Goal: Task Accomplishment & Management: Manage account settings

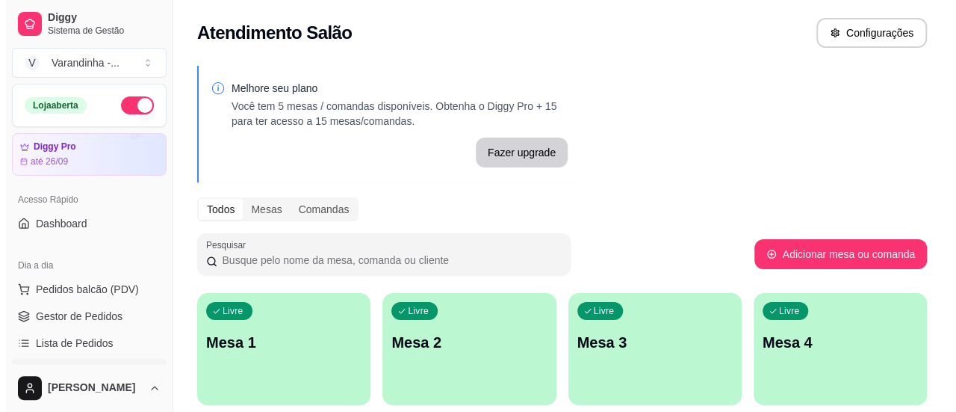
scroll to position [190, 0]
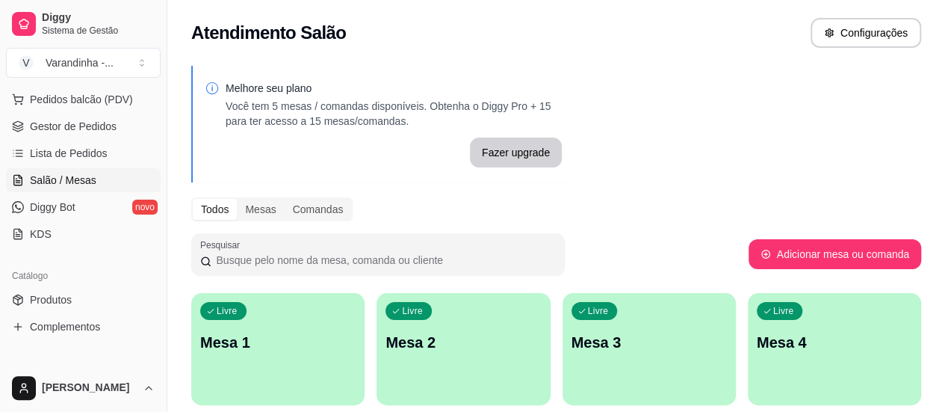
click at [275, 346] on p "Mesa 1" at bounding box center [277, 342] width 155 height 21
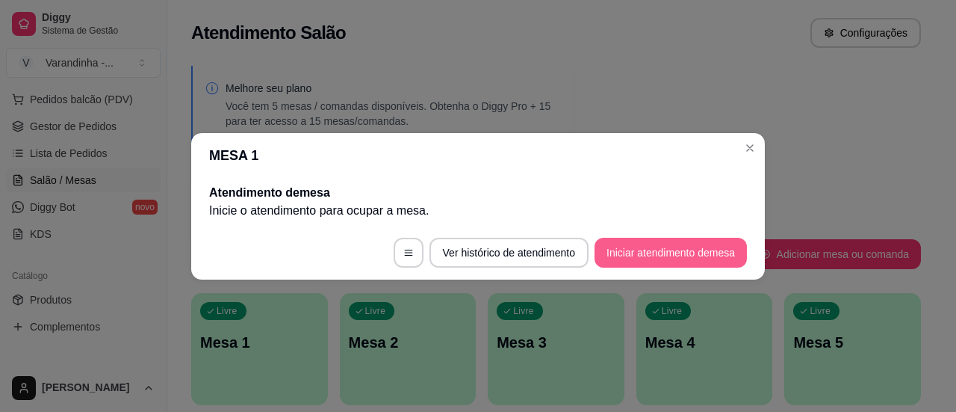
click at [659, 240] on button "Iniciar atendimento de mesa" at bounding box center [671, 253] width 152 height 30
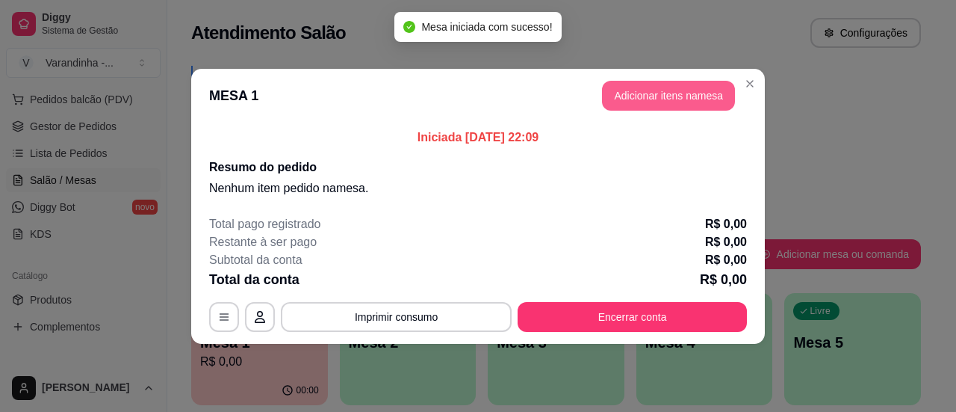
click at [638, 90] on button "Adicionar itens na mesa" at bounding box center [668, 96] width 133 height 30
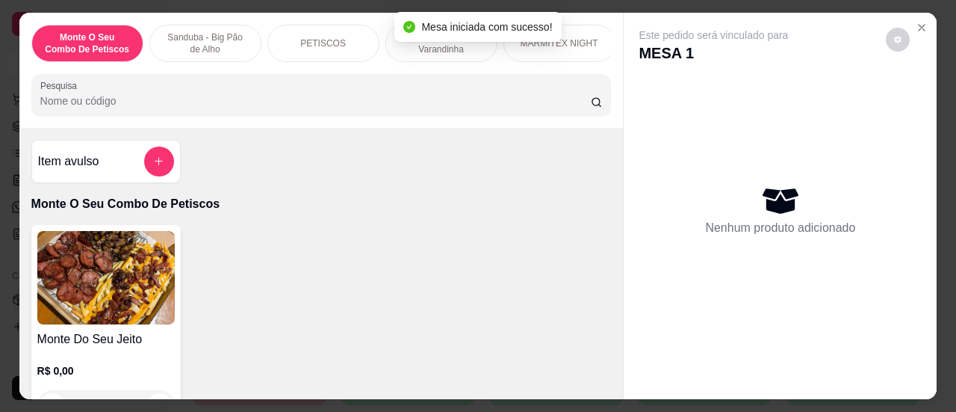
click at [814, 50] on div "Este pedido será vinculado para MESA 1" at bounding box center [774, 46] width 271 height 36
click at [919, 25] on icon "Close" at bounding box center [922, 28] width 6 height 6
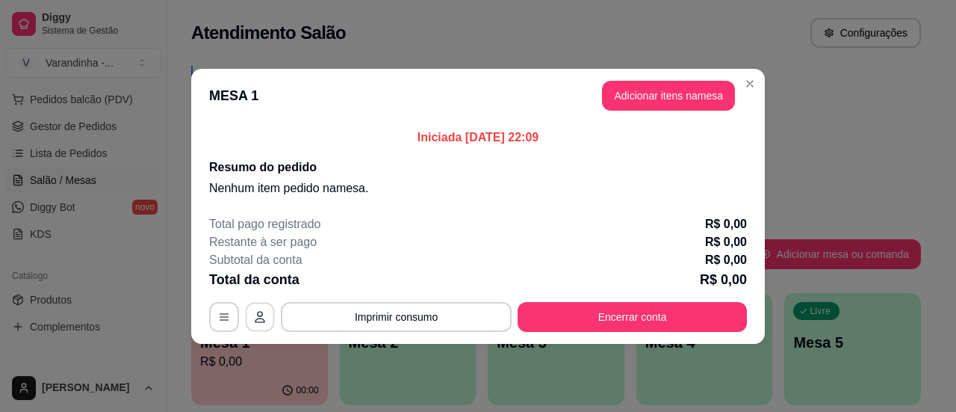
click at [250, 310] on button "button" at bounding box center [260, 316] width 29 height 29
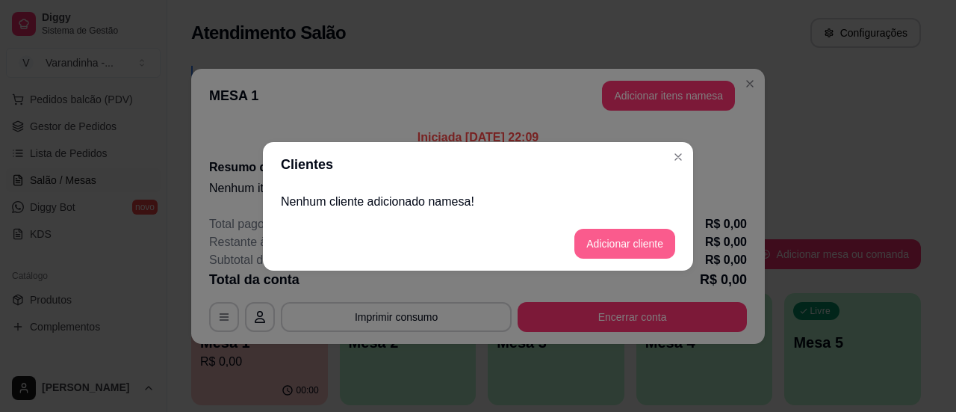
click at [613, 234] on button "Adicionar cliente" at bounding box center [625, 244] width 101 height 30
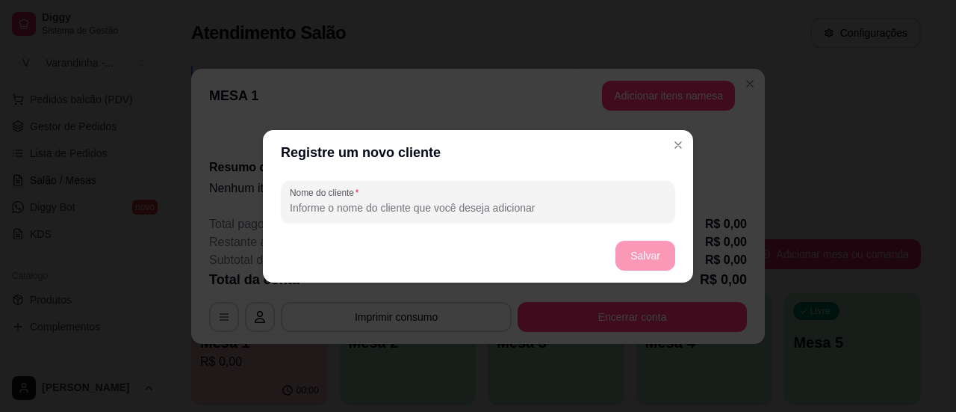
click at [427, 208] on input "Nome do cliente" at bounding box center [478, 207] width 377 height 15
type input "Pedrinho"
click at [646, 244] on button "Salvar" at bounding box center [645, 255] width 58 height 29
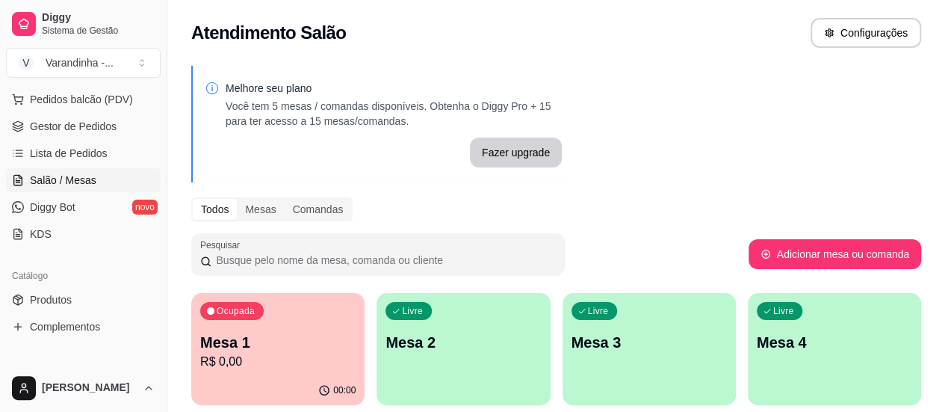
click at [423, 357] on div "Livre Mesa 2" at bounding box center [463, 340] width 173 height 94
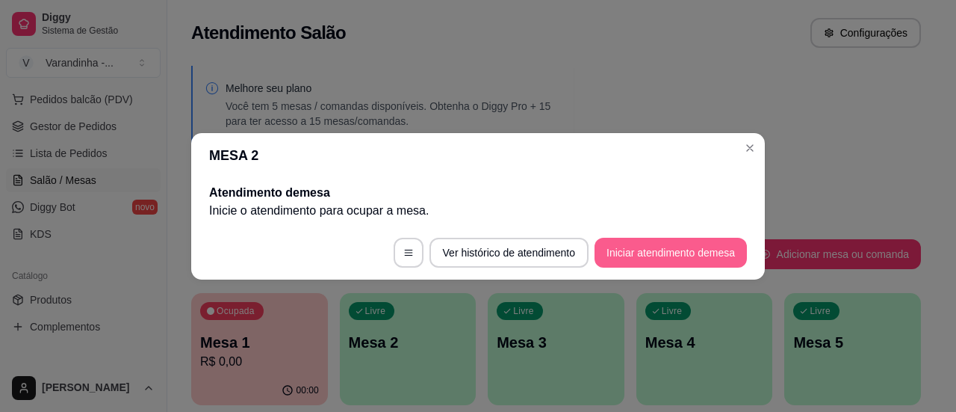
click at [634, 260] on button "Iniciar atendimento de mesa" at bounding box center [671, 253] width 152 height 30
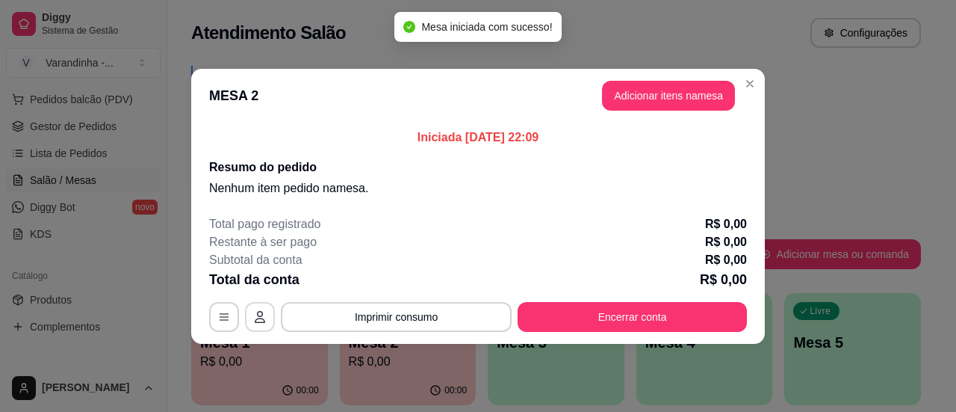
click at [268, 320] on button "button" at bounding box center [260, 317] width 30 height 30
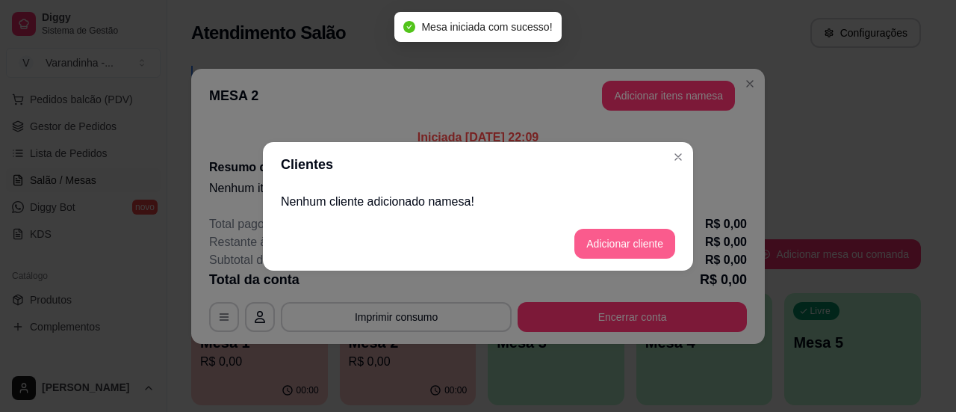
click at [593, 244] on button "Adicionar cliente" at bounding box center [625, 244] width 101 height 30
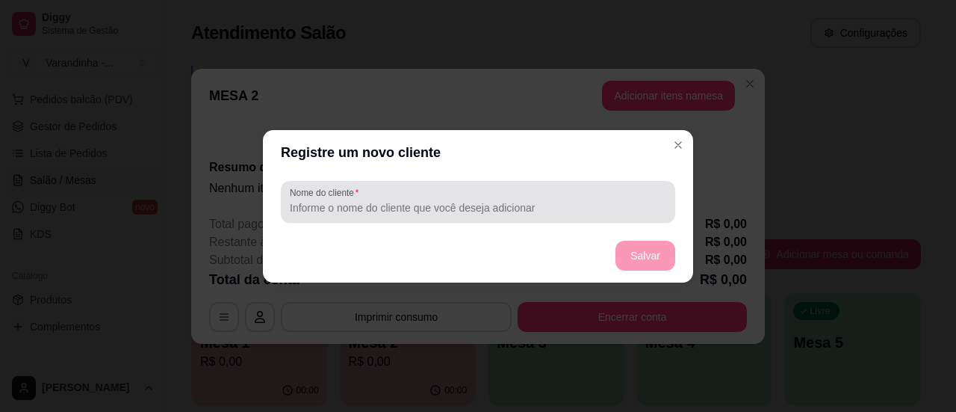
click at [480, 214] on input "Nome do cliente" at bounding box center [478, 207] width 377 height 15
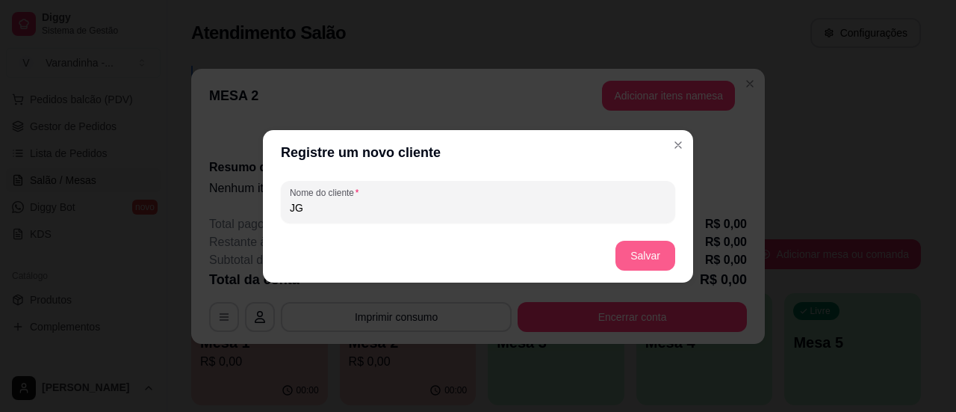
type input "JG"
click at [646, 250] on button "Salvar" at bounding box center [646, 256] width 60 height 30
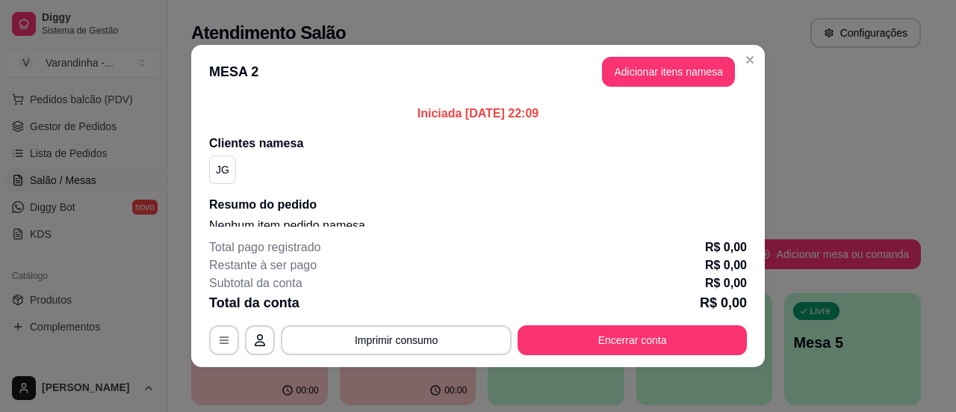
click at [676, 135] on h2 "Clientes na mesa" at bounding box center [478, 144] width 538 height 18
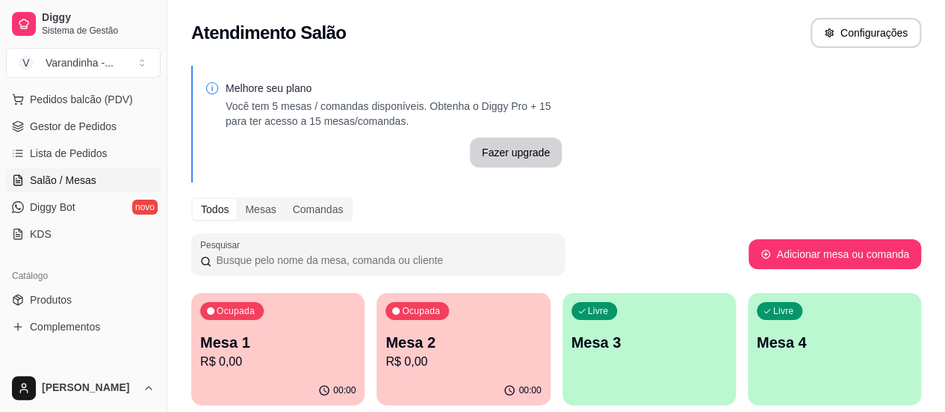
click at [563, 377] on div "Livre Mesa 3" at bounding box center [649, 340] width 173 height 94
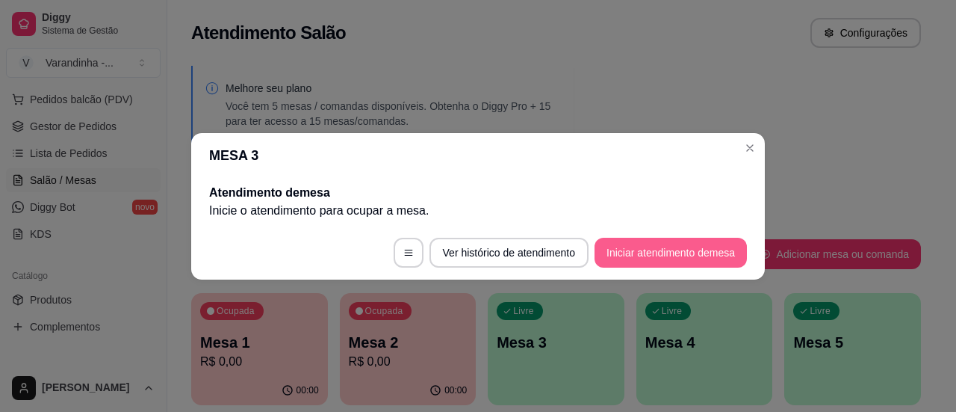
click at [614, 248] on button "Iniciar atendimento de mesa" at bounding box center [671, 253] width 152 height 30
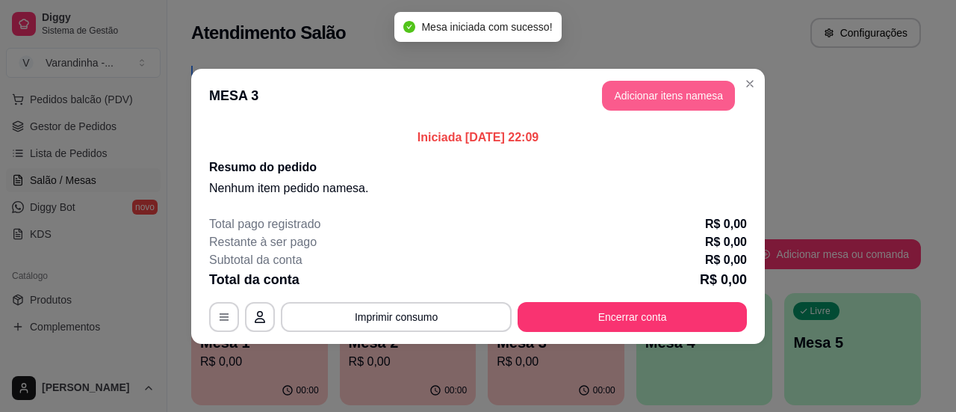
click at [634, 96] on button "Adicionar itens na mesa" at bounding box center [668, 96] width 133 height 30
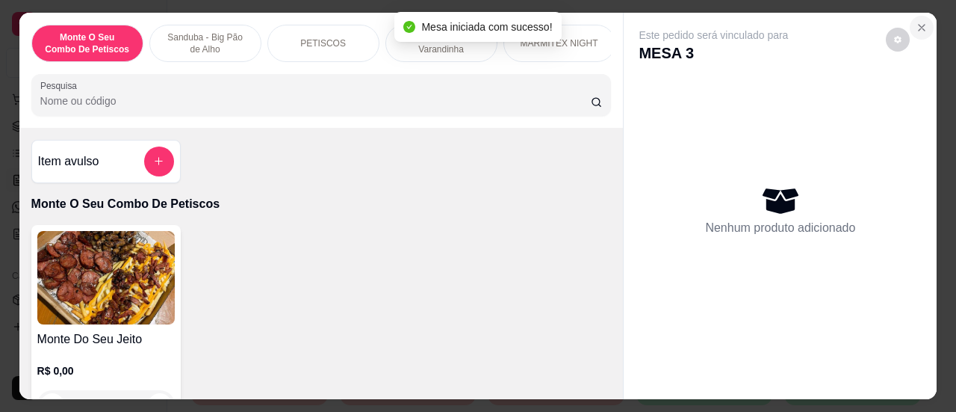
click at [918, 25] on icon "Close" at bounding box center [922, 28] width 12 height 12
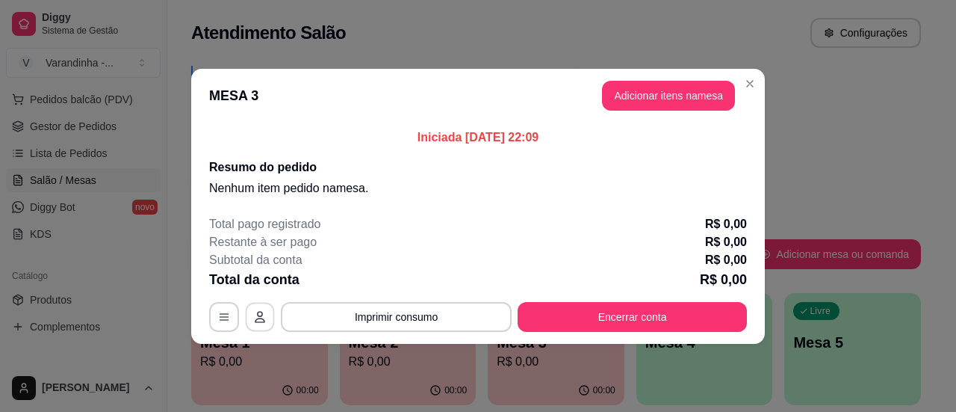
click at [256, 308] on button "button" at bounding box center [260, 316] width 29 height 29
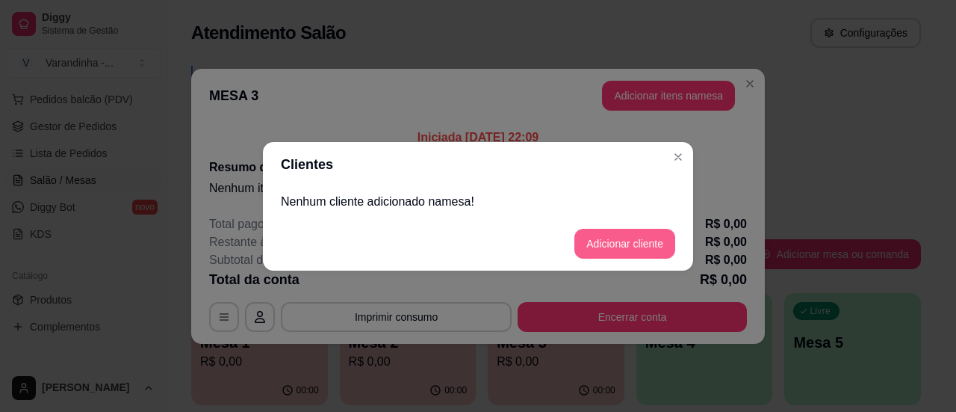
click at [612, 240] on button "Adicionar cliente" at bounding box center [625, 244] width 101 height 30
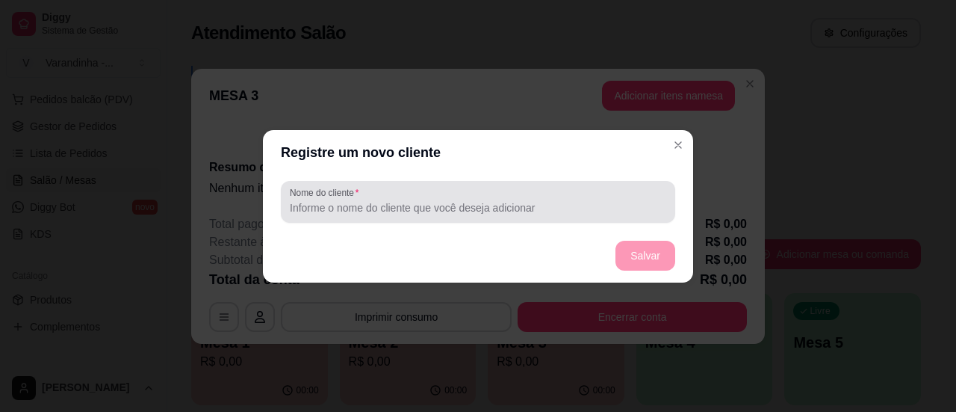
click at [489, 210] on input "Nome do cliente" at bounding box center [478, 207] width 377 height 15
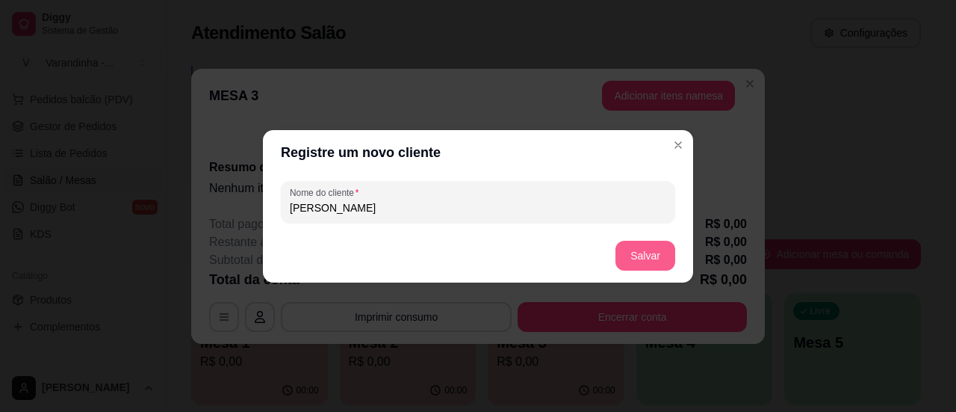
type input "[PERSON_NAME]"
click at [635, 256] on button "Salvar" at bounding box center [646, 256] width 60 height 30
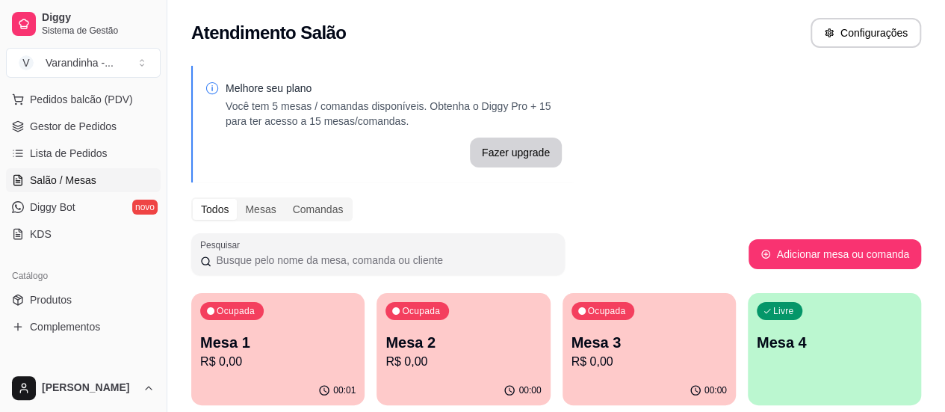
click at [748, 328] on div "Livre Mesa 4" at bounding box center [834, 340] width 173 height 94
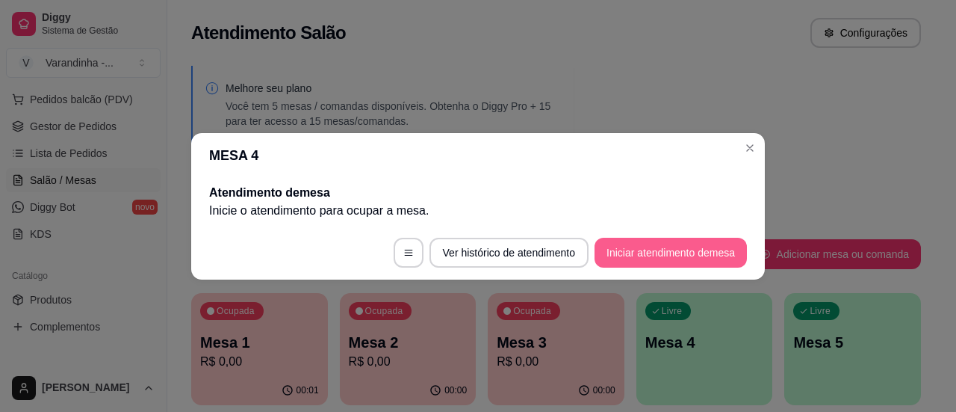
click at [619, 253] on button "Iniciar atendimento de mesa" at bounding box center [671, 253] width 152 height 30
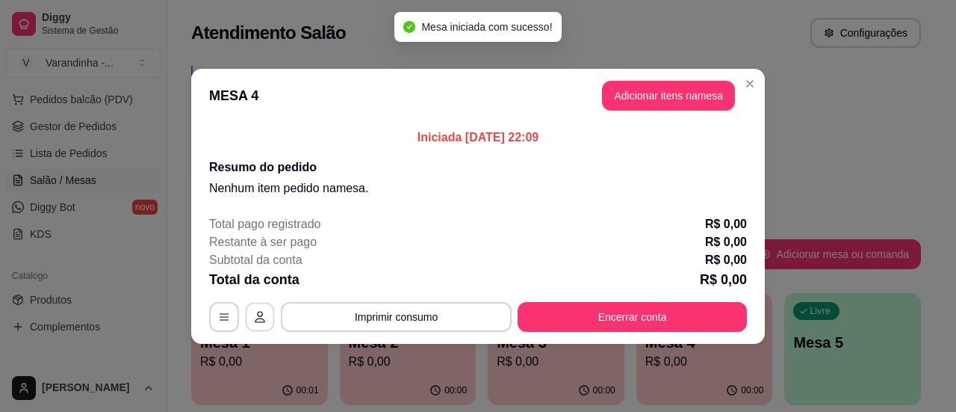
click at [263, 320] on icon "button" at bounding box center [260, 317] width 12 height 12
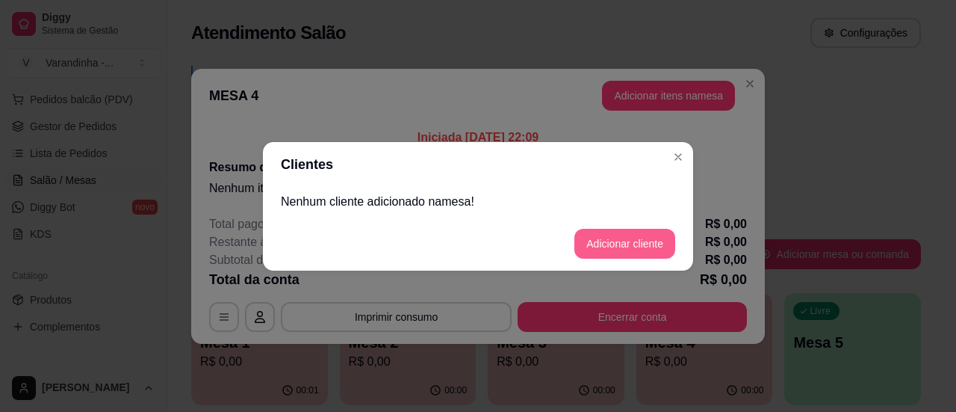
click at [586, 245] on button "Adicionar cliente" at bounding box center [625, 244] width 101 height 30
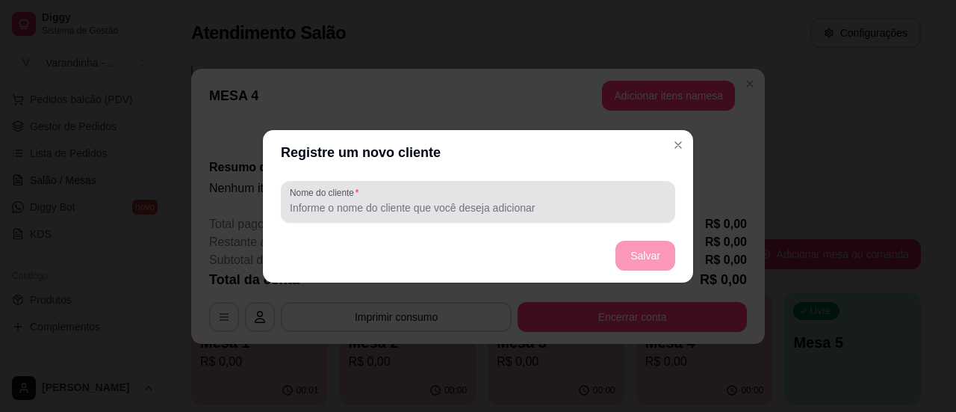
click at [496, 215] on div at bounding box center [478, 202] width 377 height 30
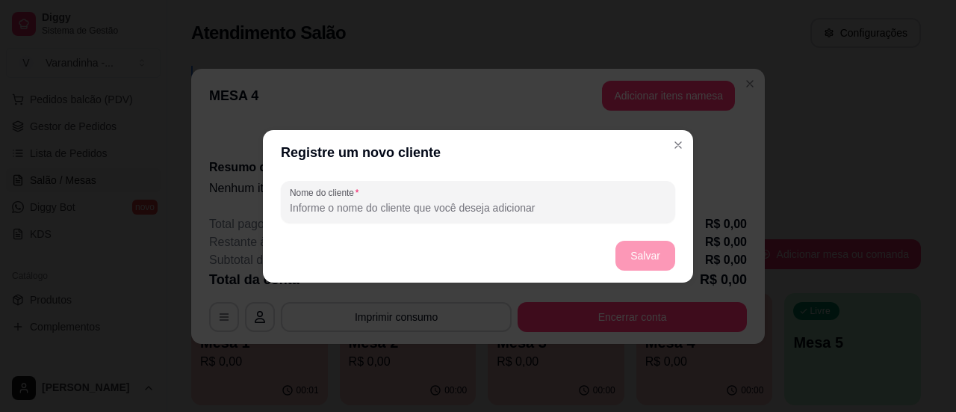
type input "\"
type input "Gilcinho"
click at [644, 263] on button "Salvar" at bounding box center [646, 256] width 60 height 30
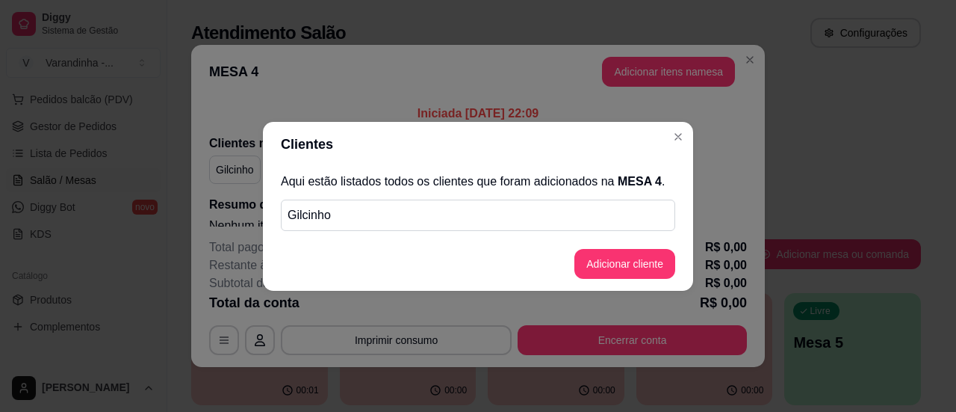
click at [330, 216] on p "Gilcinho" at bounding box center [478, 215] width 381 height 18
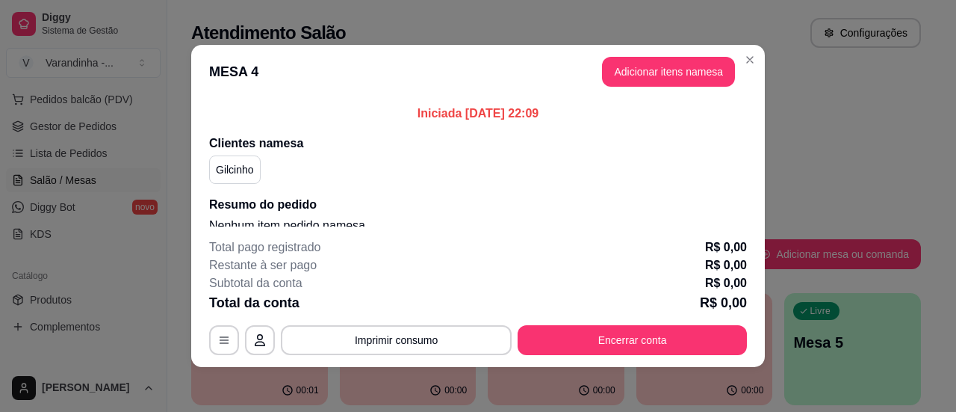
click at [235, 170] on p "Gilcinho" at bounding box center [235, 169] width 38 height 15
click at [259, 334] on icon "button" at bounding box center [260, 340] width 12 height 12
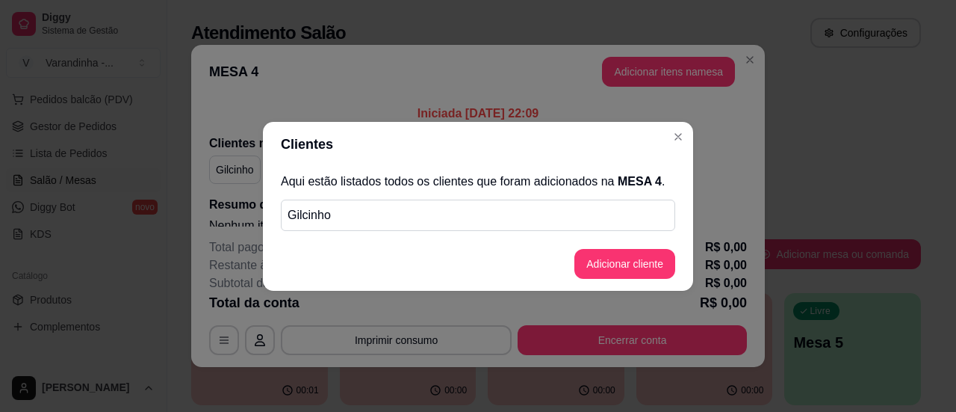
click at [539, 198] on div "Aqui estão listados todos os clientes que foram adicionados na MESA 4 . Gilcinho" at bounding box center [478, 202] width 430 height 70
click at [612, 270] on button "Adicionar cliente" at bounding box center [625, 263] width 98 height 29
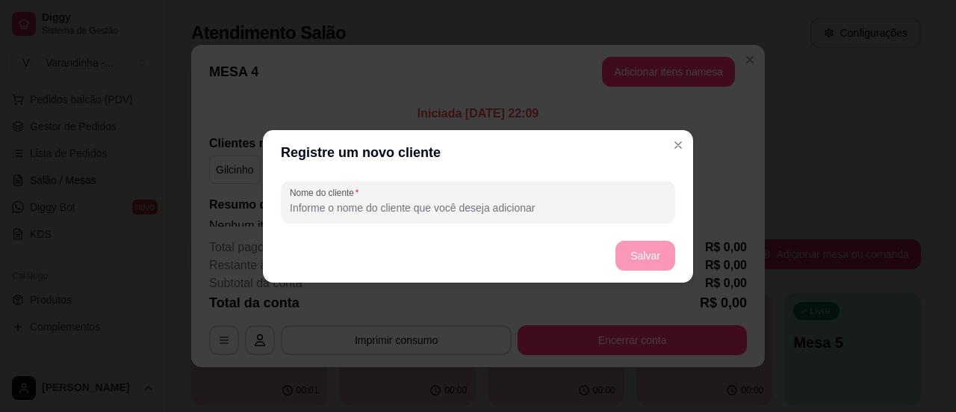
click at [494, 211] on input "Nome do cliente" at bounding box center [478, 207] width 377 height 15
type input "Gilsin"
click at [644, 249] on button "Salvar" at bounding box center [646, 256] width 60 height 30
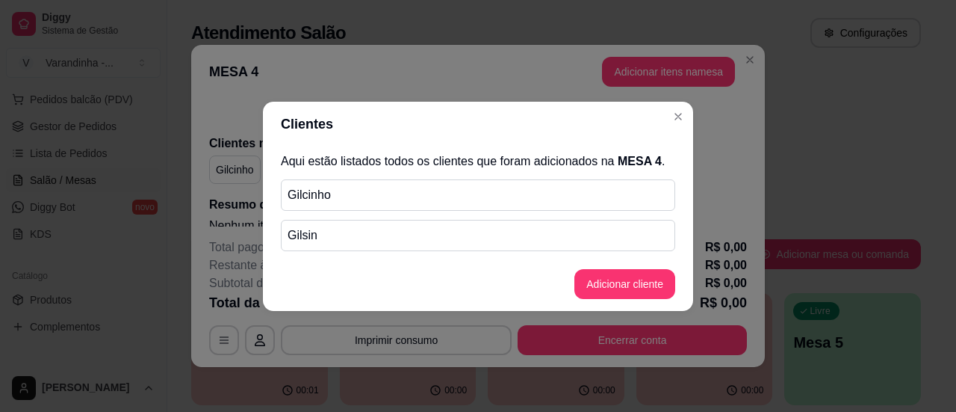
click at [586, 193] on p "Gilcinho" at bounding box center [478, 195] width 381 height 18
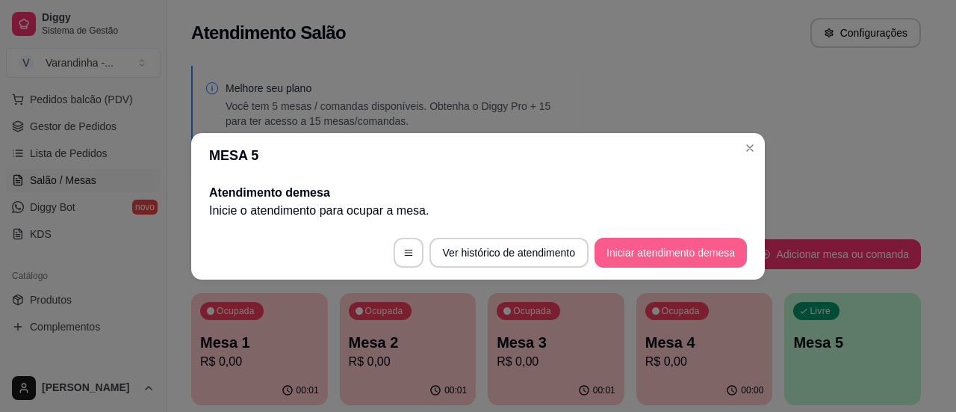
click at [628, 253] on button "Iniciar atendimento de mesa" at bounding box center [671, 253] width 152 height 30
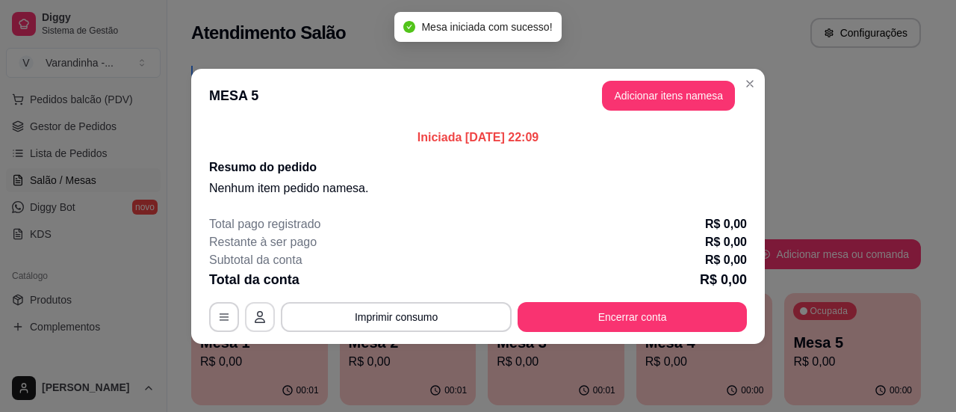
click at [256, 325] on button "button" at bounding box center [260, 317] width 30 height 30
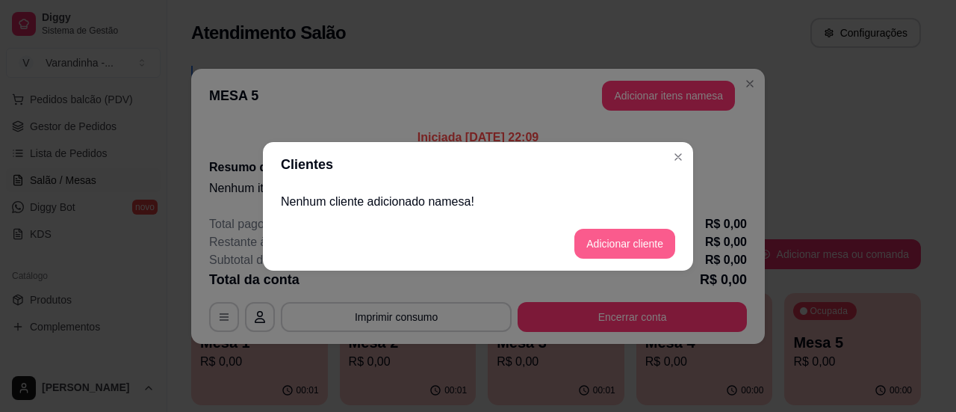
click at [594, 239] on button "Adicionar cliente" at bounding box center [625, 244] width 101 height 30
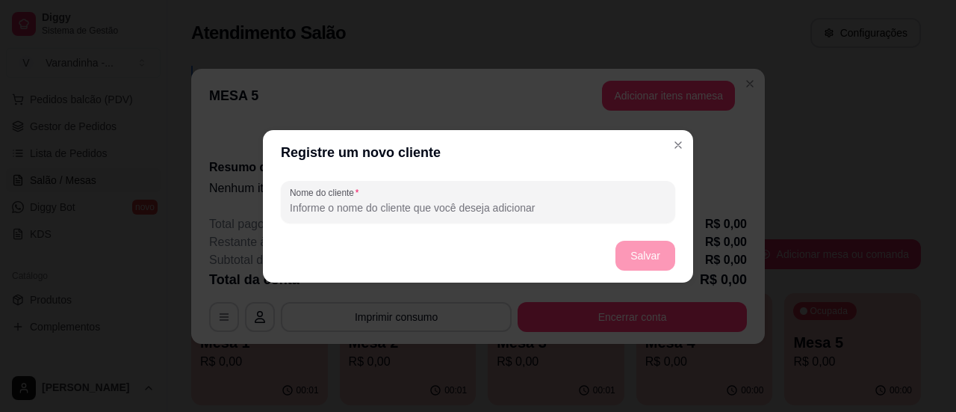
click at [504, 207] on input "Nome do cliente" at bounding box center [478, 207] width 377 height 15
type input "JP"
click at [625, 253] on button "Salvar" at bounding box center [645, 255] width 58 height 29
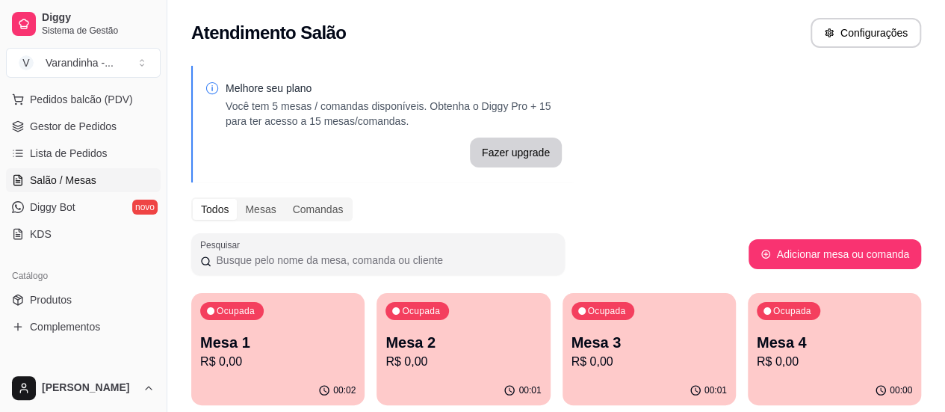
click at [298, 365] on p "R$ 0,00" at bounding box center [277, 362] width 155 height 18
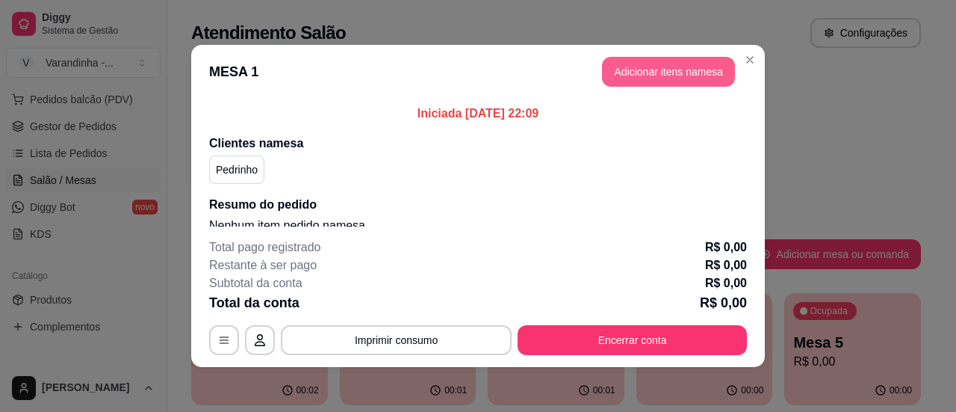
click at [643, 74] on button "Adicionar itens na mesa" at bounding box center [668, 72] width 133 height 30
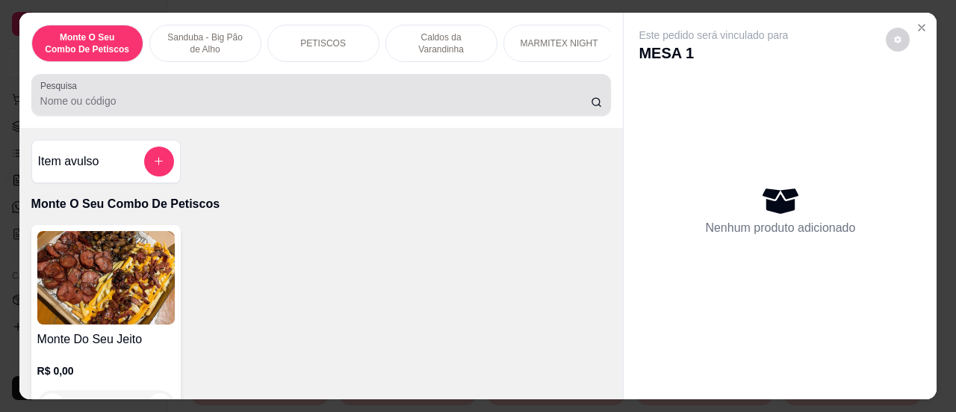
click at [427, 108] on input "Pesquisa" at bounding box center [315, 100] width 551 height 15
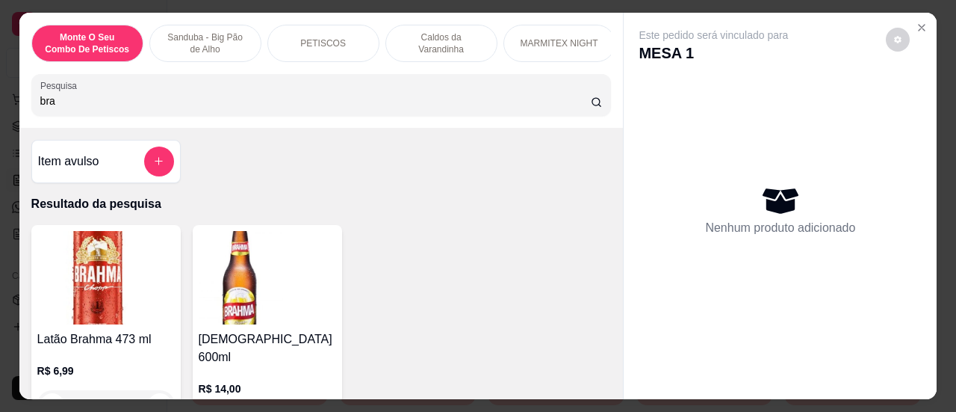
type input "bra"
click at [386, 293] on div "Latão Brahma 473 ml R$ 6,99 0 Brahma 600ml R$ 14,00 0" at bounding box center [321, 334] width 581 height 219
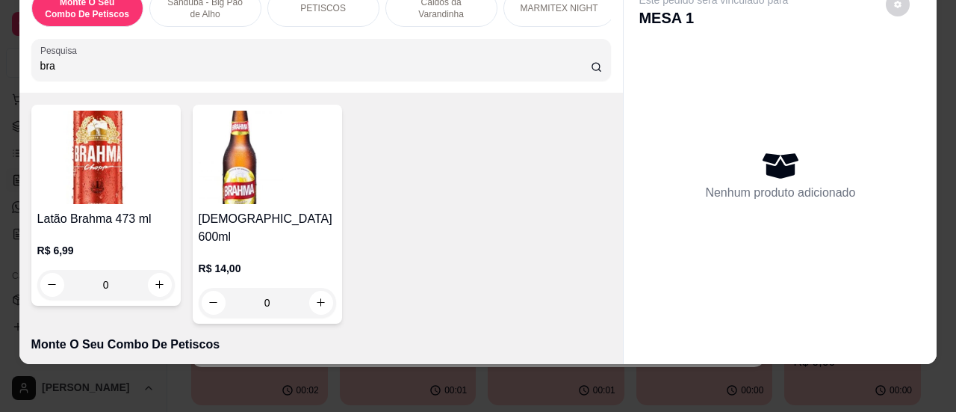
scroll to position [104, 0]
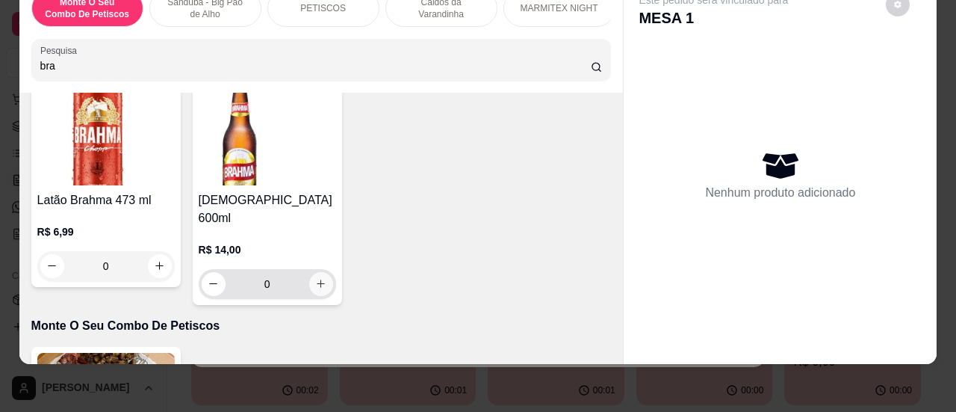
click at [317, 279] on icon "increase-product-quantity" at bounding box center [321, 283] width 8 height 8
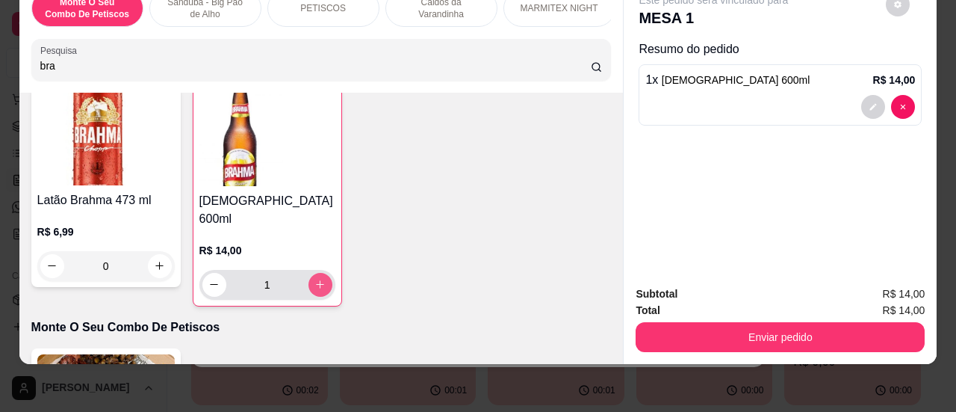
type input "1"
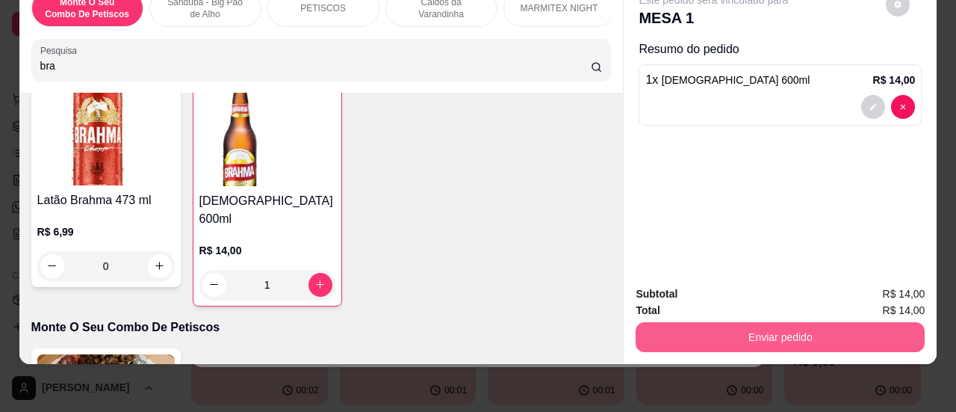
click at [671, 335] on button "Enviar pedido" at bounding box center [780, 337] width 289 height 30
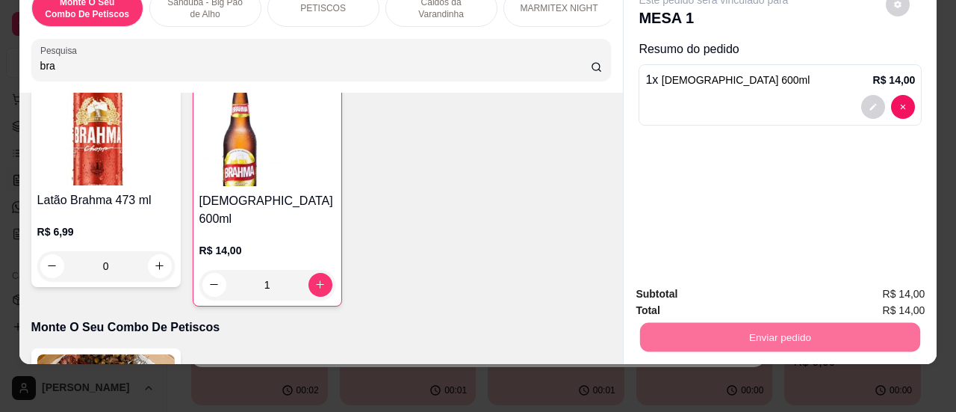
click at [849, 282] on button "Sim, quero registrar" at bounding box center [873, 289] width 108 height 28
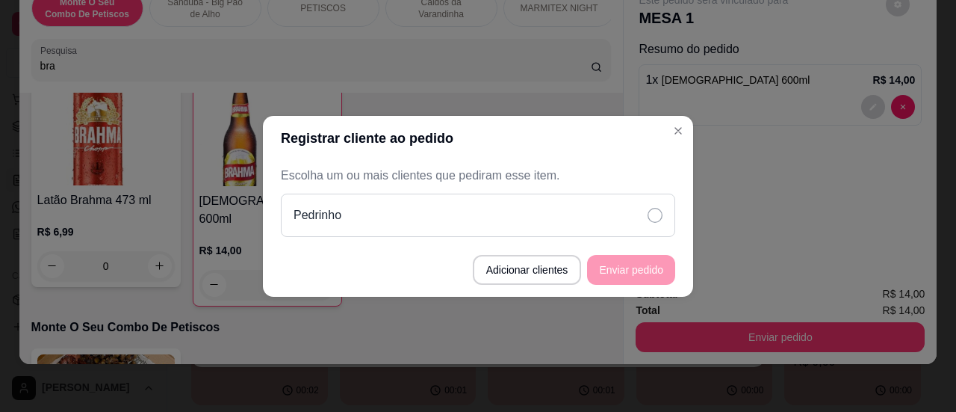
click at [598, 220] on div "Pedrinho" at bounding box center [478, 215] width 395 height 43
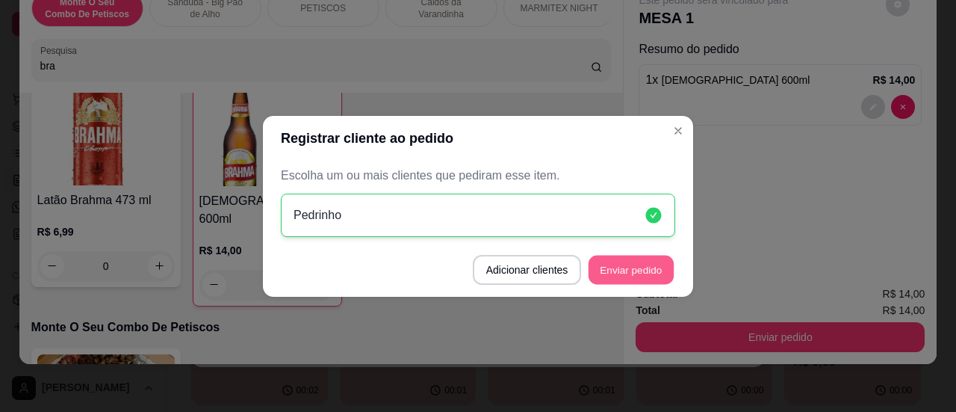
click at [626, 271] on button "Enviar pedido" at bounding box center [631, 269] width 85 height 29
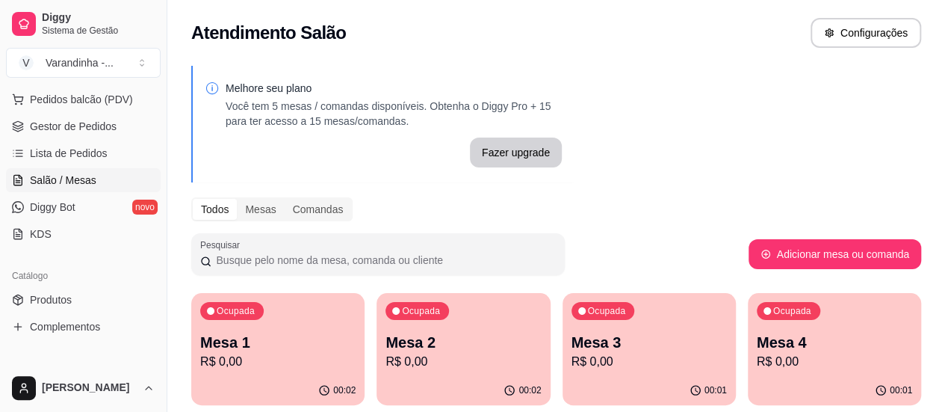
click at [428, 354] on p "R$ 0,00" at bounding box center [463, 362] width 155 height 18
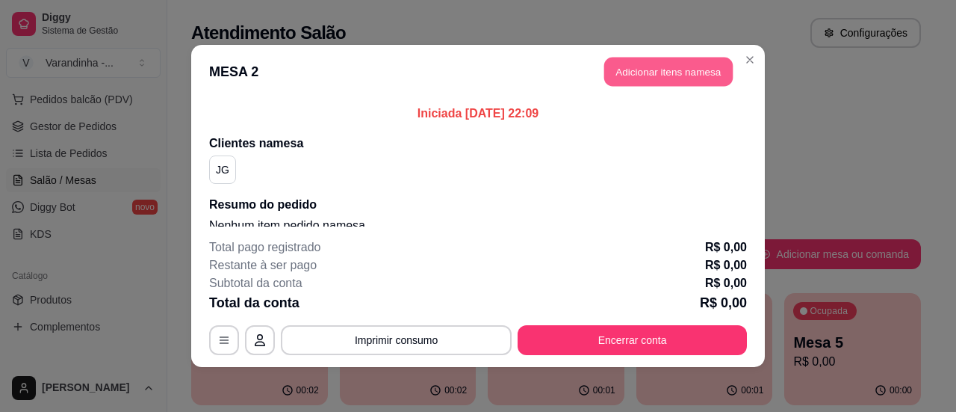
click at [644, 72] on button "Adicionar itens na mesa" at bounding box center [669, 72] width 129 height 29
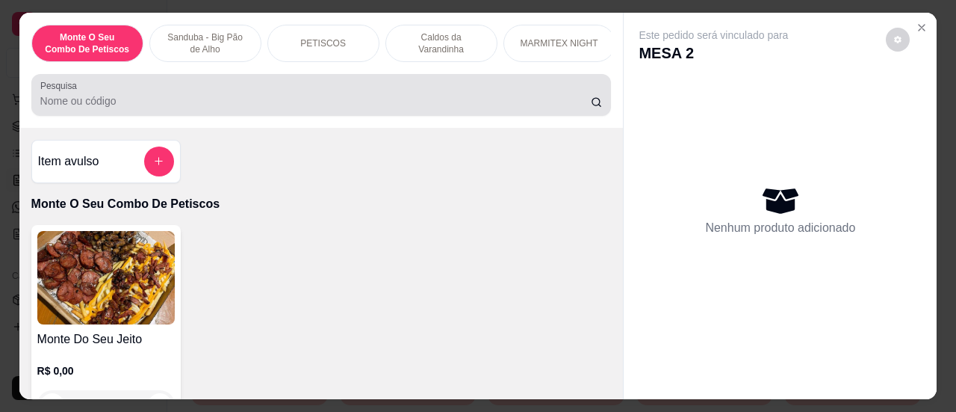
click at [363, 115] on div "Pesquisa" at bounding box center [321, 95] width 581 height 42
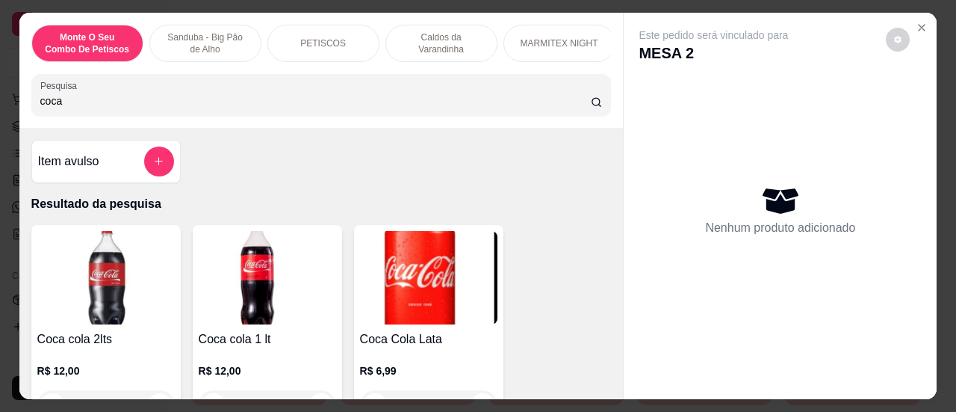
type input "coca"
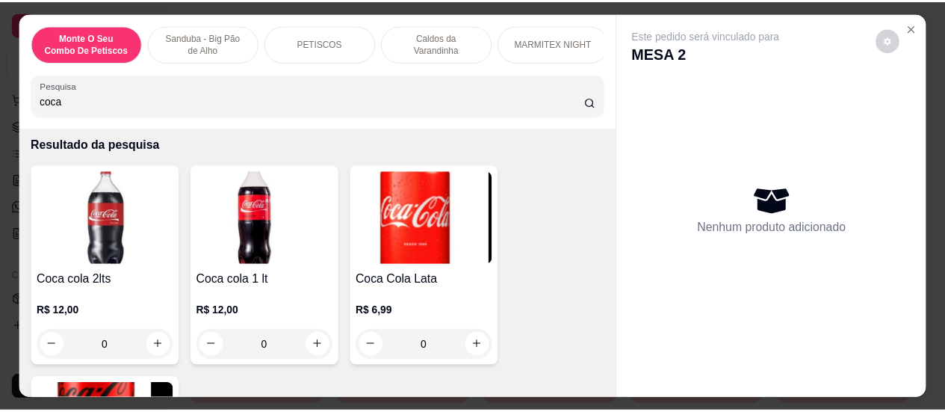
scroll to position [79, 0]
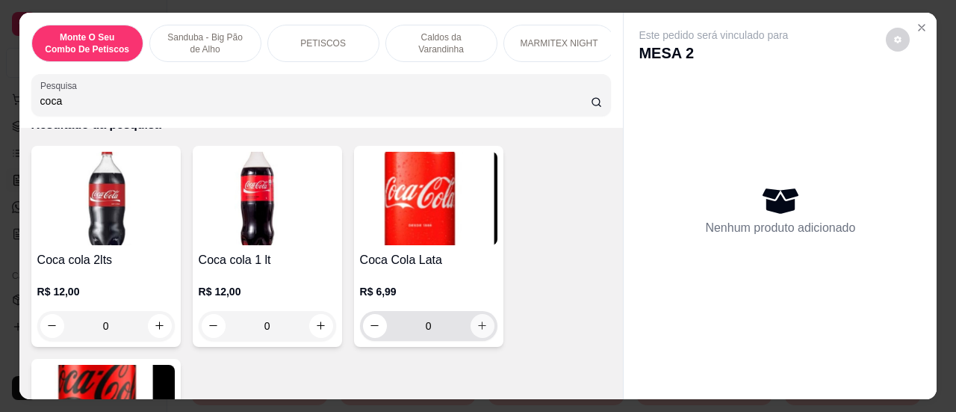
click at [478, 329] on icon "increase-product-quantity" at bounding box center [482, 325] width 8 height 8
type input "1"
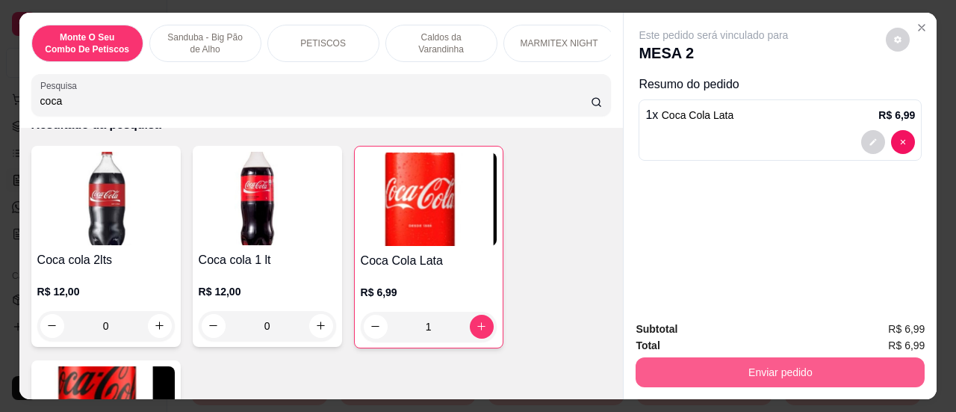
click at [717, 364] on button "Enviar pedido" at bounding box center [780, 372] width 289 height 30
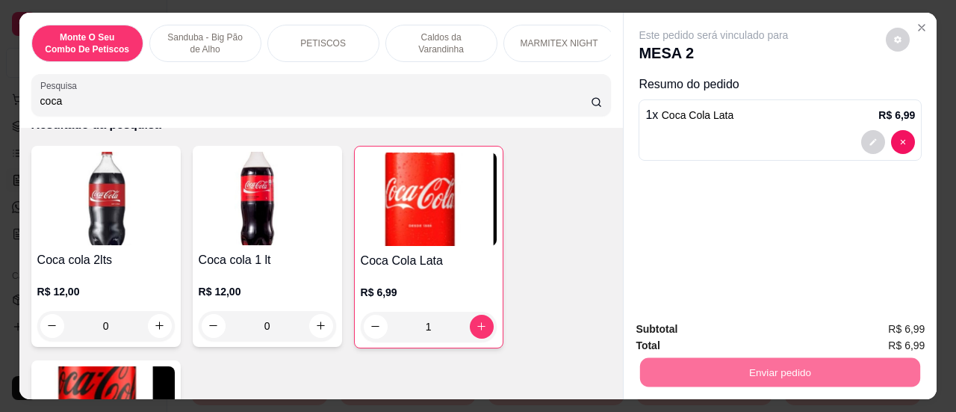
click at [847, 319] on button "Sim, quero registrar" at bounding box center [872, 330] width 111 height 28
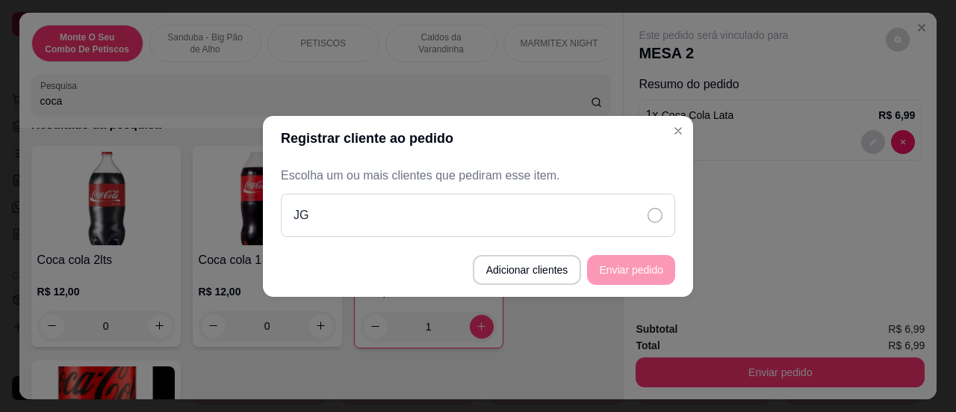
click at [605, 213] on div "JG" at bounding box center [478, 215] width 395 height 43
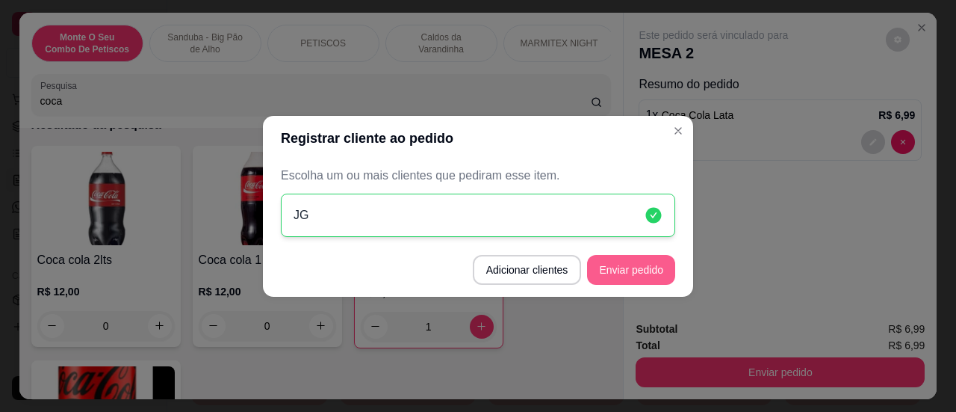
click at [631, 270] on button "Enviar pedido" at bounding box center [631, 270] width 88 height 30
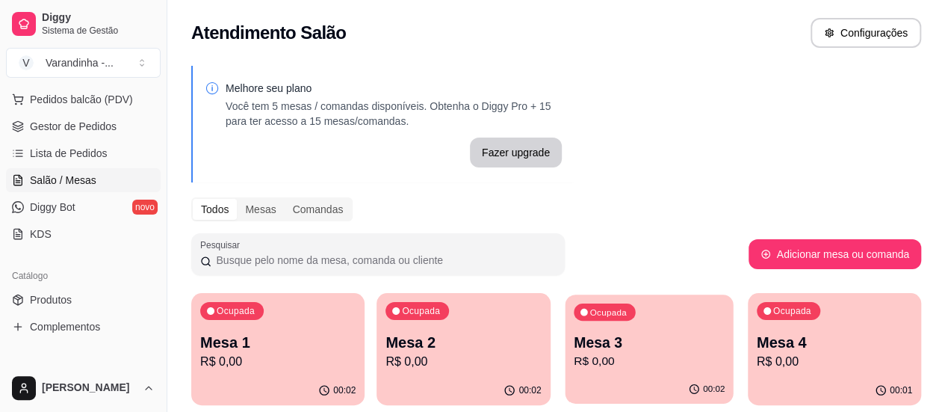
click at [574, 347] on p "Mesa 3" at bounding box center [649, 343] width 151 height 20
click at [572, 349] on p "Mesa 3" at bounding box center [649, 342] width 155 height 21
click at [435, 353] on p "R$ 0,00" at bounding box center [463, 362] width 155 height 18
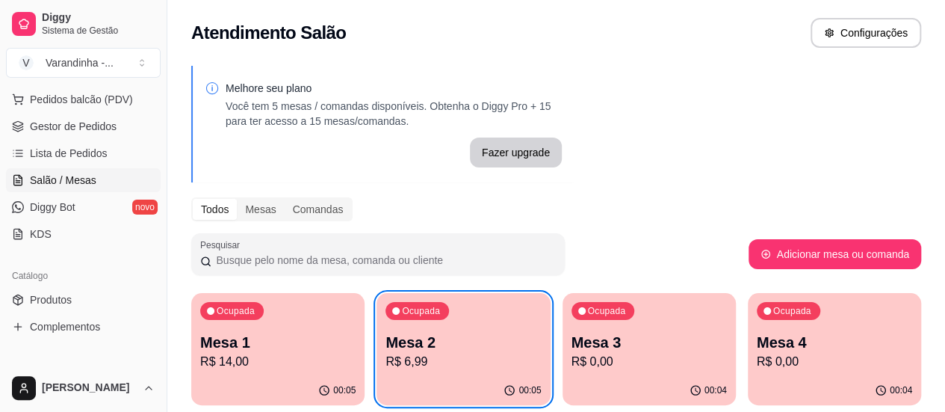
click at [635, 235] on div "Pesquisar" at bounding box center [469, 254] width 557 height 42
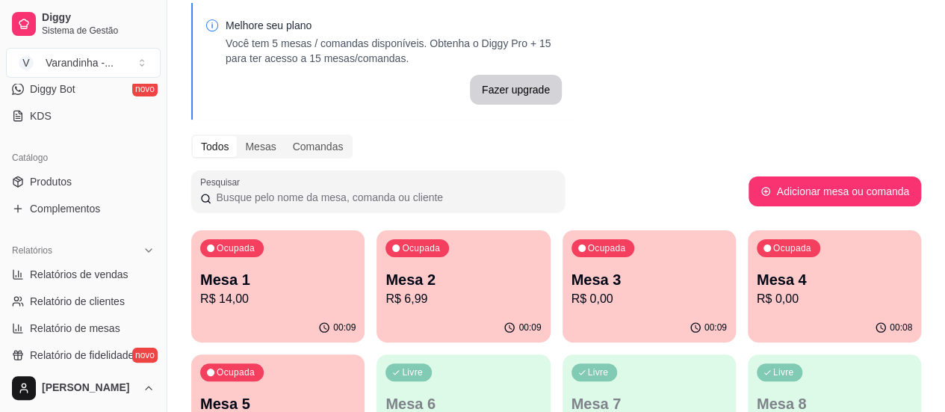
scroll to position [369, 0]
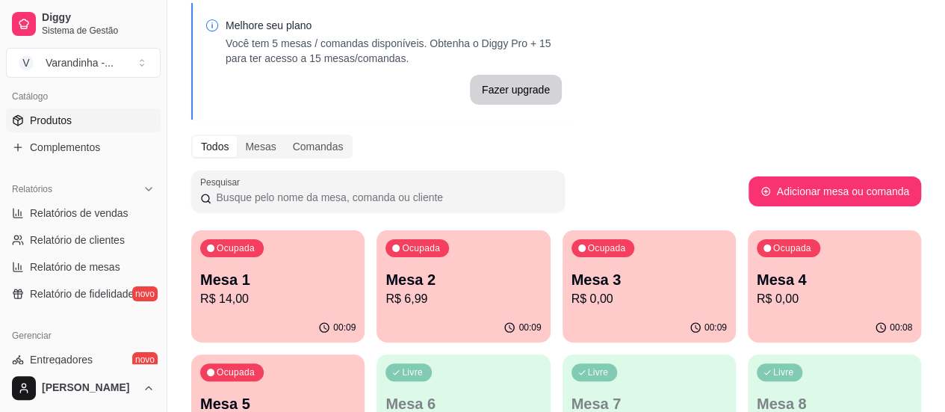
click at [80, 117] on link "Produtos" at bounding box center [83, 120] width 155 height 24
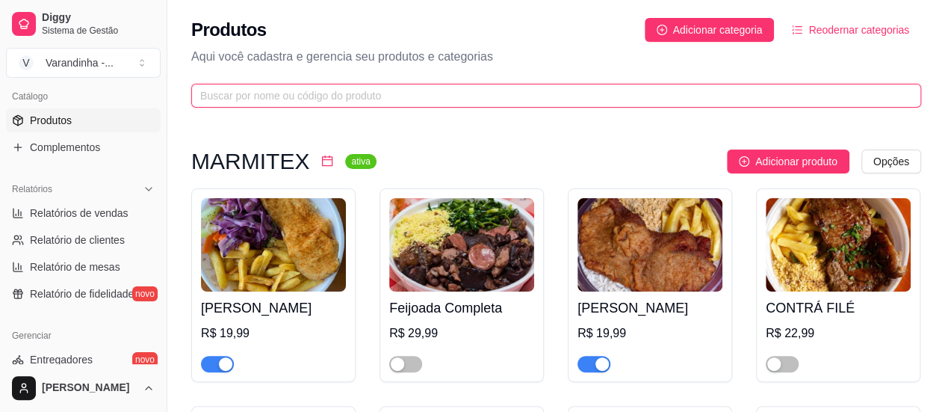
click at [677, 98] on input "text" at bounding box center [550, 95] width 700 height 16
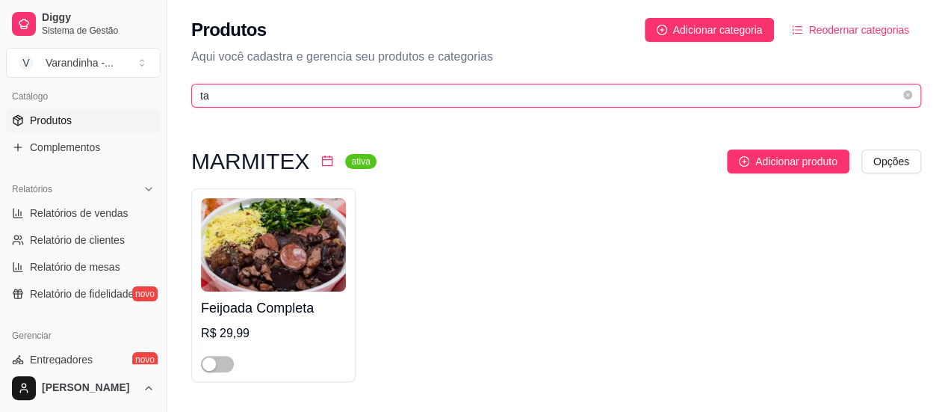
type input "t"
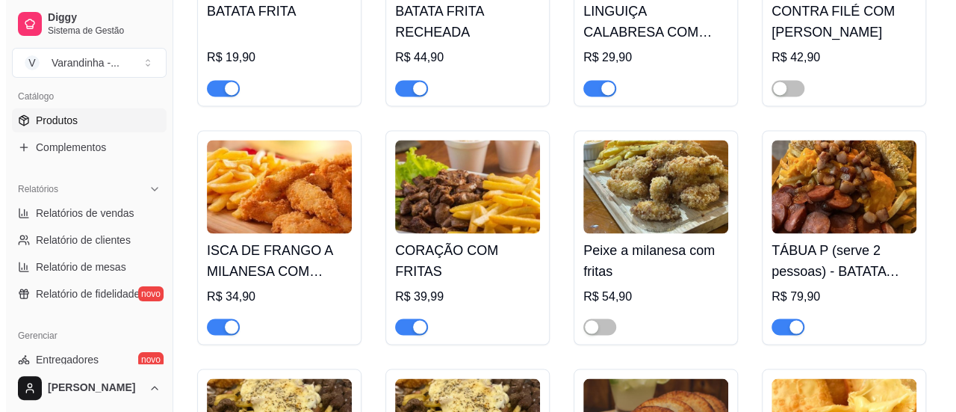
scroll to position [4043, 0]
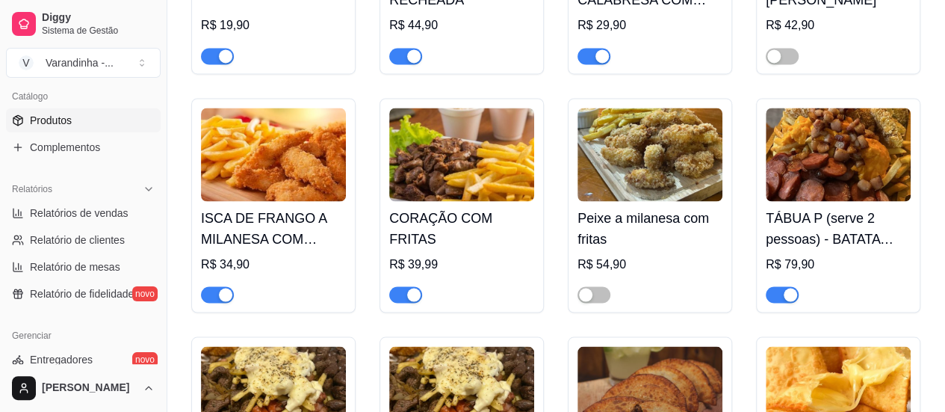
click at [819, 229] on h4 "TÁBUA P (serve 2 pessoas) - BATATA RECHEADA COM CHEDDAR E BACON 500g, LINGUIÇA …" at bounding box center [838, 228] width 145 height 42
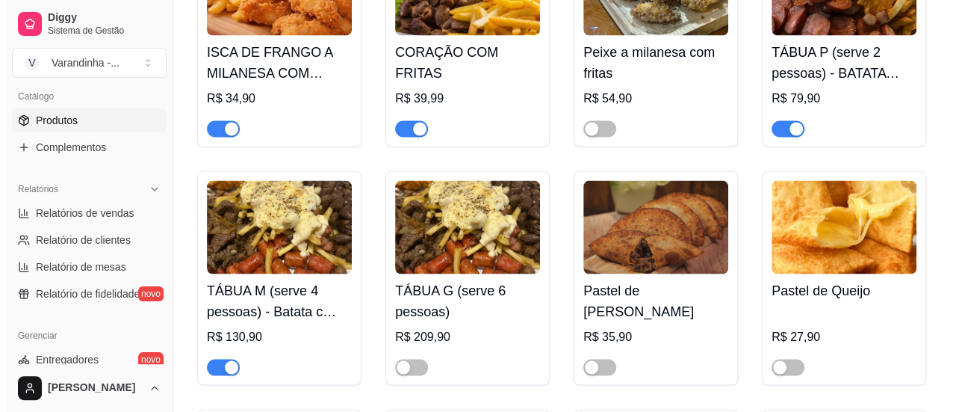
scroll to position [4240, 0]
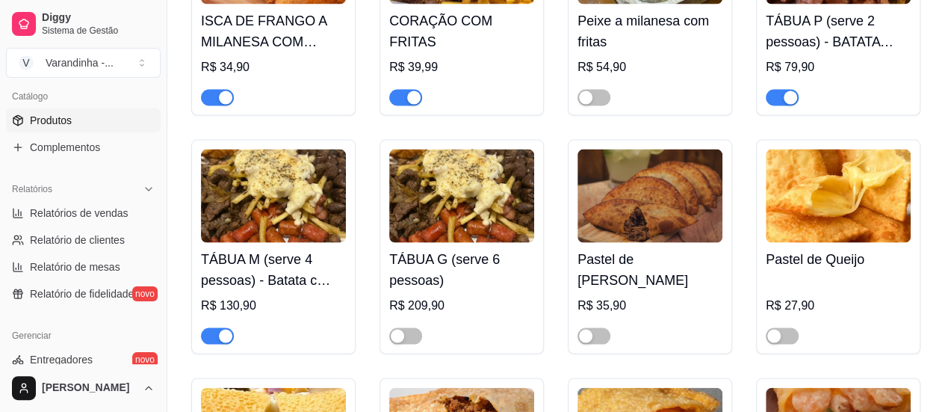
click at [264, 277] on h4 "TÁBUA M (serve 4 pessoas) - Batata c catupiry e bacon - 500g, frango empanado 2…" at bounding box center [273, 269] width 145 height 42
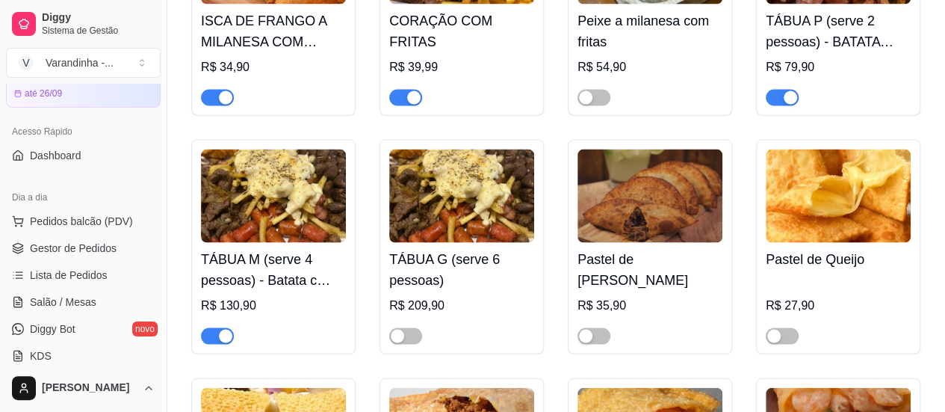
scroll to position [64, 0]
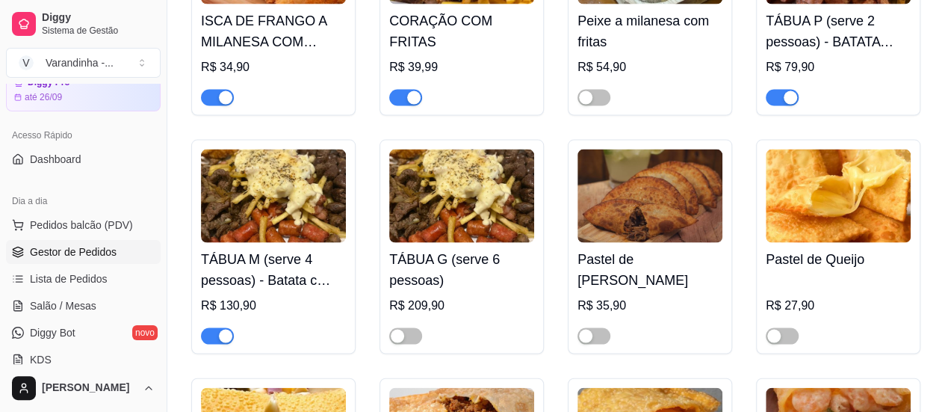
click at [80, 253] on span "Gestor de Pedidos" at bounding box center [73, 251] width 87 height 15
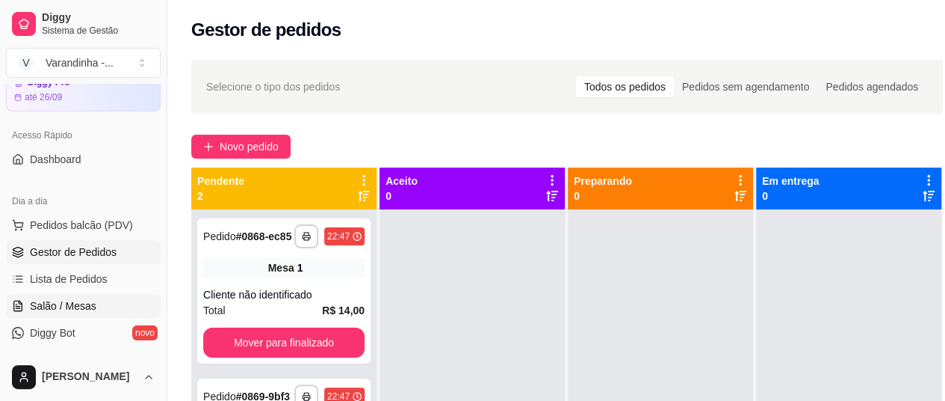
click at [86, 301] on span "Salão / Mesas" at bounding box center [63, 305] width 67 height 15
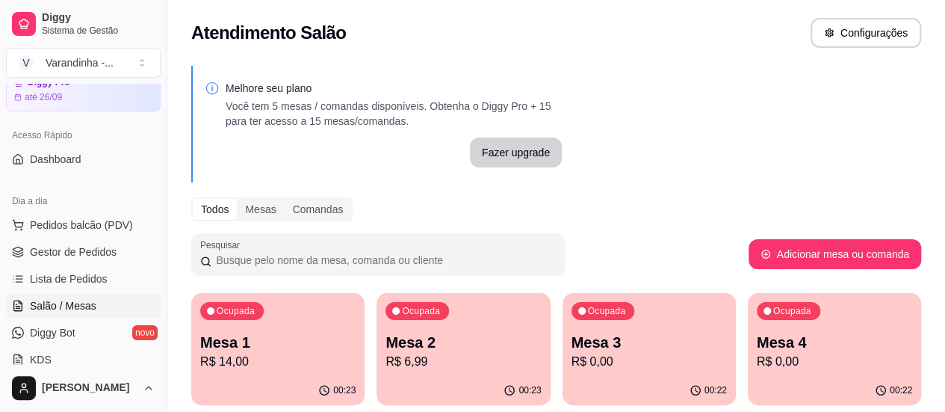
click at [250, 346] on p "Mesa 1" at bounding box center [277, 342] width 155 height 21
click at [748, 330] on div "Ocupada Mesa 4 R$ 0,00" at bounding box center [834, 334] width 173 height 83
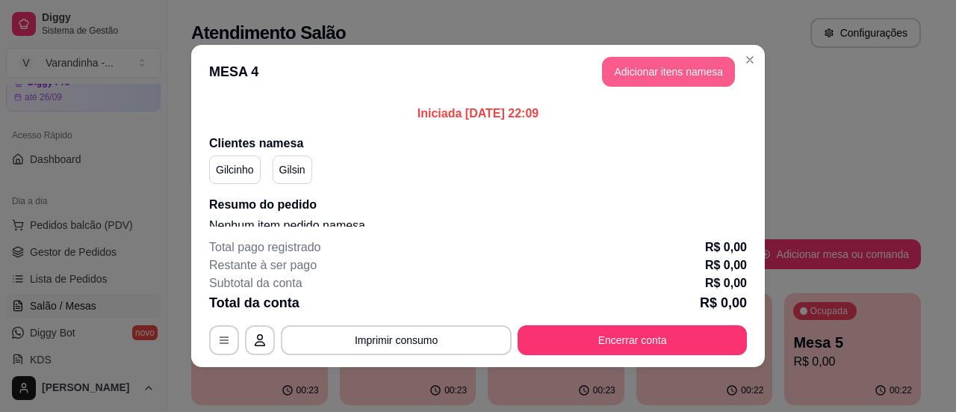
click at [613, 69] on button "Adicionar itens na mesa" at bounding box center [668, 72] width 133 height 30
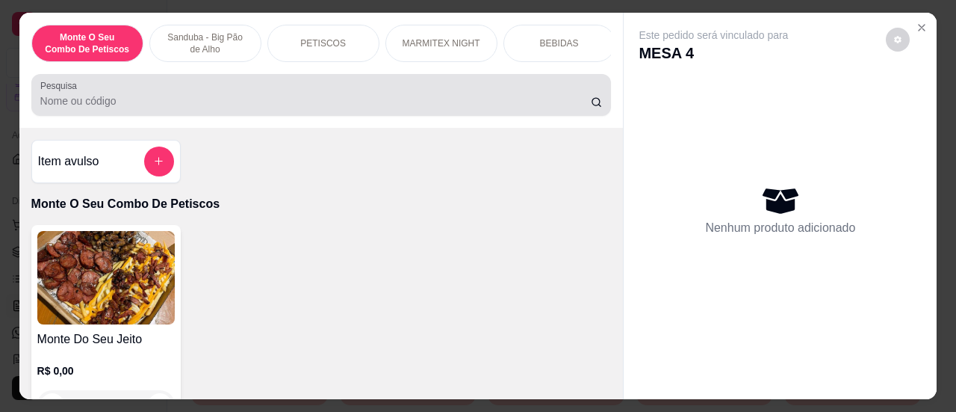
click at [539, 116] on div "Pesquisa" at bounding box center [321, 95] width 581 height 42
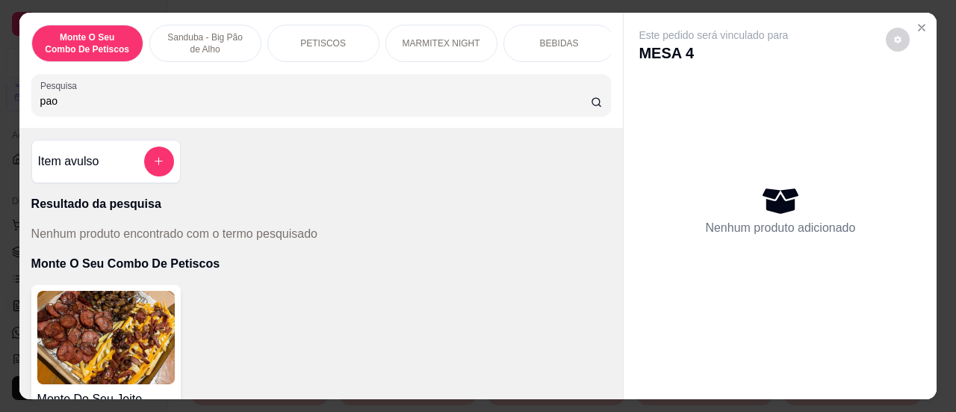
type input "pao"
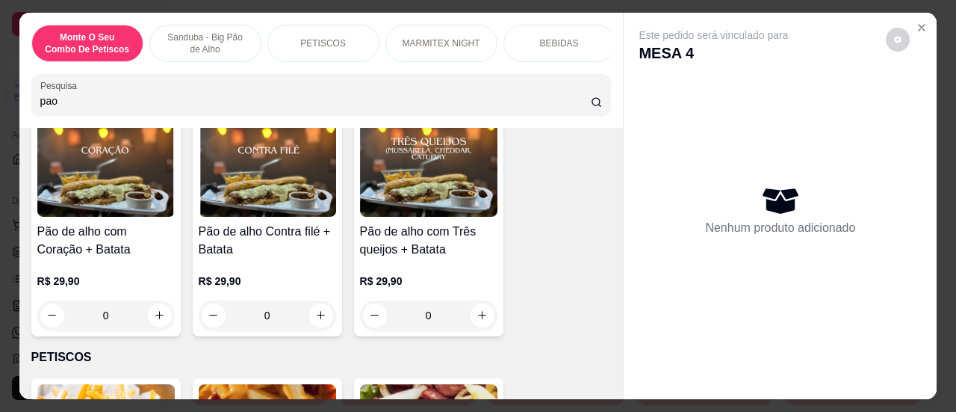
scroll to position [659, 0]
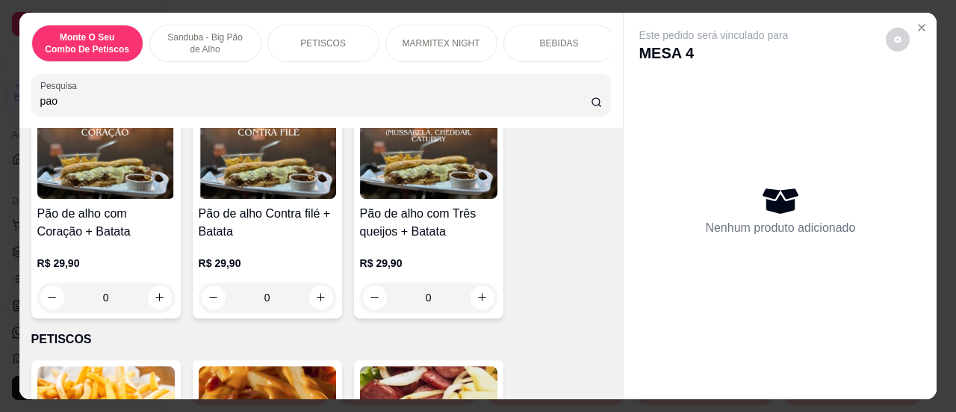
click at [316, 291] on div "0" at bounding box center [267, 297] width 137 height 30
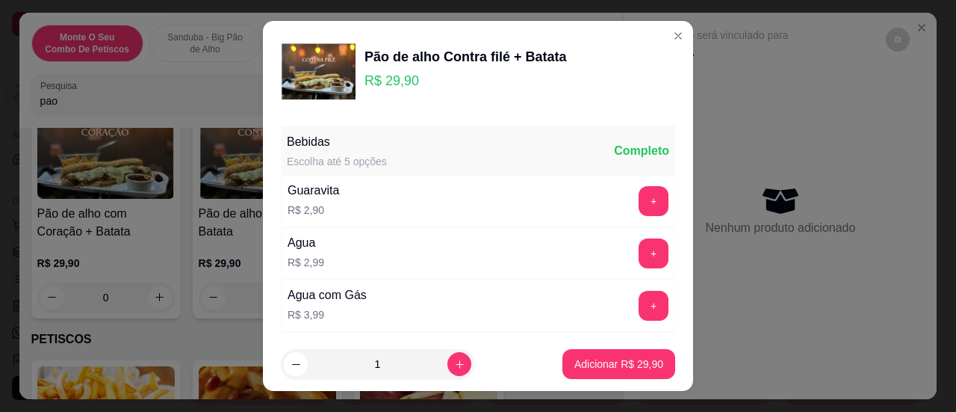
click at [575, 367] on p "Adicionar R$ 29,90" at bounding box center [619, 363] width 89 height 15
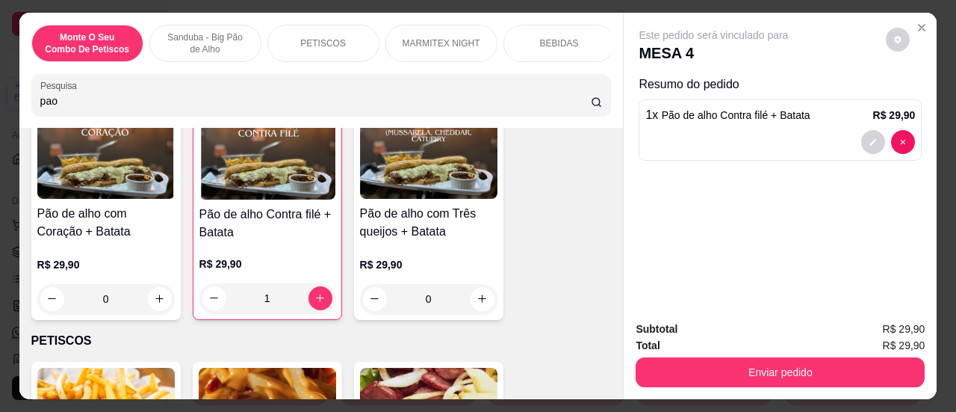
type input "1"
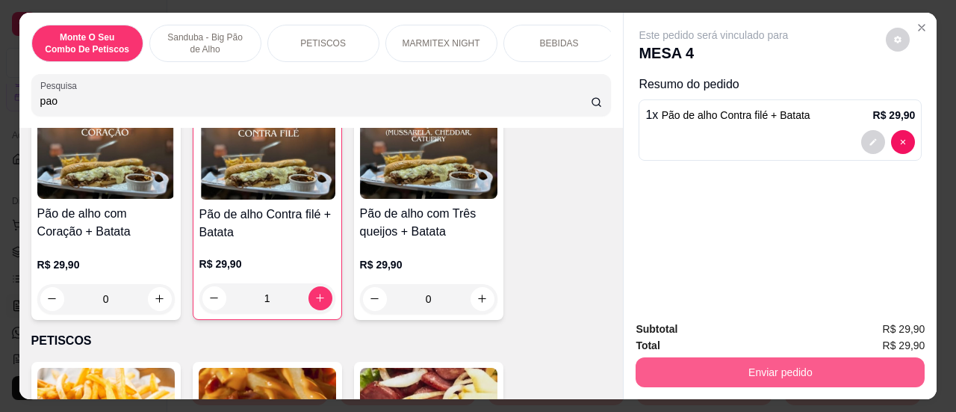
click at [684, 359] on button "Enviar pedido" at bounding box center [780, 372] width 289 height 30
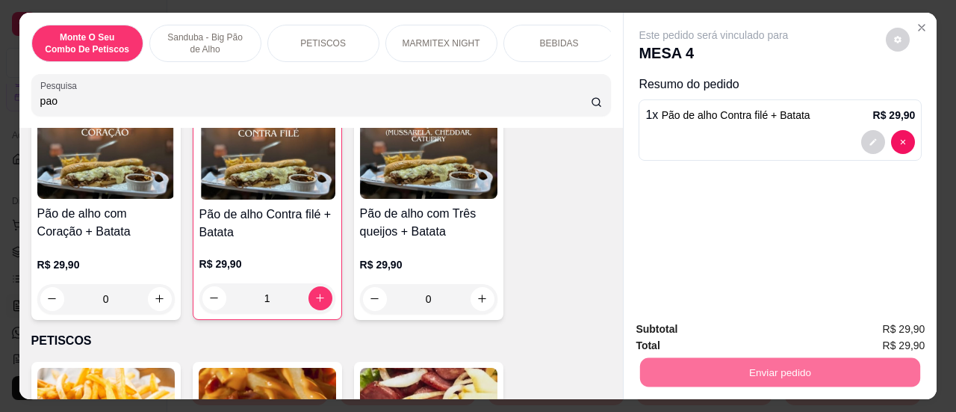
click at [865, 321] on button "Sim, quero registrar" at bounding box center [872, 330] width 111 height 28
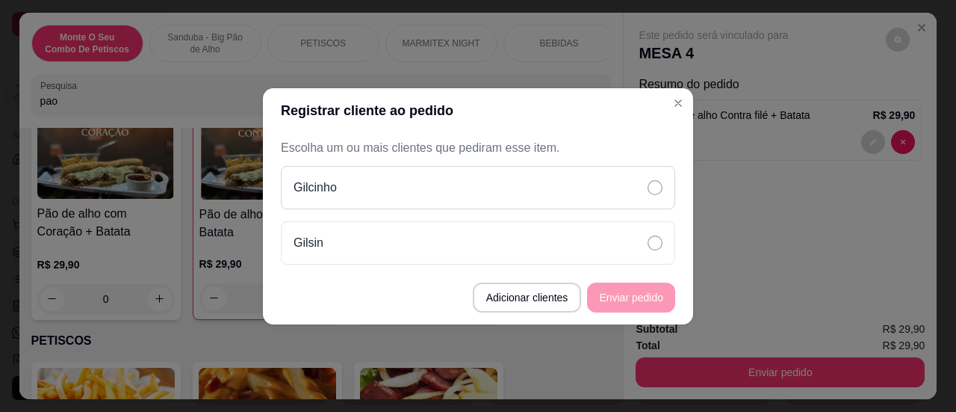
click at [592, 202] on div "Gilcinho" at bounding box center [478, 187] width 395 height 43
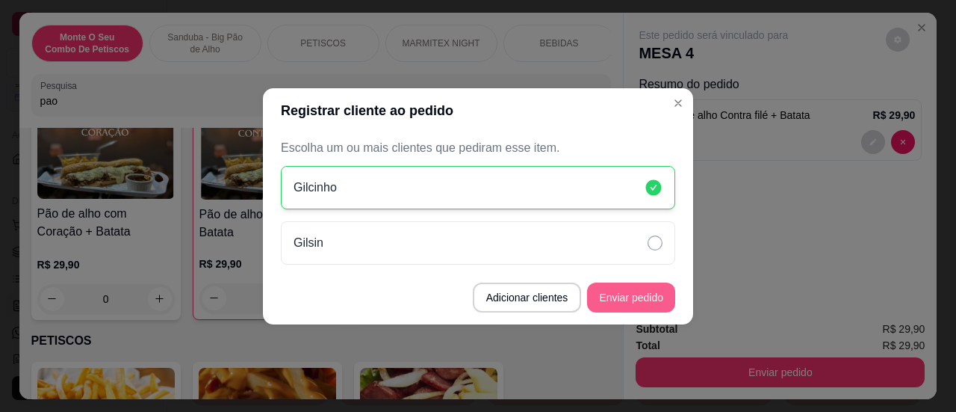
click at [624, 300] on button "Enviar pedido" at bounding box center [631, 297] width 88 height 30
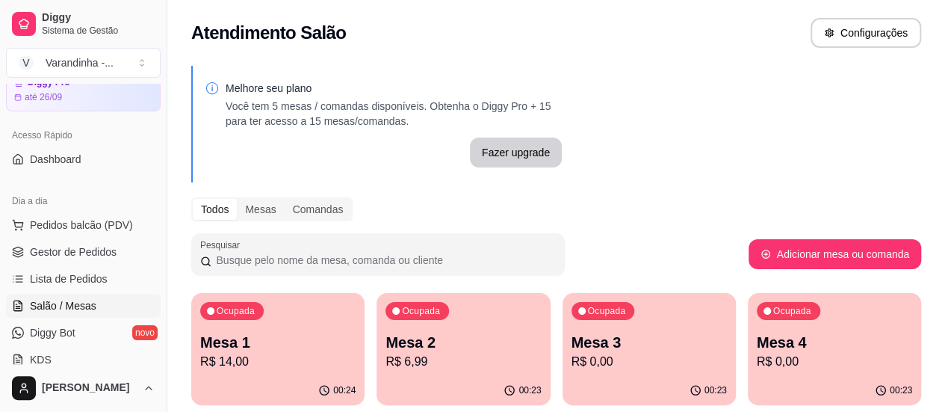
click at [269, 337] on p "Mesa 1" at bounding box center [277, 342] width 155 height 21
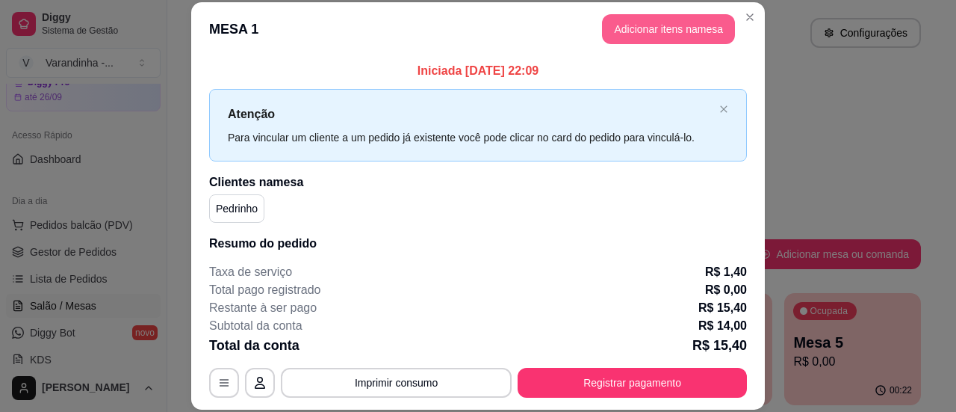
click at [630, 26] on button "Adicionar itens na mesa" at bounding box center [668, 29] width 133 height 30
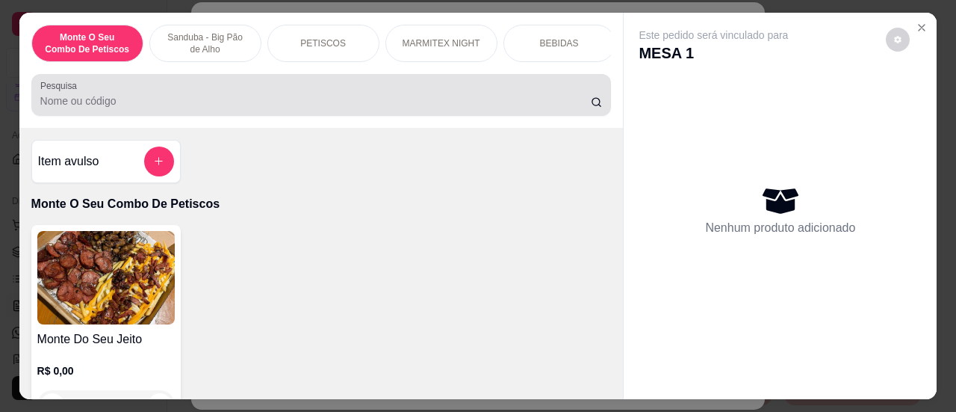
click at [514, 101] on input "Pesquisa" at bounding box center [315, 100] width 551 height 15
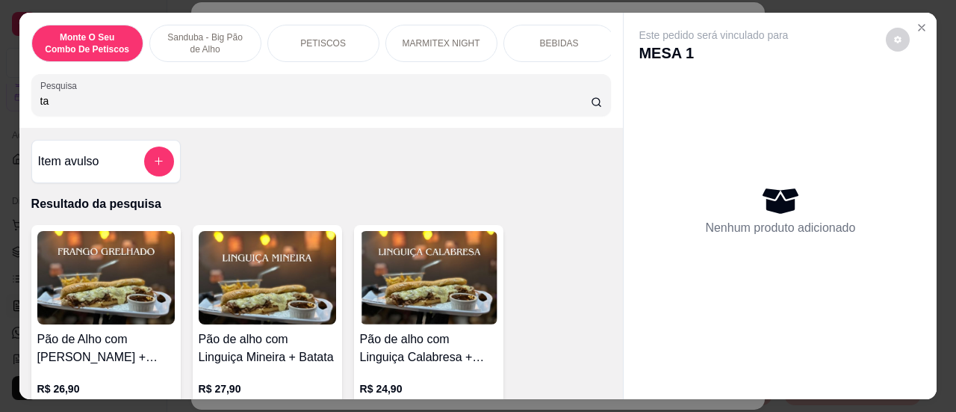
type input "t"
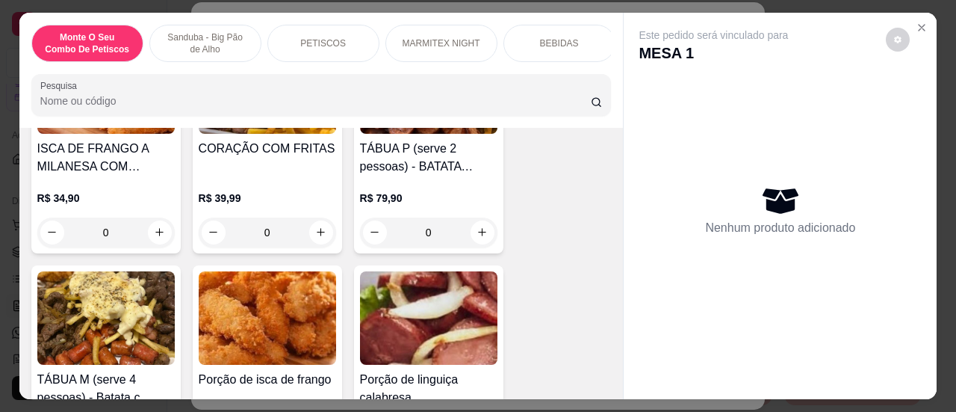
scroll to position [1122, 0]
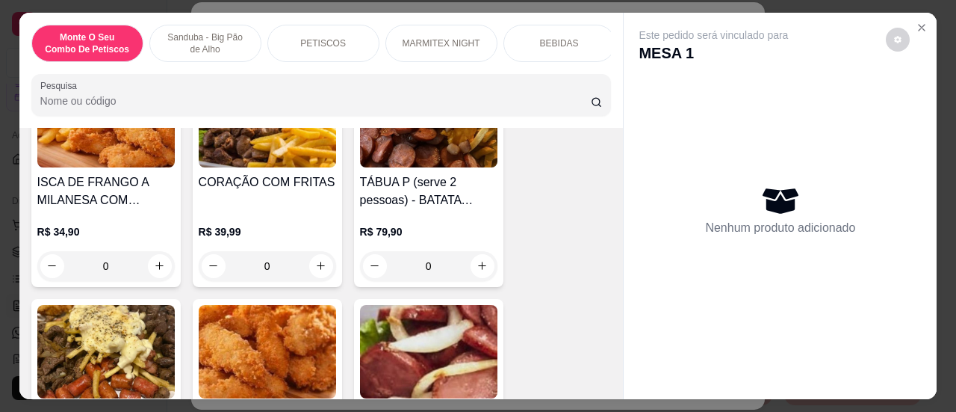
click at [476, 265] on div "0" at bounding box center [428, 266] width 137 height 30
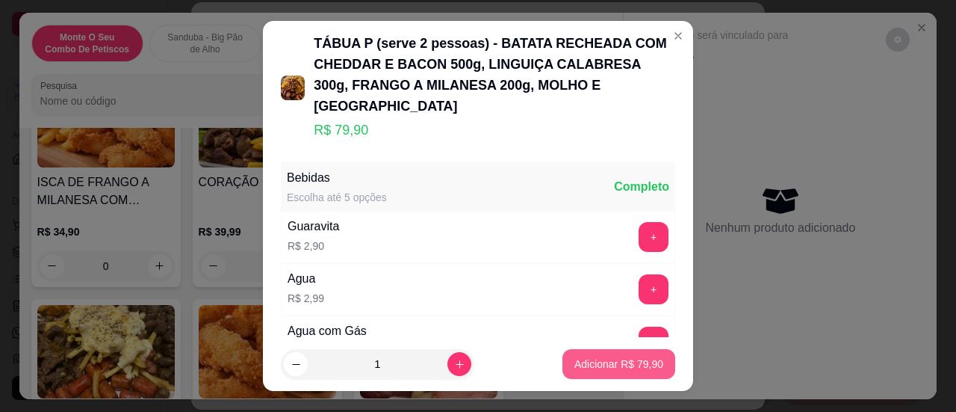
click at [578, 368] on p "Adicionar R$ 79,90" at bounding box center [619, 363] width 89 height 15
type input "1"
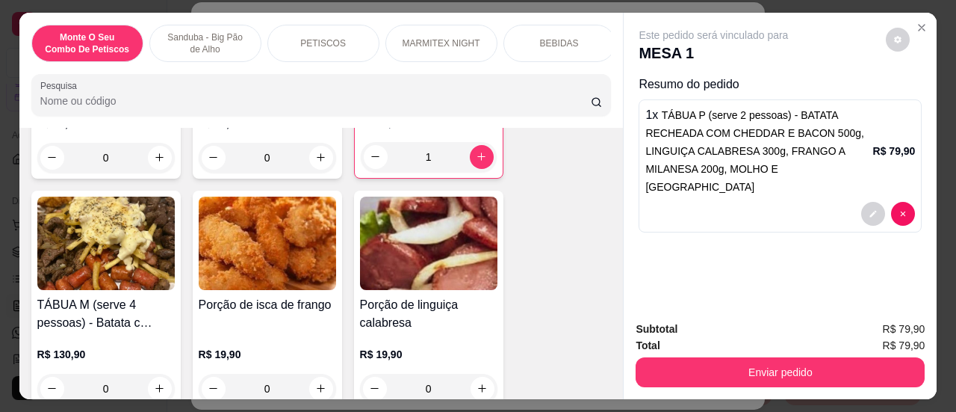
scroll to position [1358, 0]
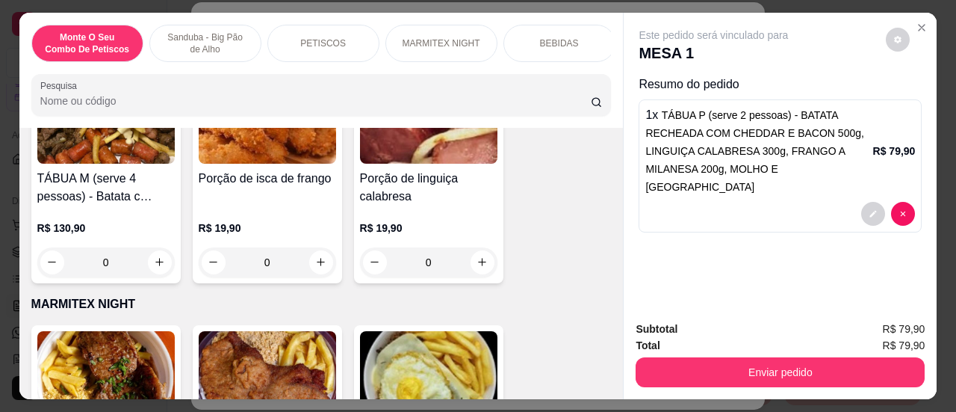
click at [158, 262] on div "0" at bounding box center [105, 262] width 137 height 30
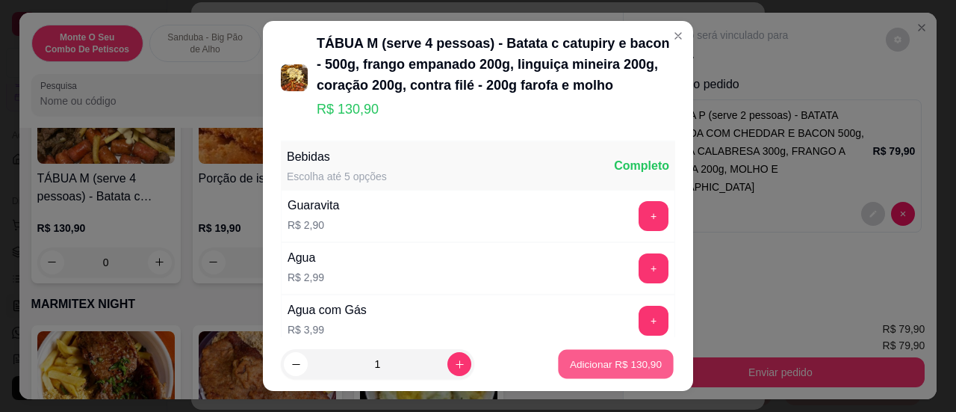
click at [570, 370] on p "Adicionar R$ 130,90" at bounding box center [616, 364] width 92 height 14
type input "1"
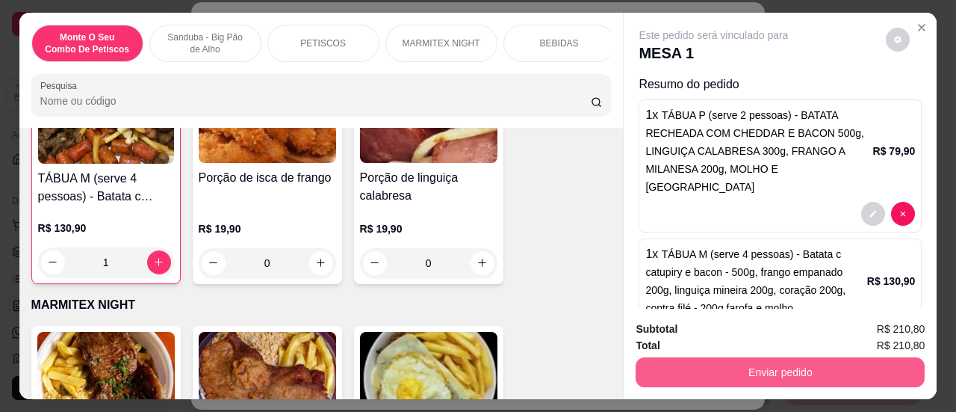
click at [668, 367] on button "Enviar pedido" at bounding box center [780, 372] width 289 height 30
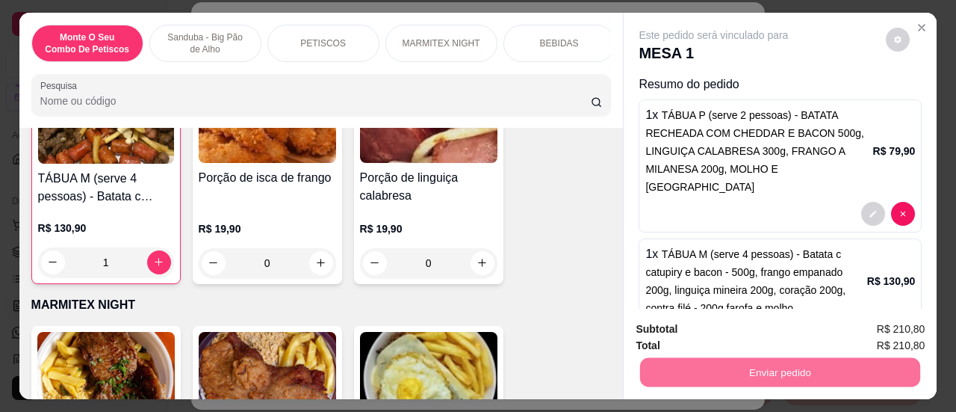
click at [842, 324] on button "Sim, quero registrar" at bounding box center [873, 330] width 108 height 28
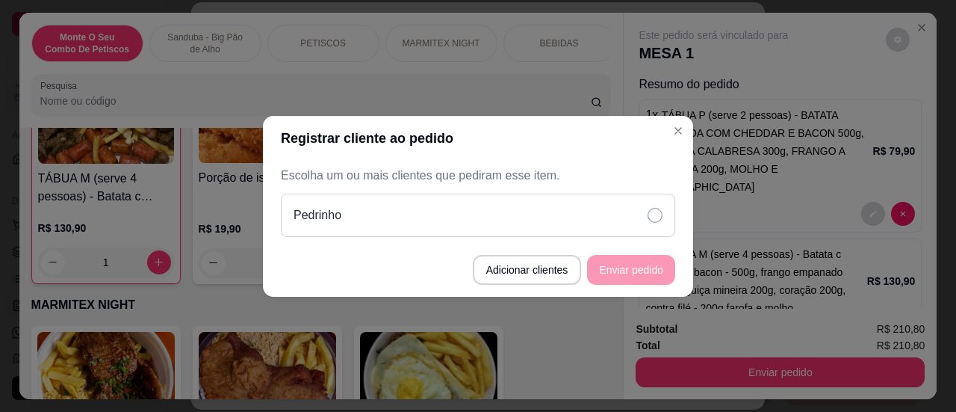
click at [620, 226] on div "Pedrinho" at bounding box center [478, 215] width 395 height 43
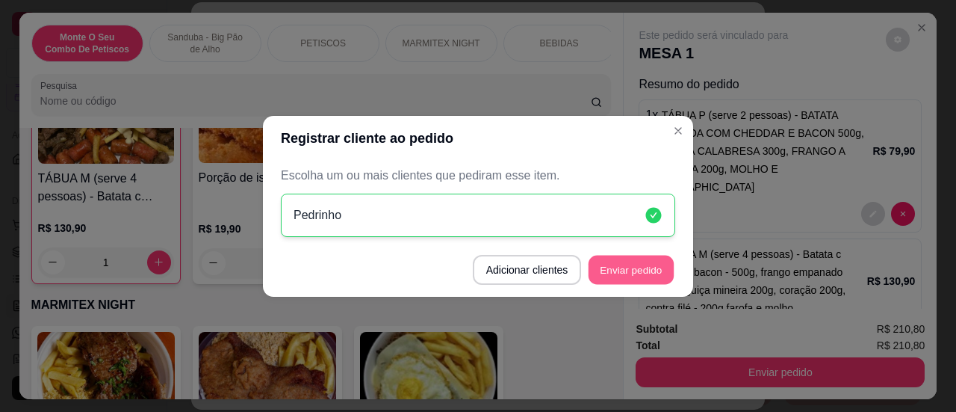
click at [643, 268] on button "Enviar pedido" at bounding box center [631, 269] width 85 height 29
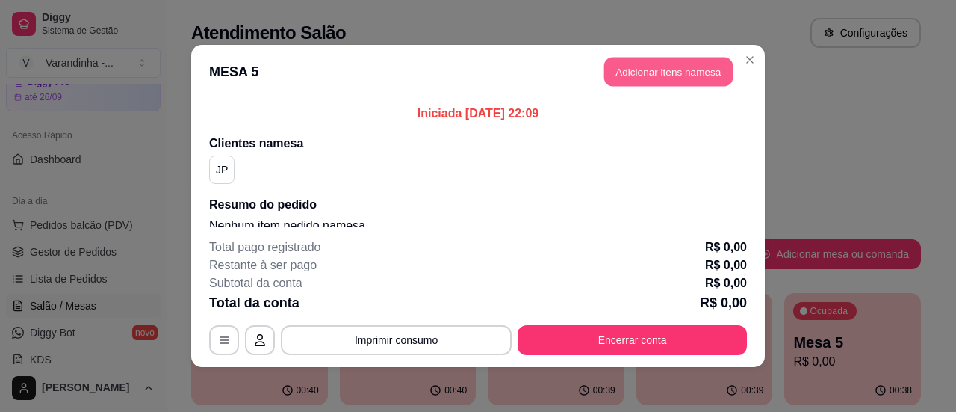
click at [633, 84] on button "Adicionar itens na mesa" at bounding box center [669, 72] width 129 height 29
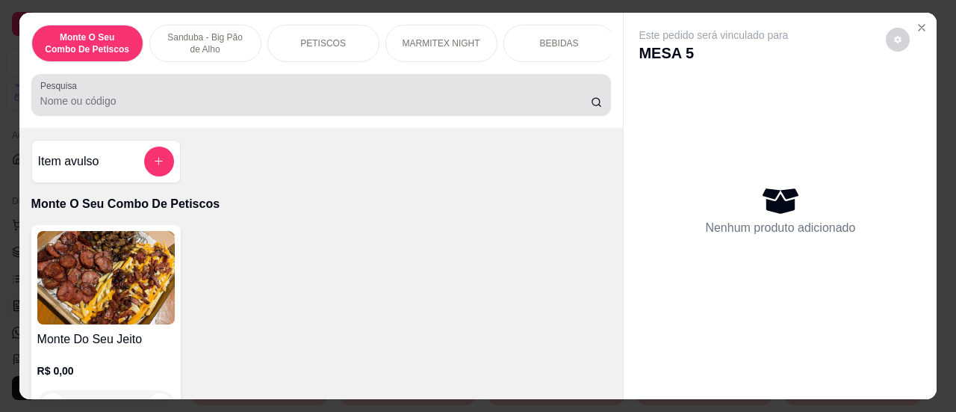
click at [499, 108] on input "Pesquisa" at bounding box center [315, 100] width 551 height 15
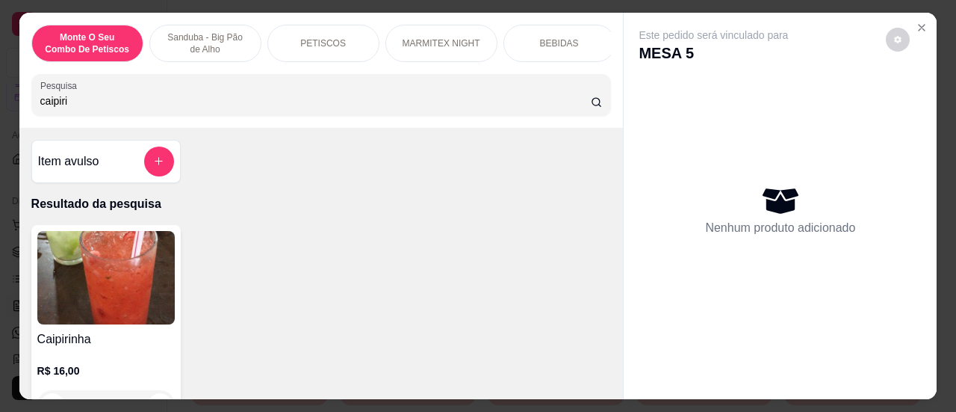
type input "caipiri"
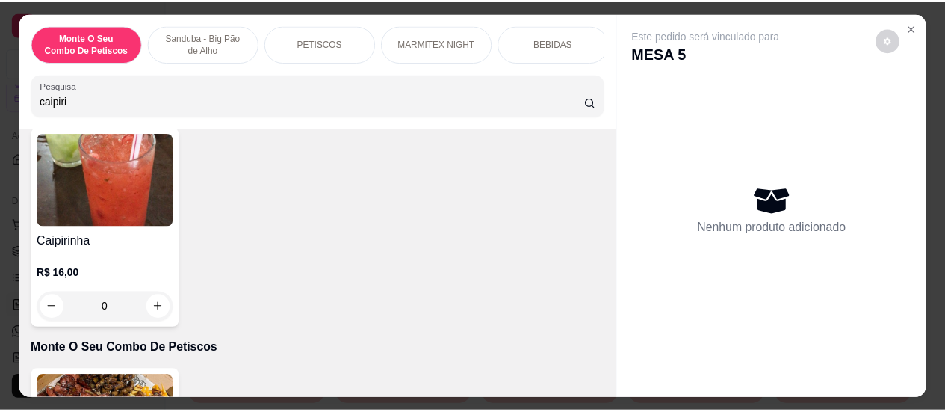
scroll to position [125, 0]
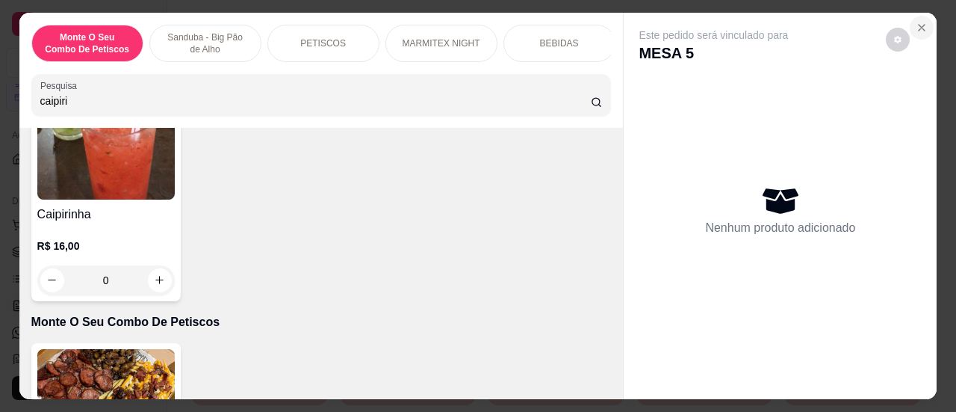
click at [922, 22] on icon "Close" at bounding box center [922, 28] width 12 height 12
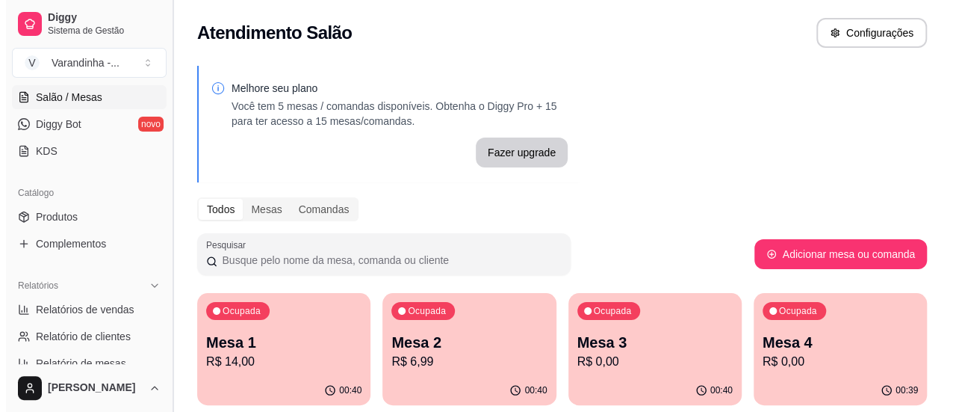
scroll to position [276, 0]
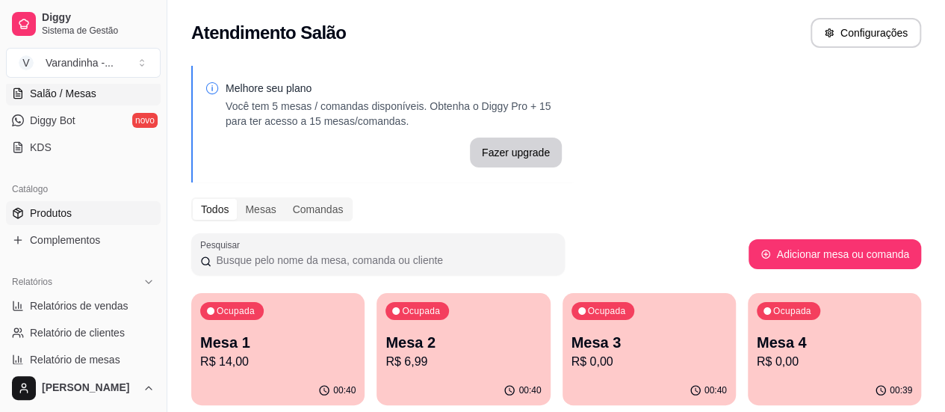
click at [96, 217] on link "Produtos" at bounding box center [83, 213] width 155 height 24
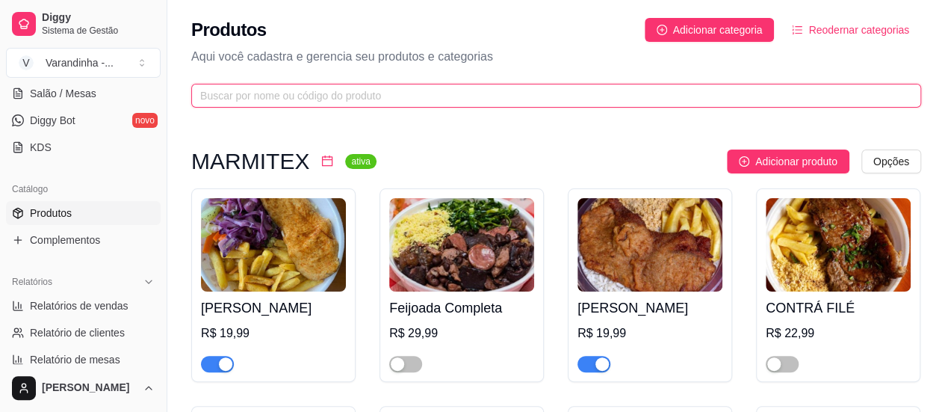
click at [253, 88] on input "text" at bounding box center [550, 95] width 700 height 16
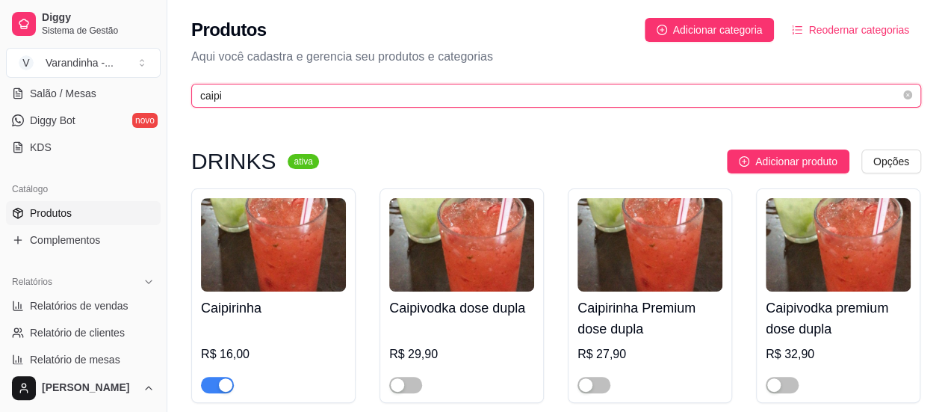
type input "caipi"
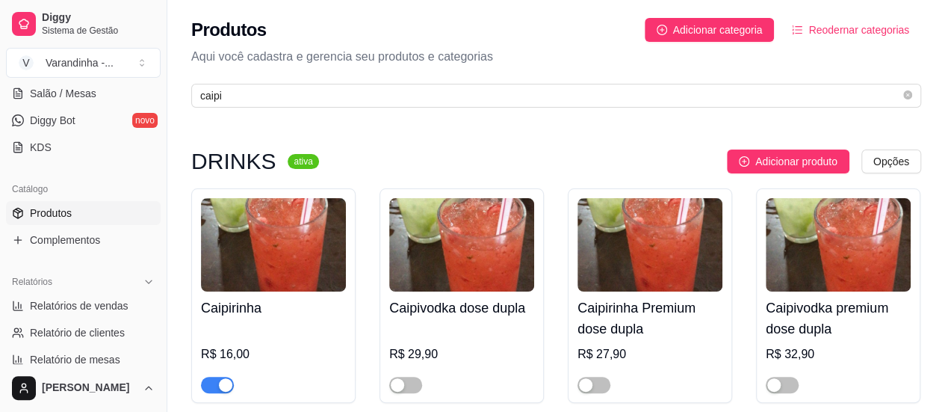
click at [250, 306] on h4 "Caipirinha" at bounding box center [273, 307] width 145 height 21
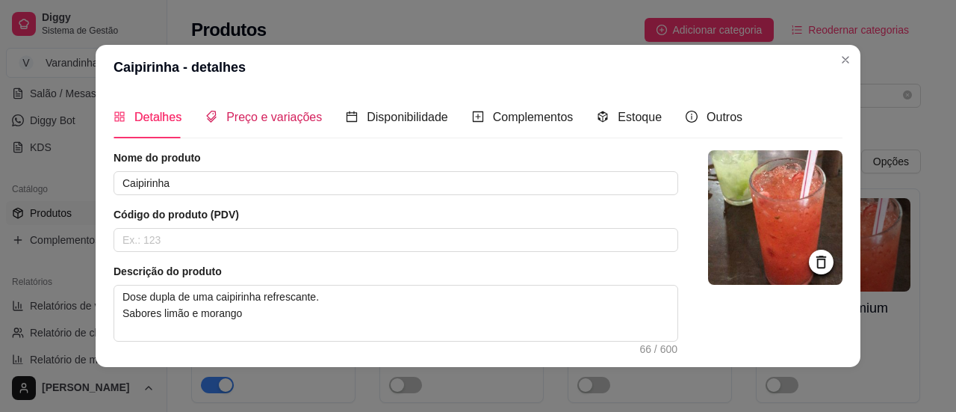
click at [254, 126] on div "Preço e variações" at bounding box center [263, 117] width 117 height 19
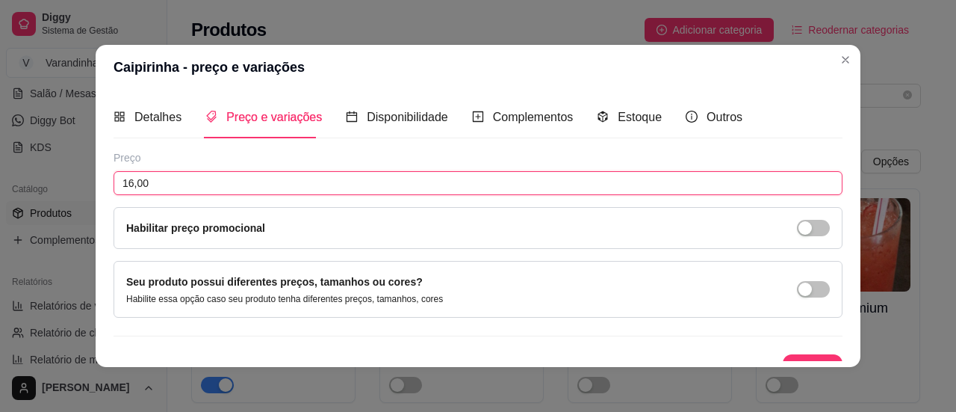
drag, startPoint x: 203, startPoint y: 176, endPoint x: 0, endPoint y: 173, distance: 202.5
click at [0, 173] on div "Caipirinha - preço e variações Detalhes Preço e variações Disponibilidade Compl…" at bounding box center [478, 206] width 956 height 412
type input "9,00"
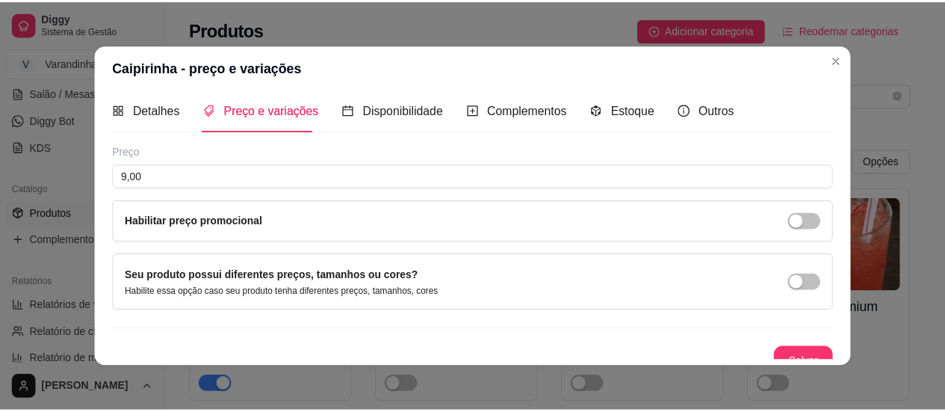
scroll to position [21, 0]
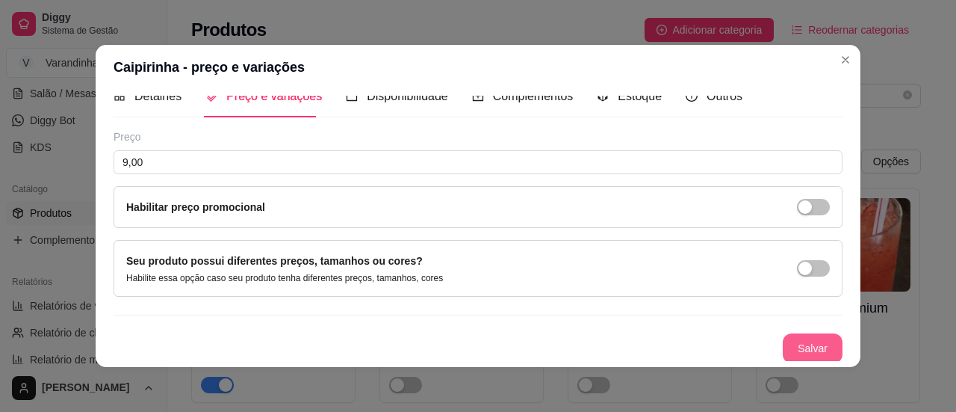
click at [794, 341] on button "Salvar" at bounding box center [813, 348] width 60 height 30
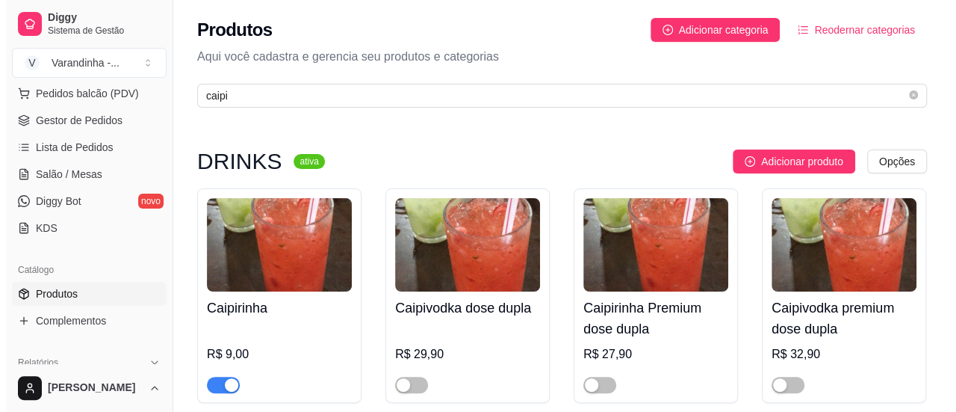
scroll to position [185, 0]
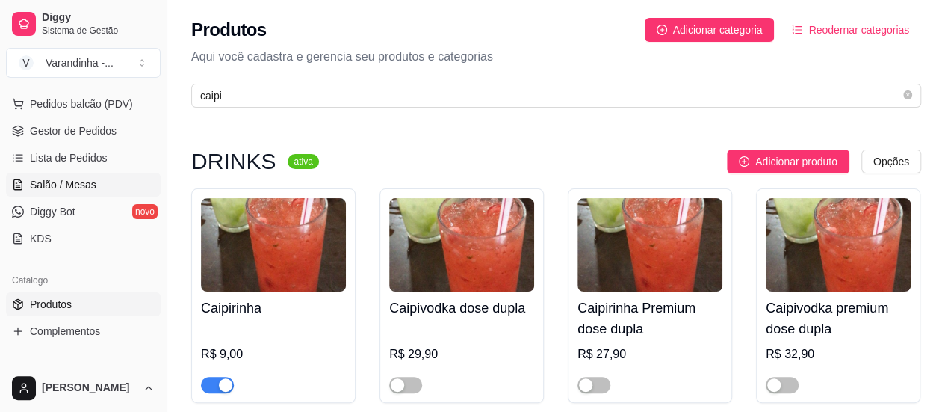
click at [67, 174] on link "Salão / Mesas" at bounding box center [83, 185] width 155 height 24
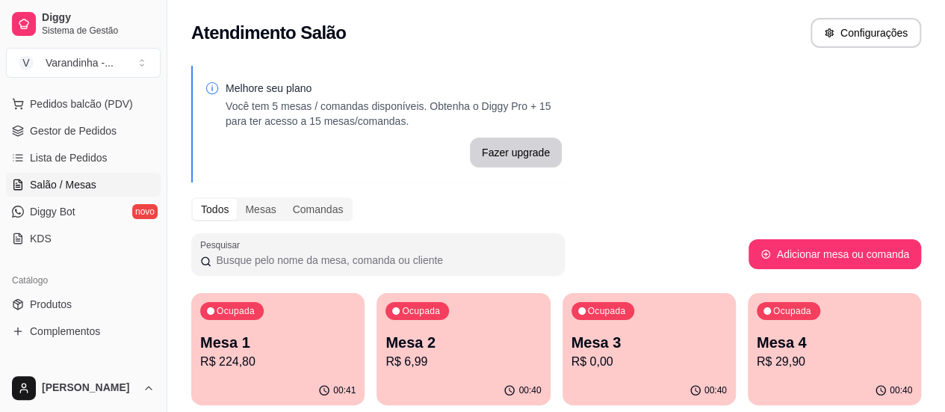
click at [572, 343] on p "Mesa 3" at bounding box center [649, 342] width 155 height 21
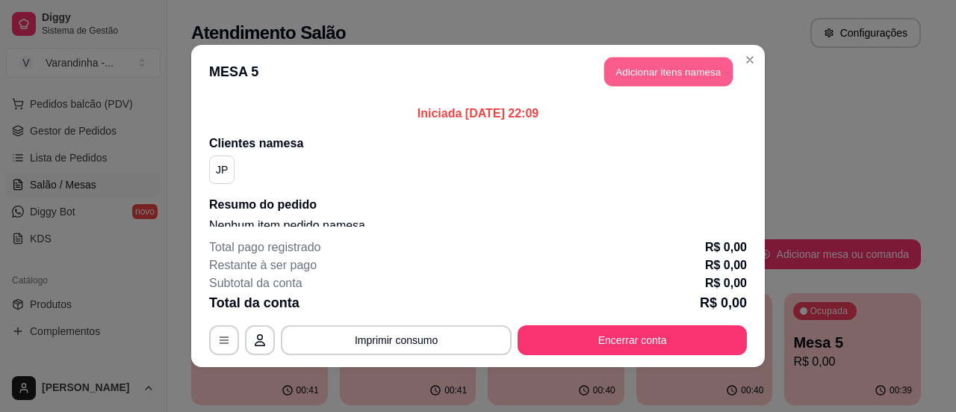
click at [626, 77] on button "Adicionar itens na mesa" at bounding box center [669, 72] width 129 height 29
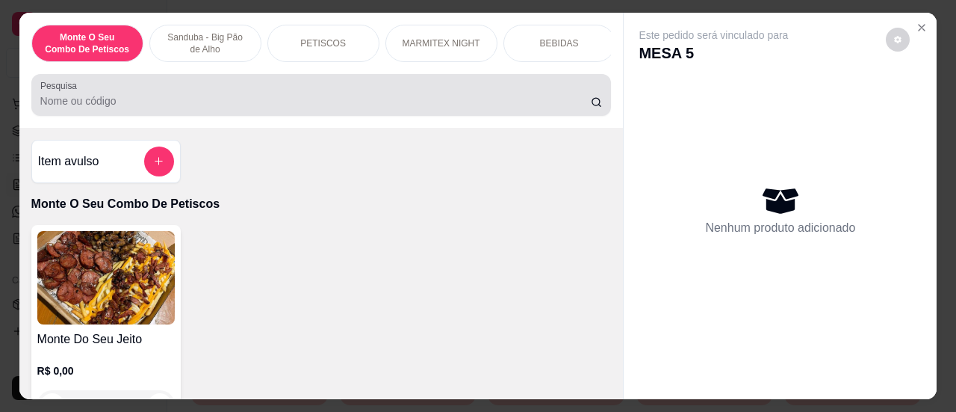
click at [486, 102] on input "Pesquisa" at bounding box center [315, 100] width 551 height 15
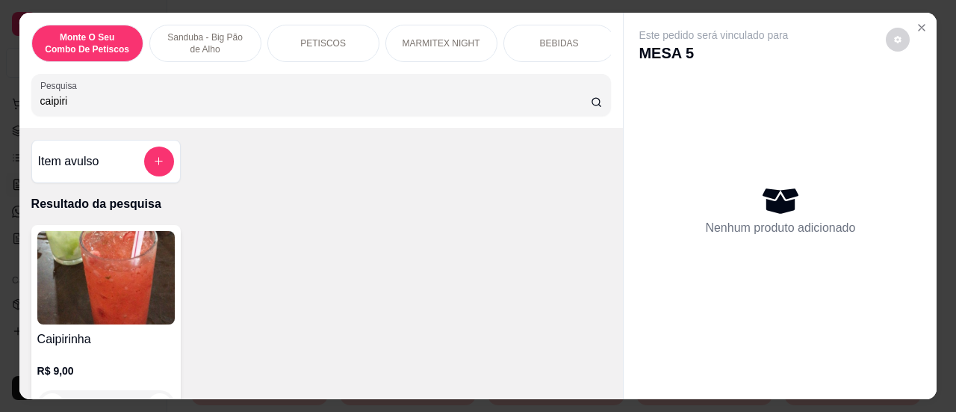
type input "caipiri"
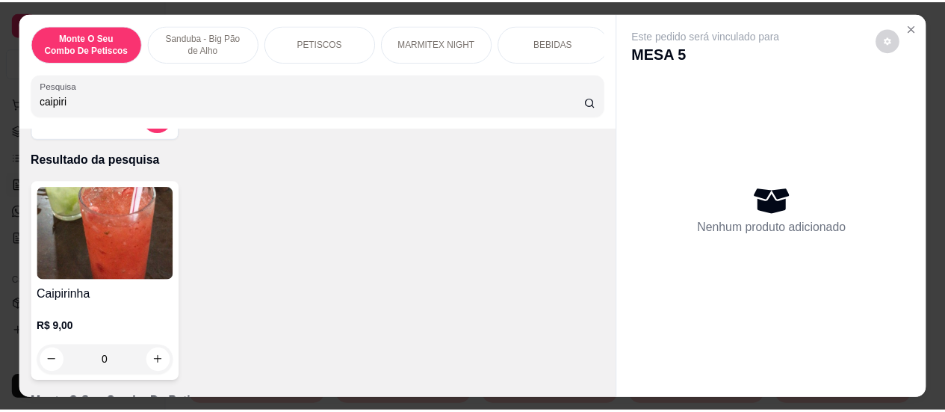
scroll to position [90, 0]
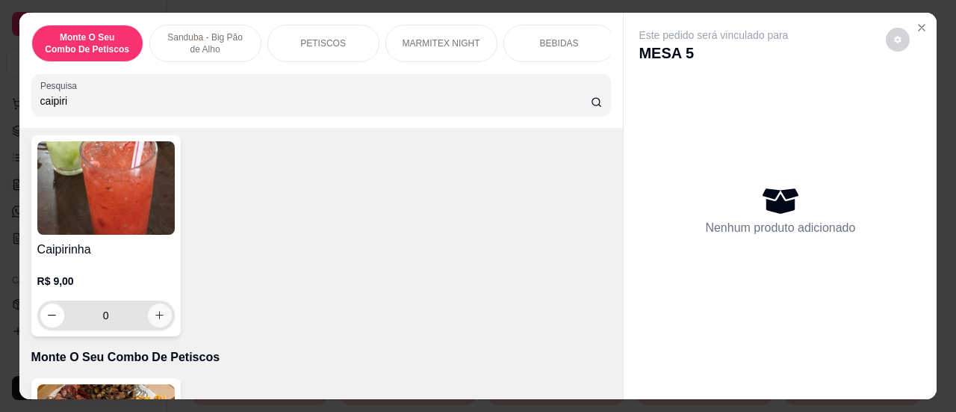
click at [164, 324] on button "increase-product-quantity" at bounding box center [160, 315] width 24 height 24
type input "1"
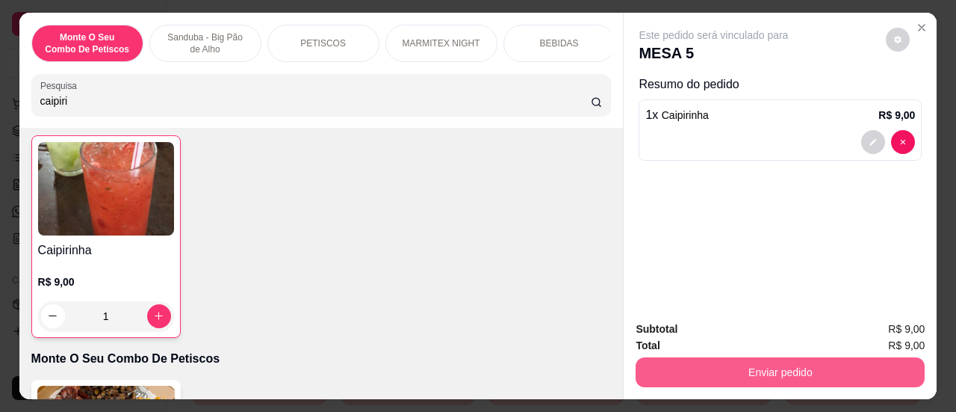
click at [699, 374] on button "Enviar pedido" at bounding box center [780, 372] width 289 height 30
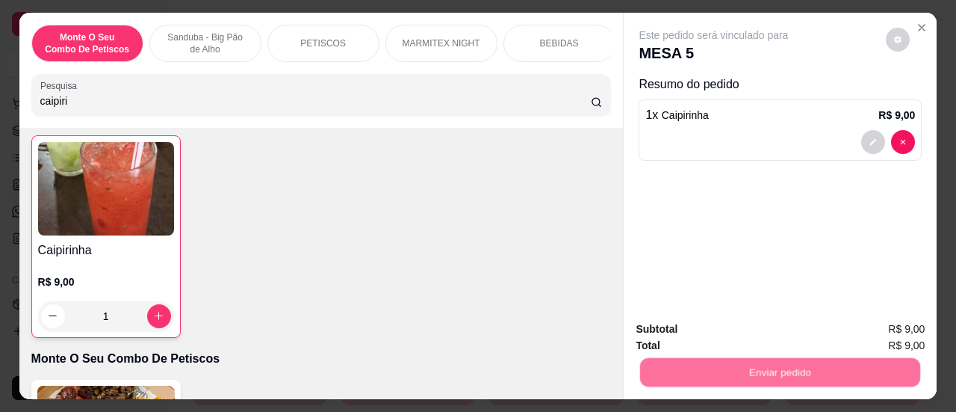
click at [850, 330] on button "Sim, quero registrar" at bounding box center [872, 330] width 111 height 28
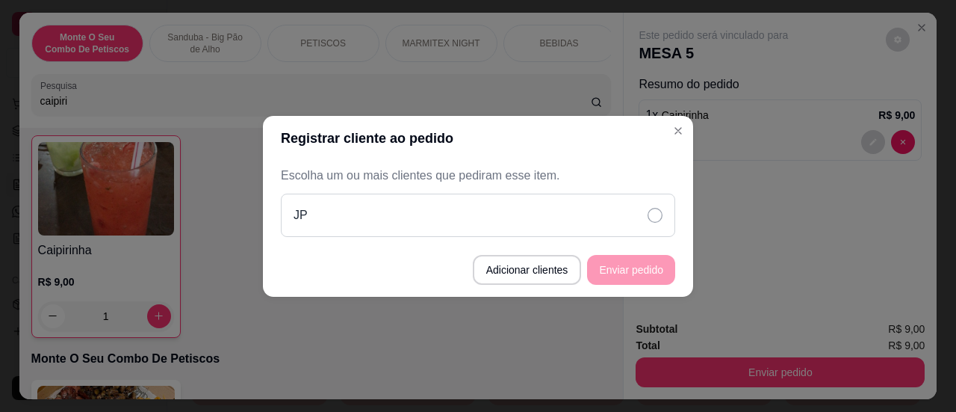
click at [568, 213] on div "JP" at bounding box center [478, 215] width 395 height 43
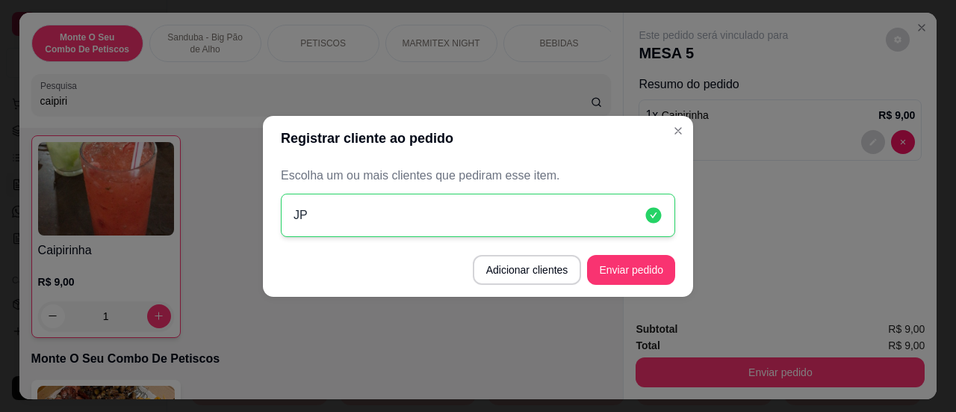
click at [628, 284] on footer "Adicionar clientes Enviar pedido" at bounding box center [478, 270] width 430 height 54
click at [622, 273] on button "Enviar pedido" at bounding box center [631, 269] width 85 height 29
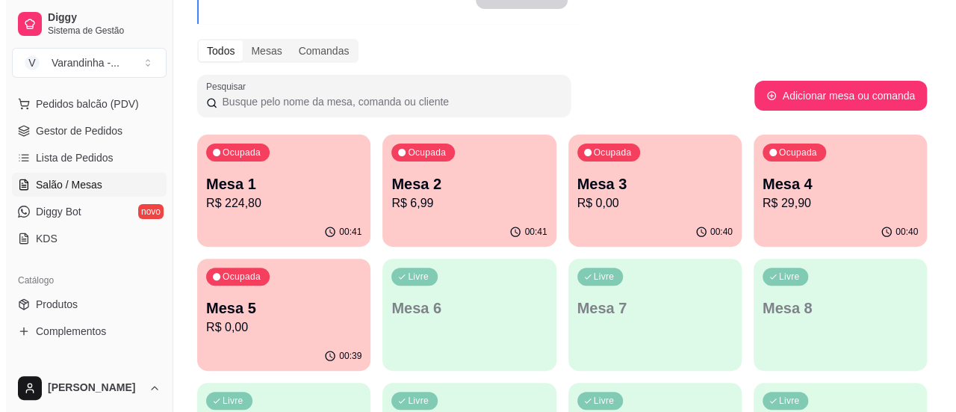
scroll to position [169, 0]
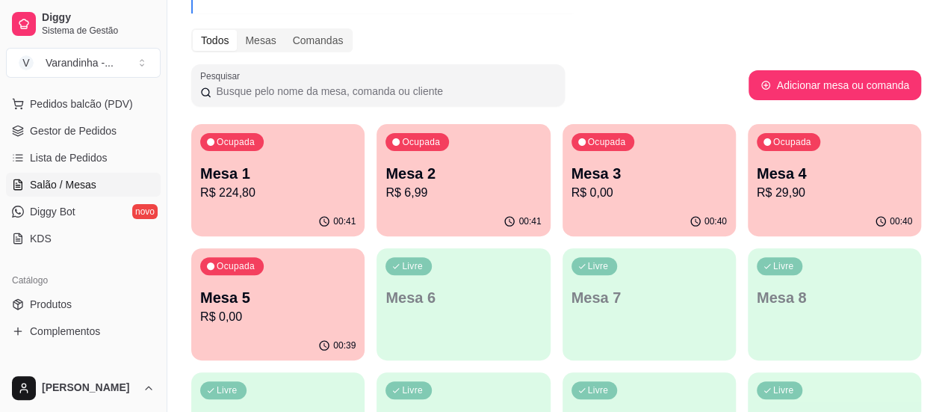
drag, startPoint x: 271, startPoint y: 310, endPoint x: 665, endPoint y: 51, distance: 471.5
click at [665, 51] on div "Todos Mesas Comandas" at bounding box center [556, 40] width 730 height 24
click at [377, 276] on div "Livre Mesa 6" at bounding box center [463, 295] width 173 height 94
click at [356, 287] on p "Mesa 5" at bounding box center [277, 297] width 155 height 21
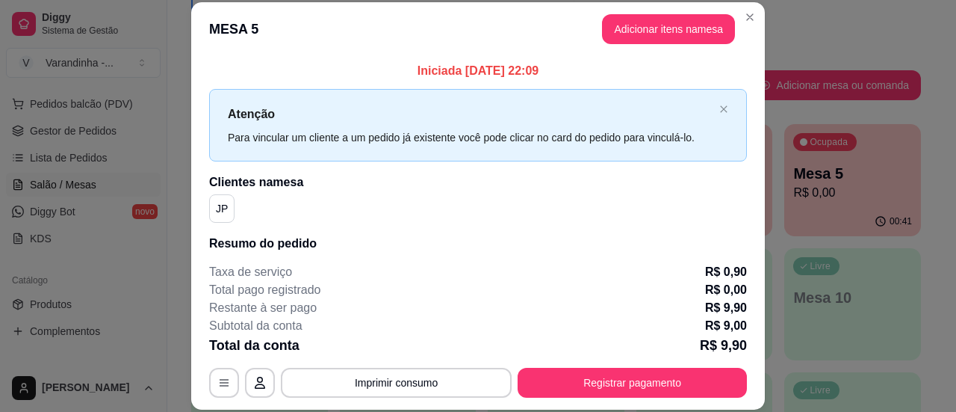
scroll to position [81, 0]
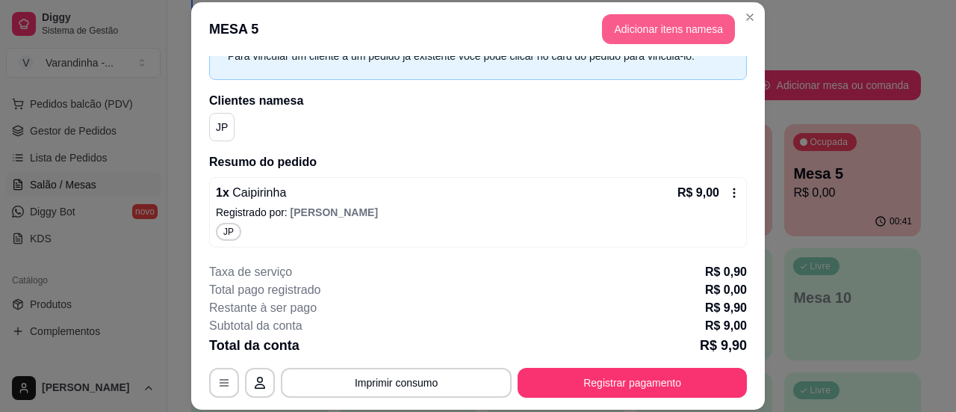
click at [664, 29] on button "Adicionar itens na mesa" at bounding box center [668, 29] width 133 height 30
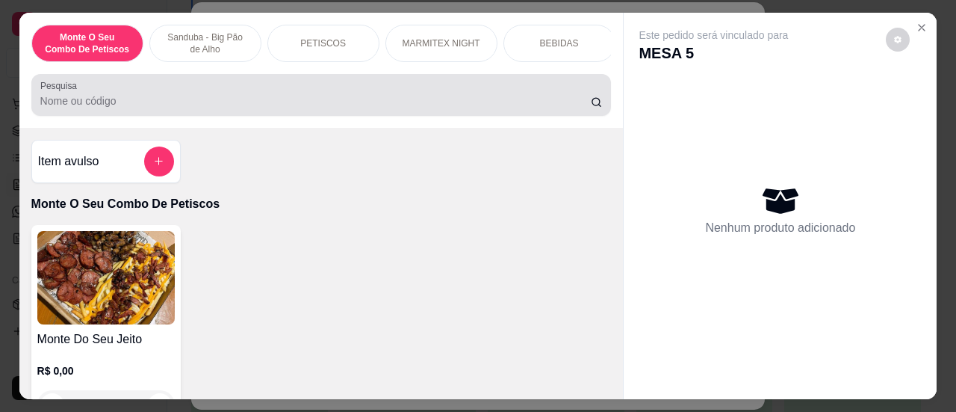
click at [463, 101] on input "Pesquisa" at bounding box center [315, 100] width 551 height 15
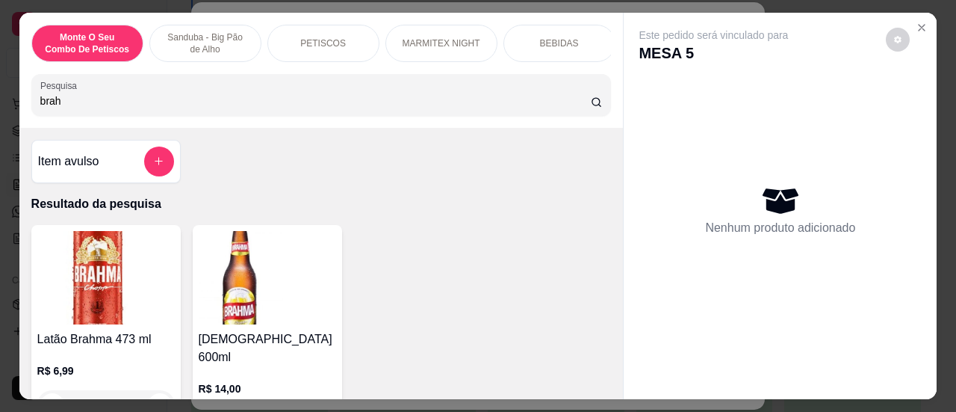
type input "brah"
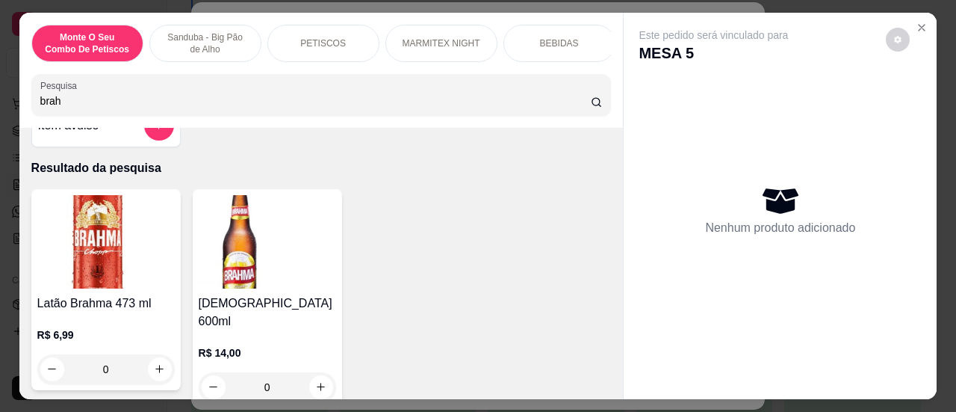
scroll to position [98, 0]
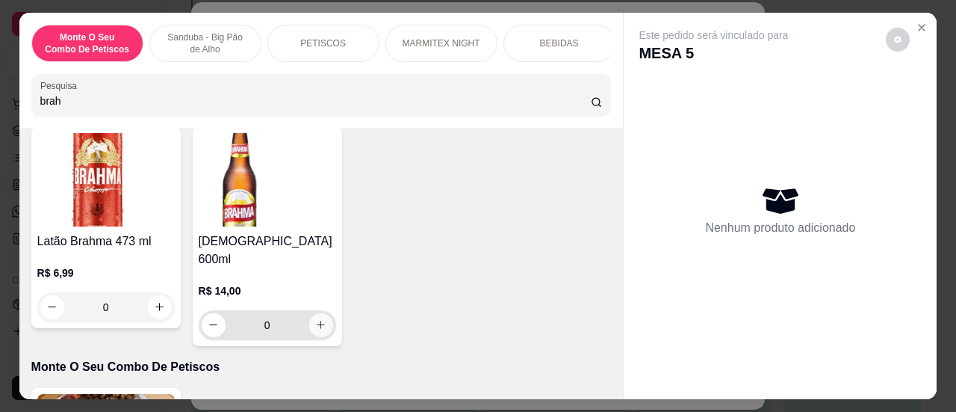
click at [321, 319] on icon "increase-product-quantity" at bounding box center [320, 324] width 11 height 11
type input "1"
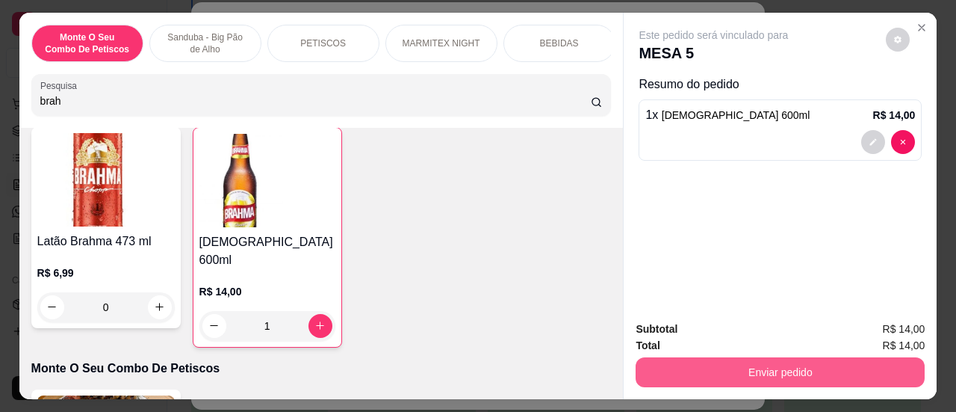
click at [740, 357] on button "Enviar pedido" at bounding box center [780, 372] width 289 height 30
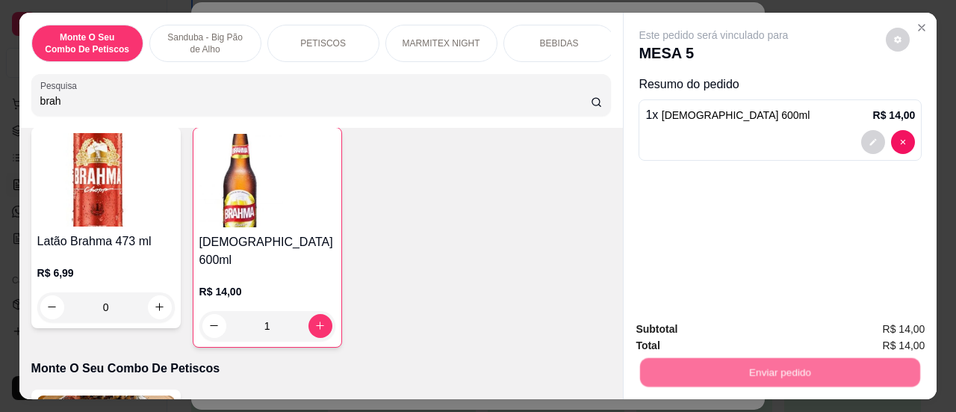
click at [843, 318] on button "Sim, quero registrar" at bounding box center [872, 331] width 111 height 28
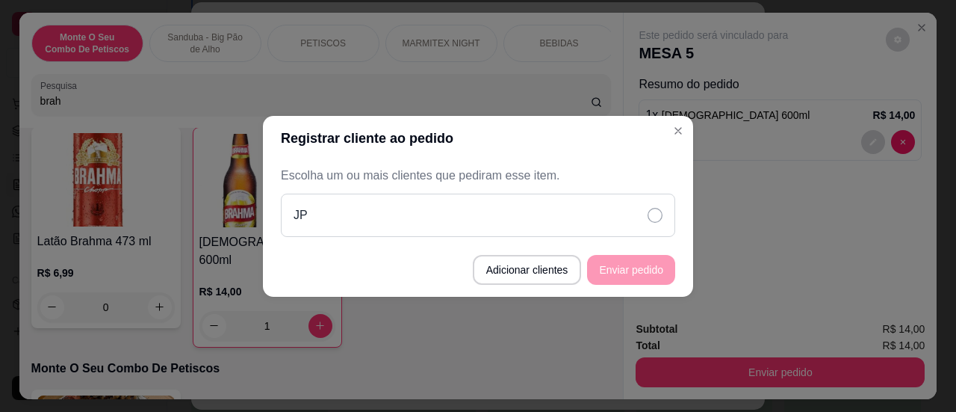
click at [596, 223] on div "JP" at bounding box center [478, 215] width 395 height 43
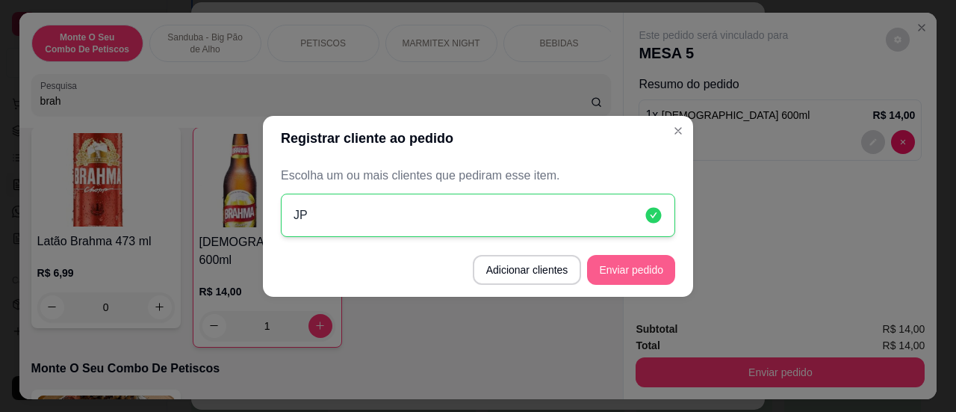
click at [622, 275] on button "Enviar pedido" at bounding box center [631, 270] width 88 height 30
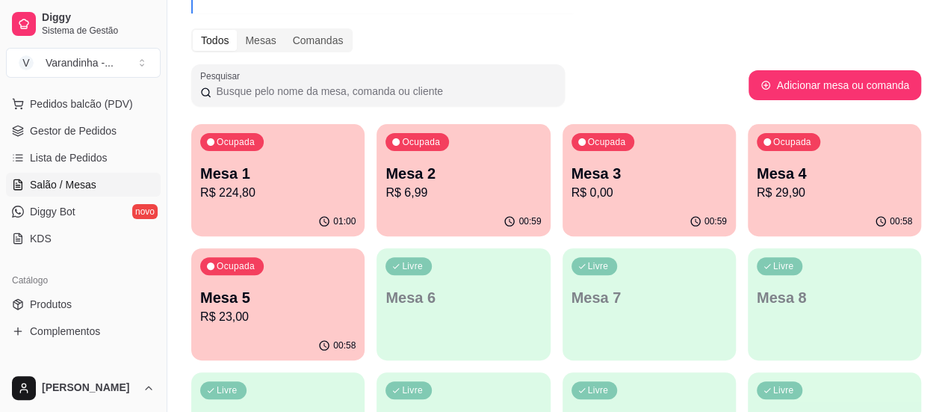
click at [563, 159] on div "Ocupada Mesa 3 R$ 0,00" at bounding box center [649, 165] width 173 height 83
click at [759, 184] on p "R$ 29,90" at bounding box center [834, 192] width 151 height 17
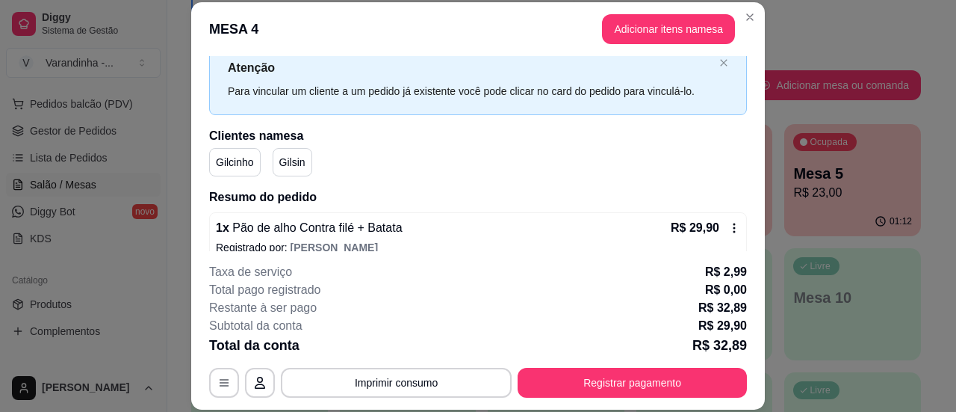
scroll to position [81, 0]
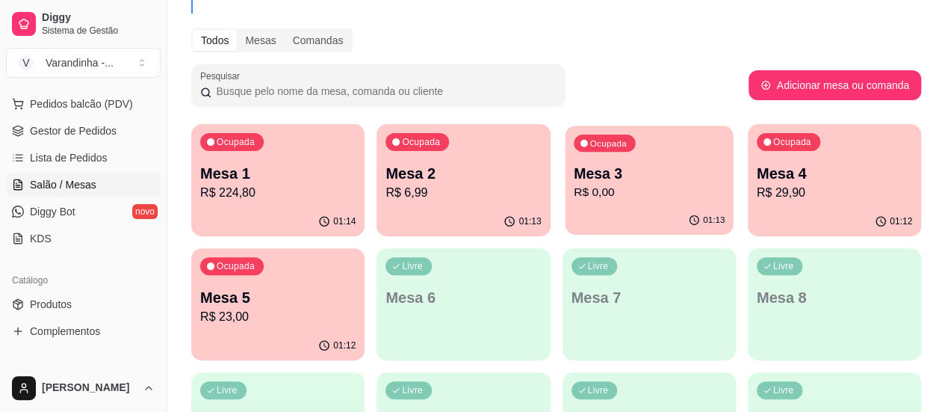
click at [574, 181] on p "Mesa 3" at bounding box center [649, 174] width 151 height 20
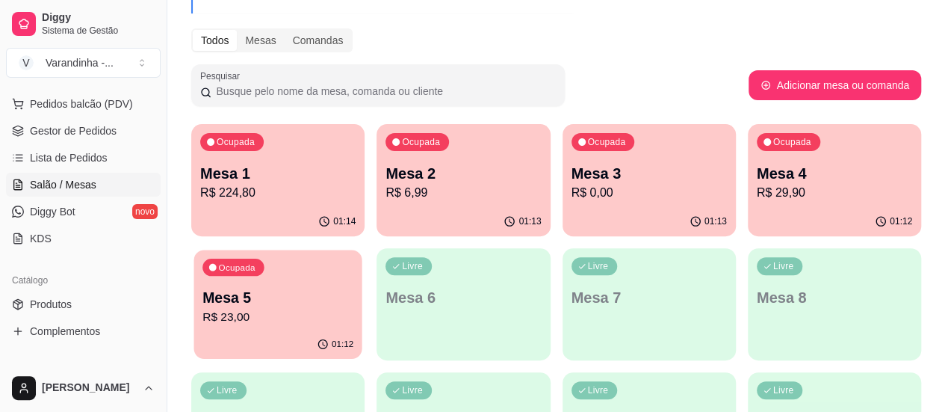
click at [353, 288] on p "Mesa 5" at bounding box center [278, 298] width 151 height 20
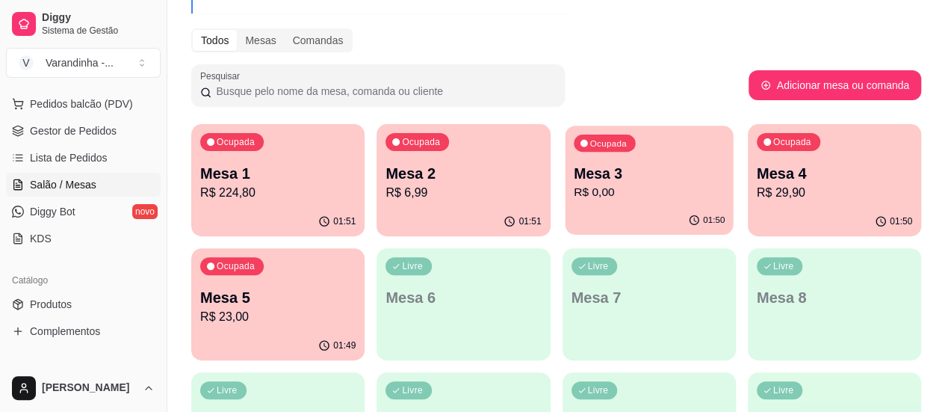
click at [574, 197] on p "R$ 0,00" at bounding box center [649, 192] width 151 height 17
click at [297, 172] on p "Mesa 1" at bounding box center [277, 173] width 155 height 21
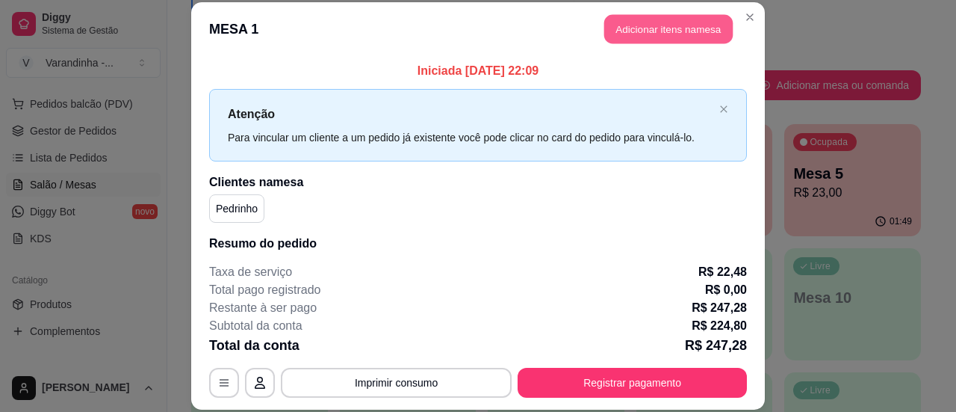
click at [622, 34] on button "Adicionar itens na mesa" at bounding box center [669, 28] width 129 height 29
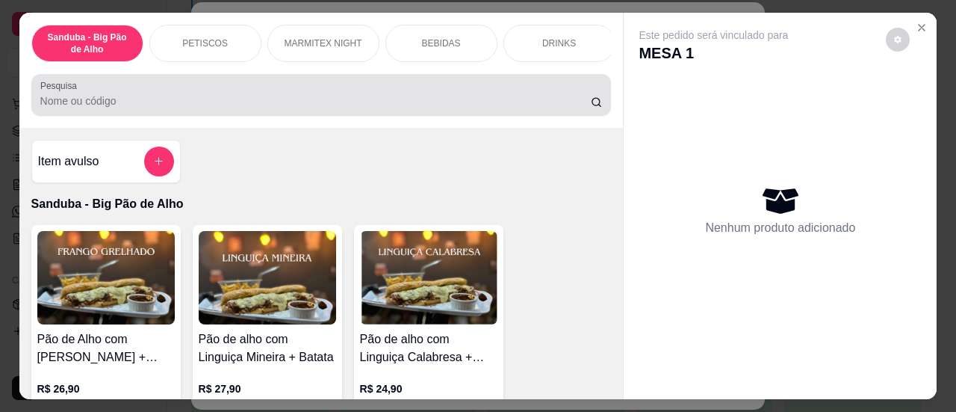
click at [436, 99] on input "Pesquisa" at bounding box center [315, 100] width 551 height 15
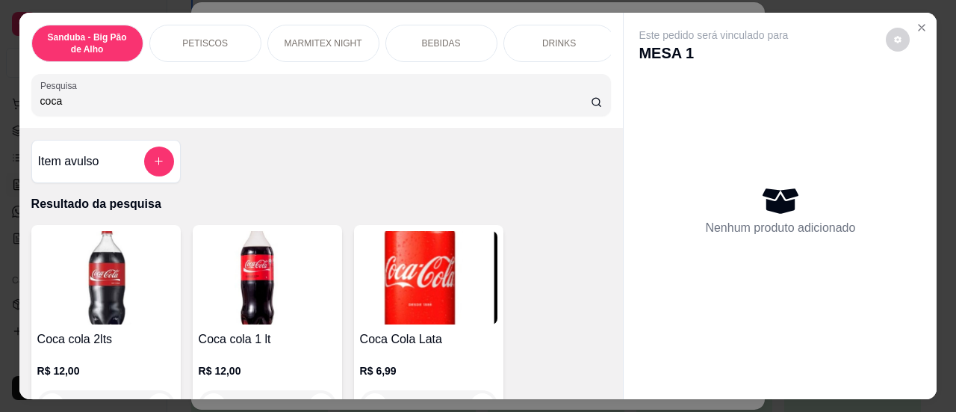
type input "coca"
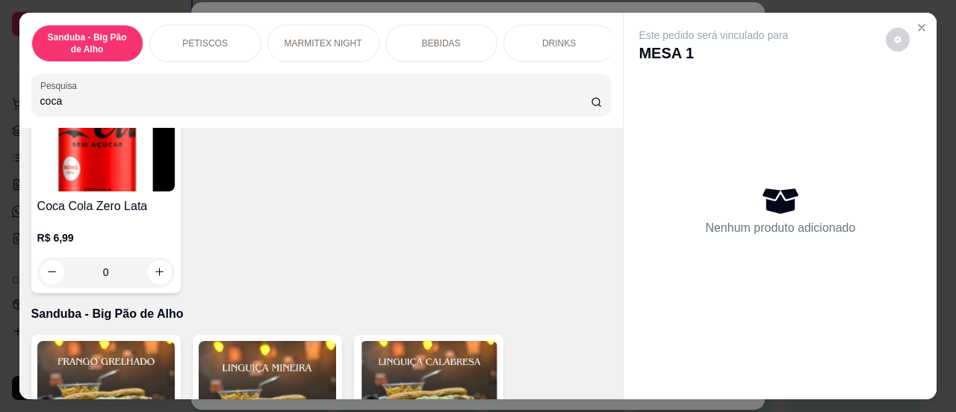
scroll to position [364, 0]
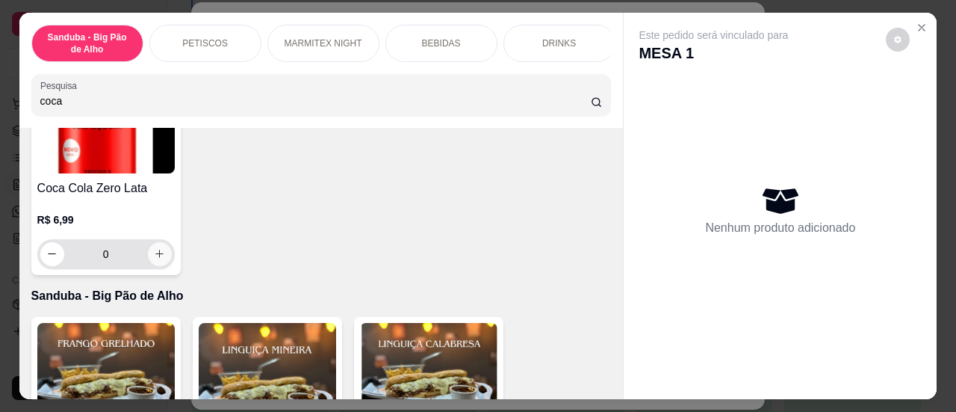
click at [148, 251] on button "increase-product-quantity" at bounding box center [160, 254] width 24 height 24
type input "1"
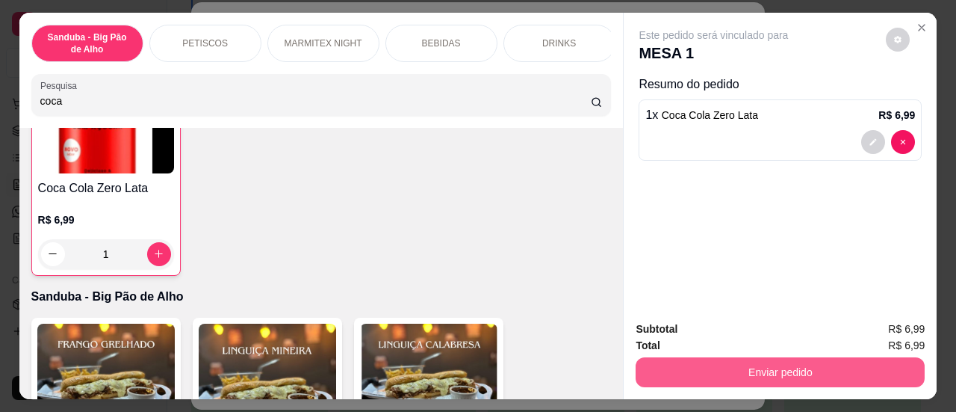
click at [684, 377] on button "Enviar pedido" at bounding box center [780, 372] width 289 height 30
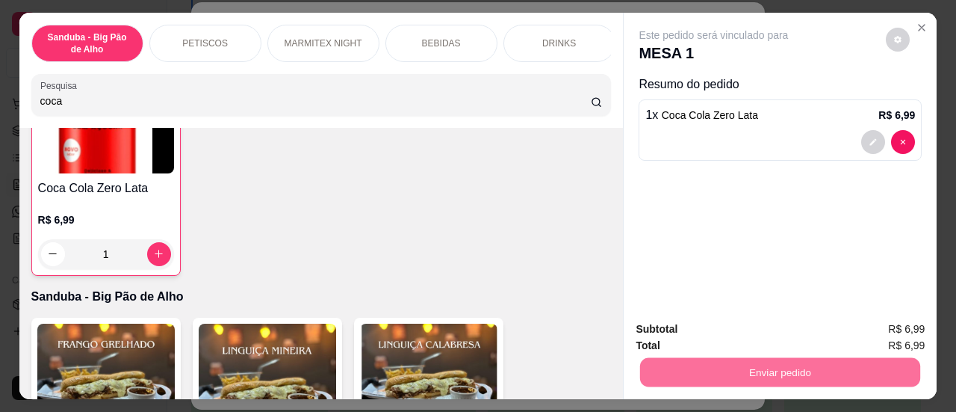
click at [834, 328] on button "Sim, quero registrar" at bounding box center [872, 331] width 111 height 28
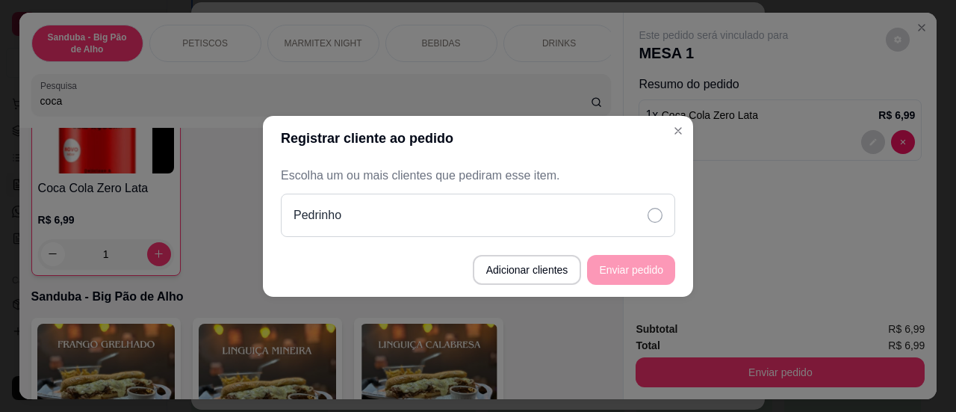
click at [599, 205] on div "Pedrinho" at bounding box center [478, 215] width 395 height 43
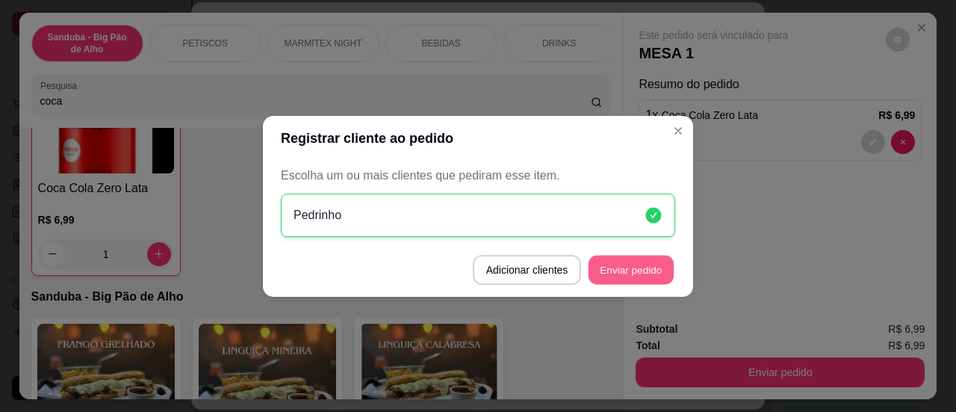
click at [635, 267] on button "Enviar pedido" at bounding box center [631, 269] width 85 height 29
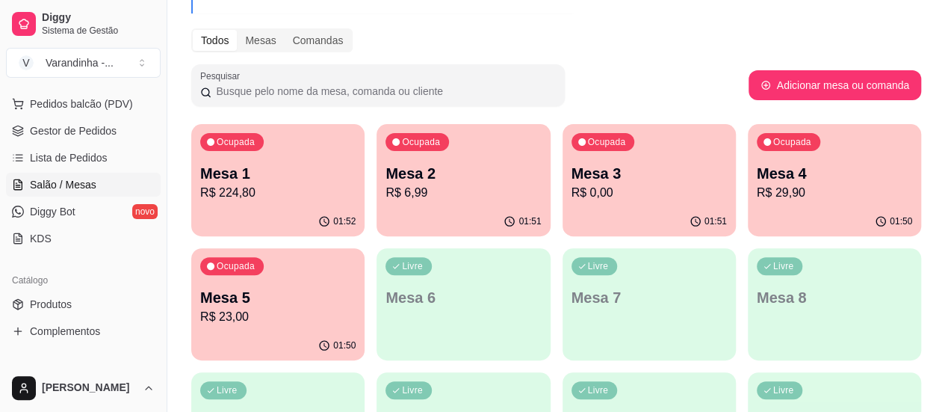
click at [757, 177] on p "Mesa 4" at bounding box center [834, 173] width 155 height 21
click at [575, 173] on p "Mesa 3" at bounding box center [649, 174] width 151 height 20
click at [445, 157] on div "Ocupada Mesa 2 R$ 6,99" at bounding box center [463, 165] width 173 height 83
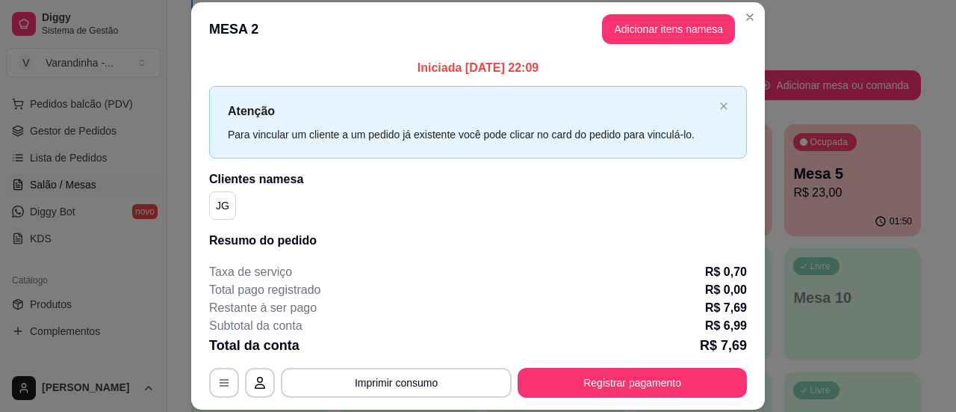
scroll to position [0, 0]
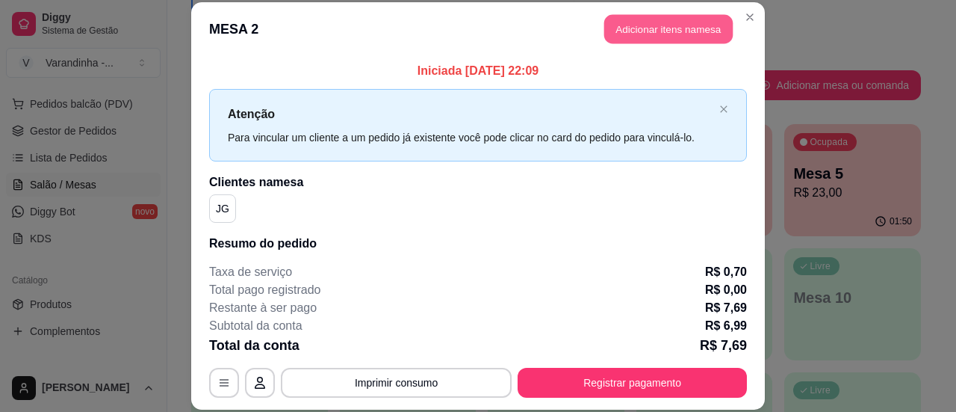
click at [673, 37] on button "Adicionar itens na mesa" at bounding box center [669, 28] width 129 height 29
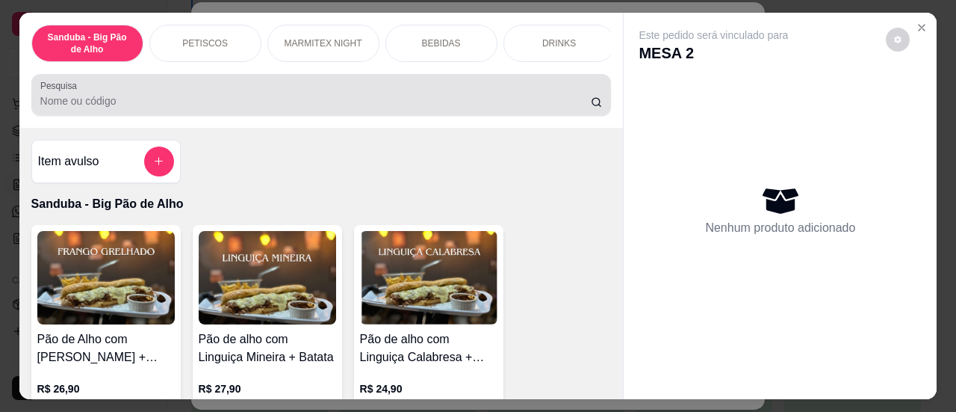
click at [433, 96] on div at bounding box center [321, 95] width 563 height 30
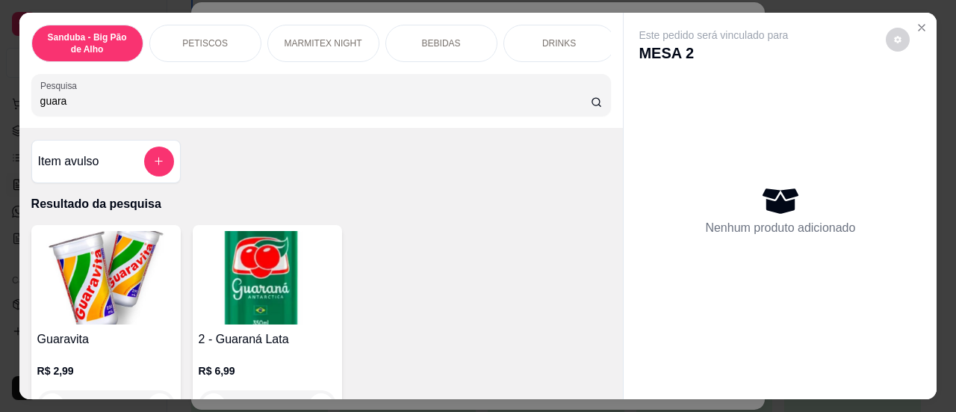
type input "guara"
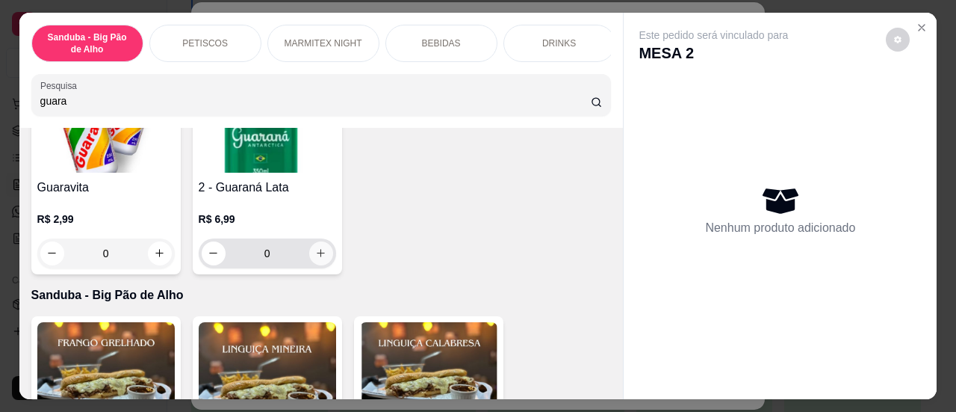
click at [317, 250] on button "increase-product-quantity" at bounding box center [321, 253] width 24 height 24
type input "1"
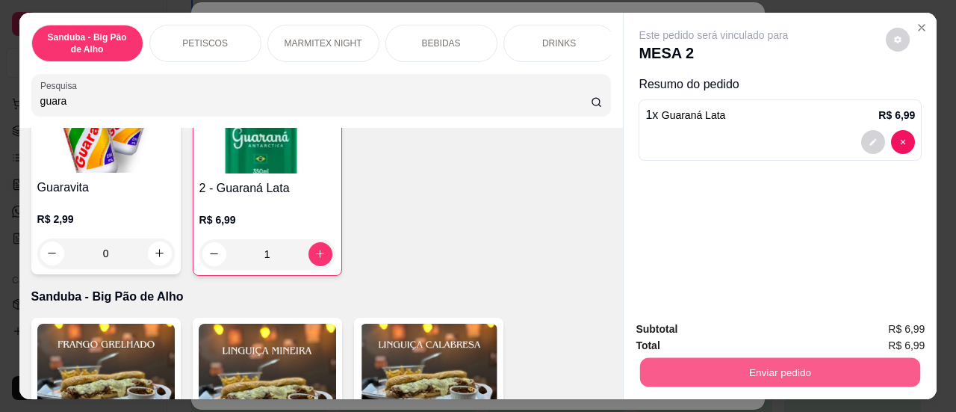
click at [664, 359] on button "Enviar pedido" at bounding box center [780, 372] width 280 height 29
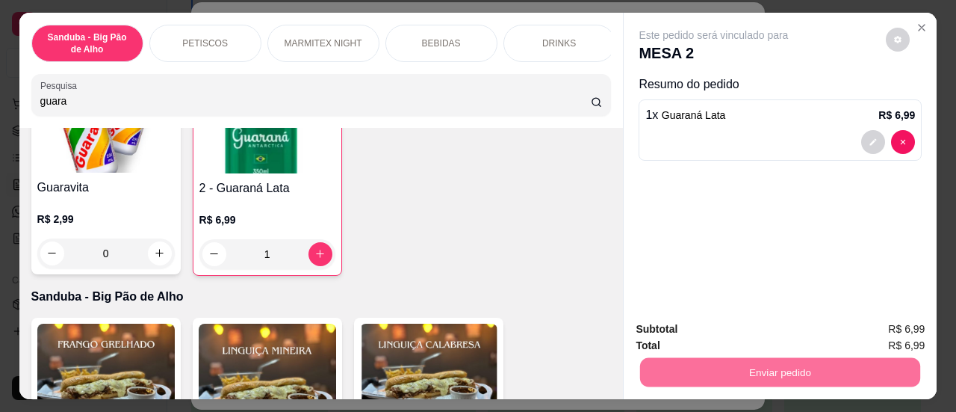
click at [849, 316] on button "Sim, quero registrar" at bounding box center [872, 330] width 111 height 28
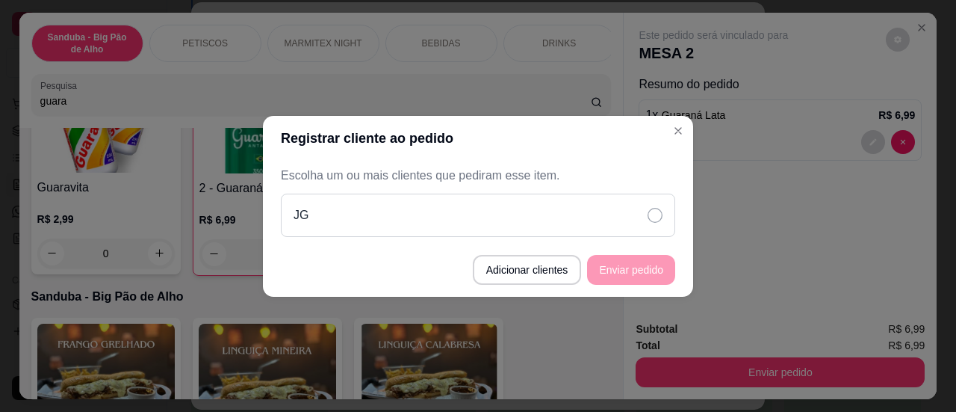
click at [638, 213] on div "JG" at bounding box center [478, 215] width 395 height 43
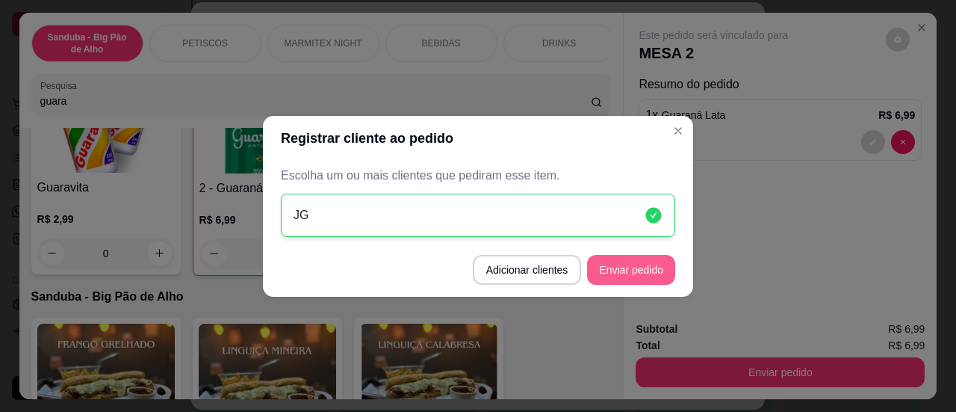
click at [647, 269] on button "Enviar pedido" at bounding box center [631, 270] width 88 height 30
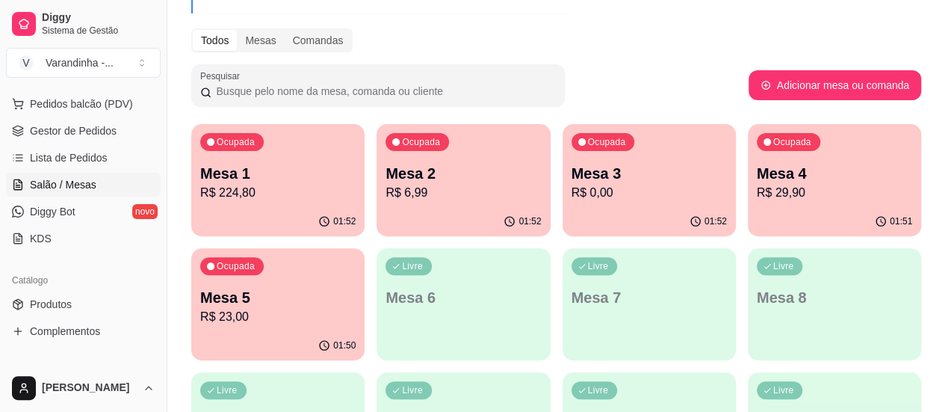
click at [757, 179] on p "Mesa 4" at bounding box center [834, 173] width 155 height 21
click at [356, 308] on p "R$ 23,00" at bounding box center [277, 317] width 155 height 18
click at [572, 191] on p "R$ 0,00" at bounding box center [649, 193] width 155 height 18
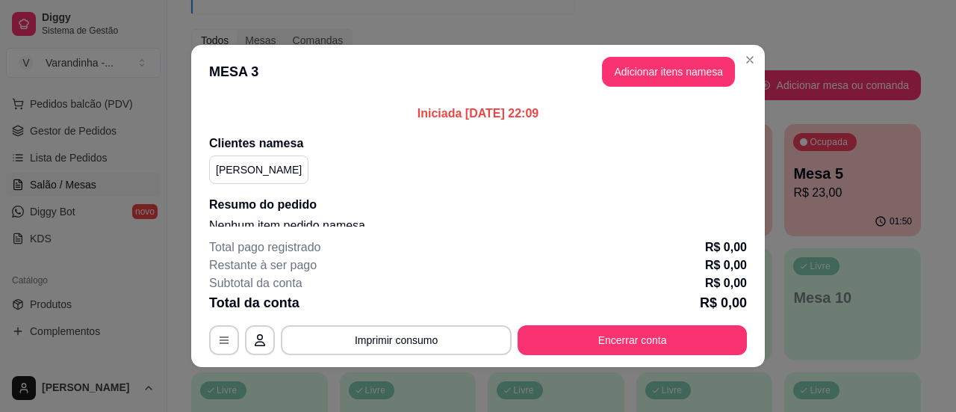
scroll to position [13, 0]
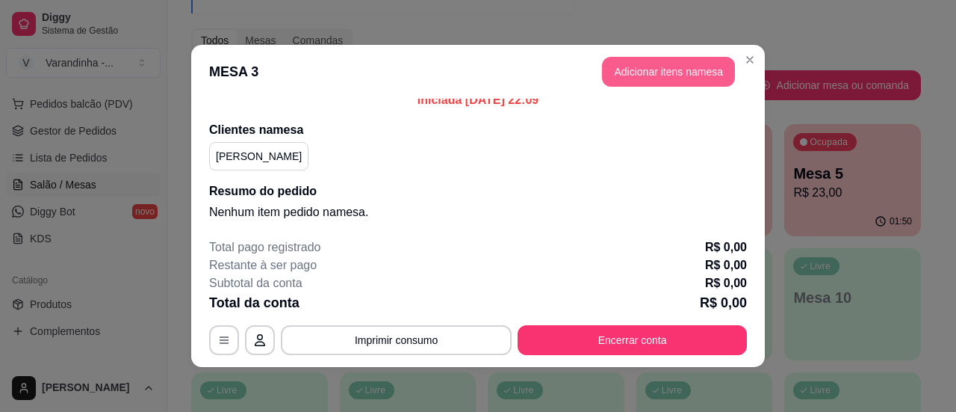
click at [652, 71] on button "Adicionar itens na mesa" at bounding box center [668, 72] width 133 height 30
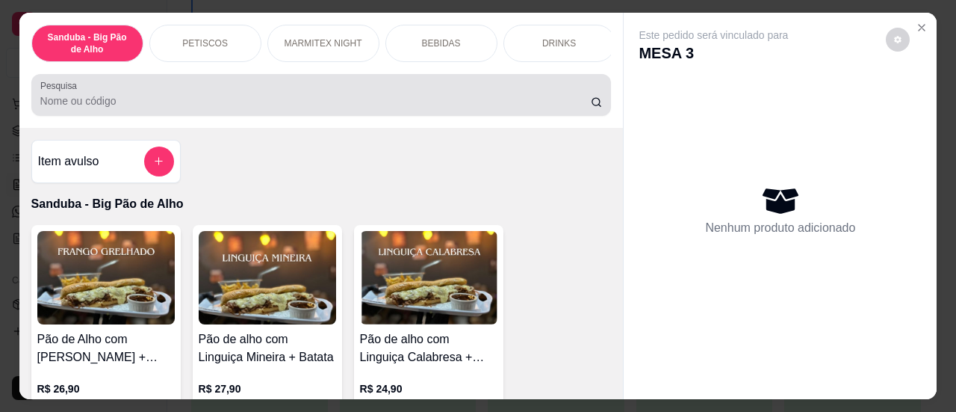
click at [444, 108] on input "Pesquisa" at bounding box center [315, 100] width 551 height 15
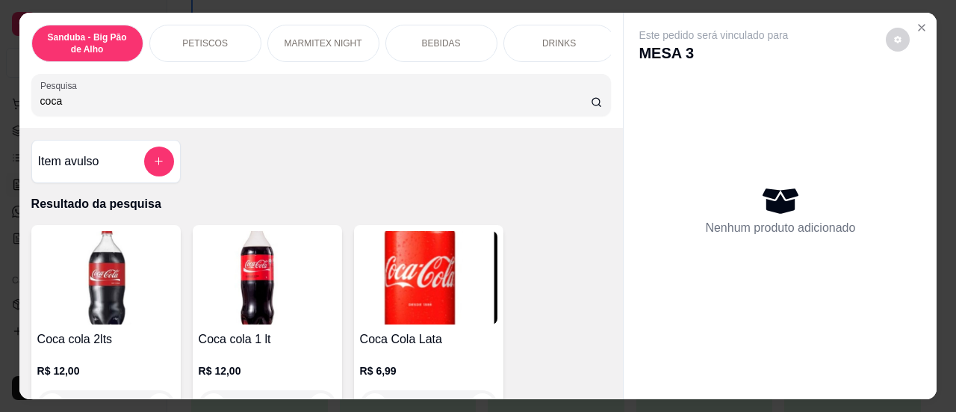
type input "coca"
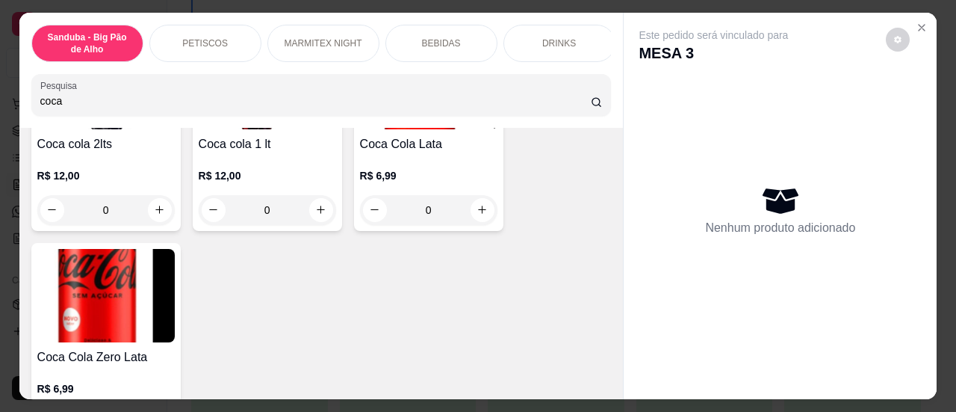
scroll to position [204, 0]
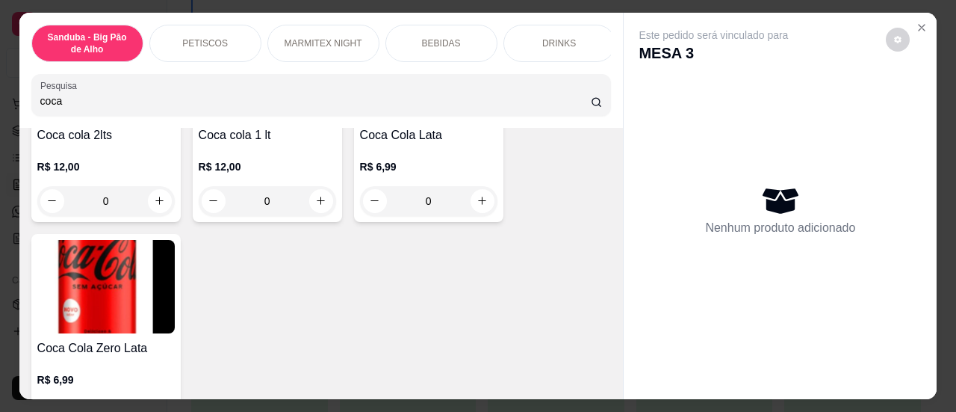
click at [137, 295] on img at bounding box center [105, 286] width 137 height 93
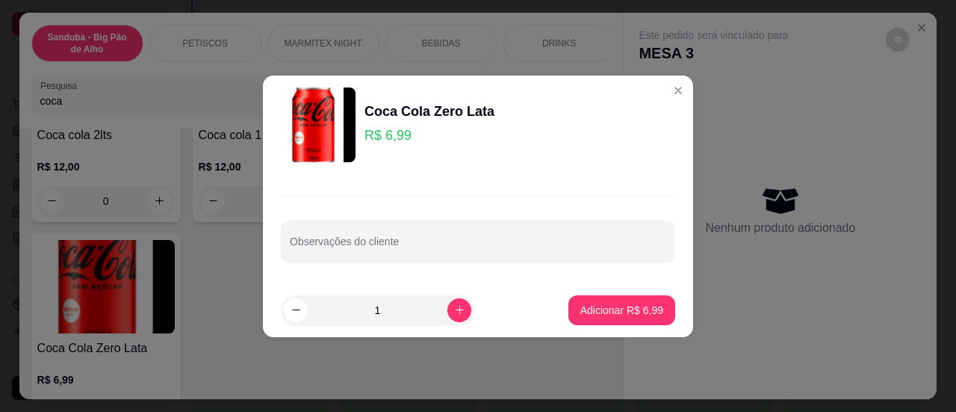
click at [584, 305] on p "Adicionar R$ 6,99" at bounding box center [622, 310] width 83 height 15
type input "1"
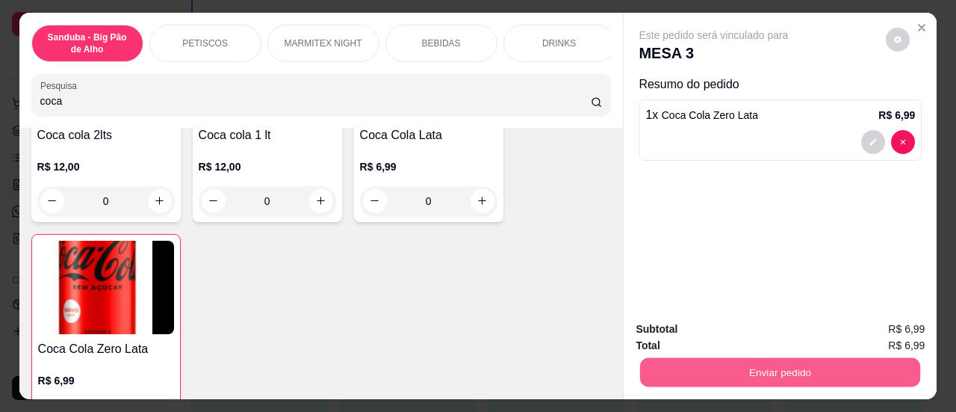
click at [719, 366] on button "Enviar pedido" at bounding box center [780, 372] width 280 height 29
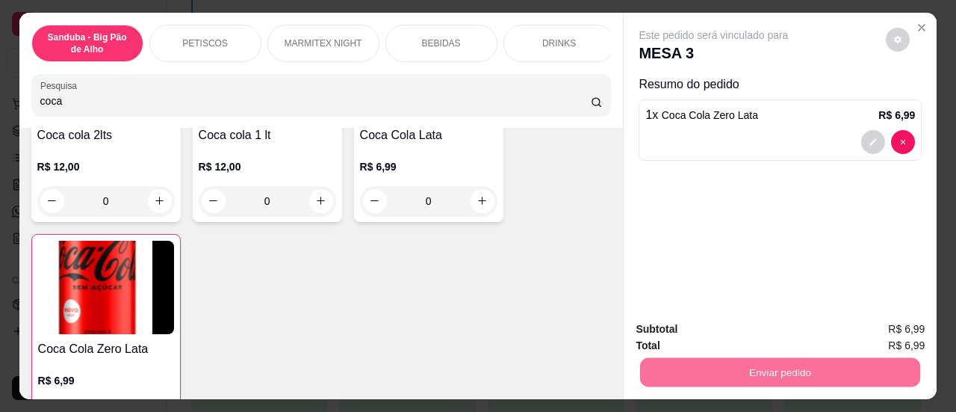
click at [850, 330] on button "Sim, quero registrar" at bounding box center [872, 331] width 111 height 28
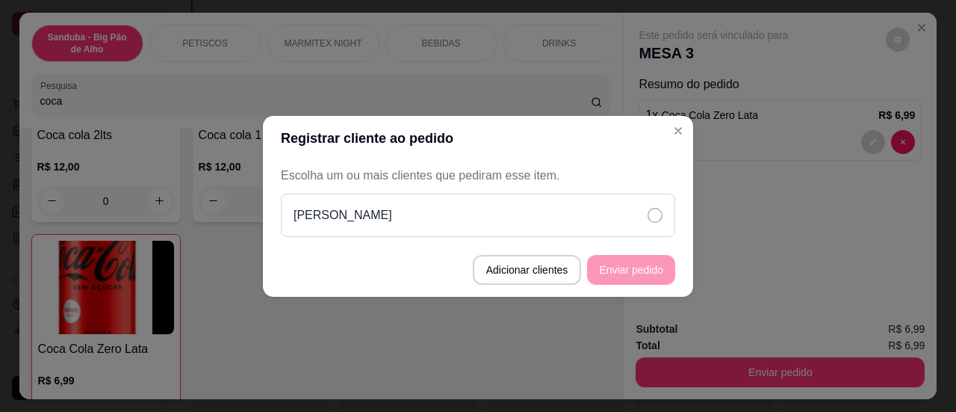
click at [616, 213] on div "[PERSON_NAME]" at bounding box center [478, 215] width 395 height 43
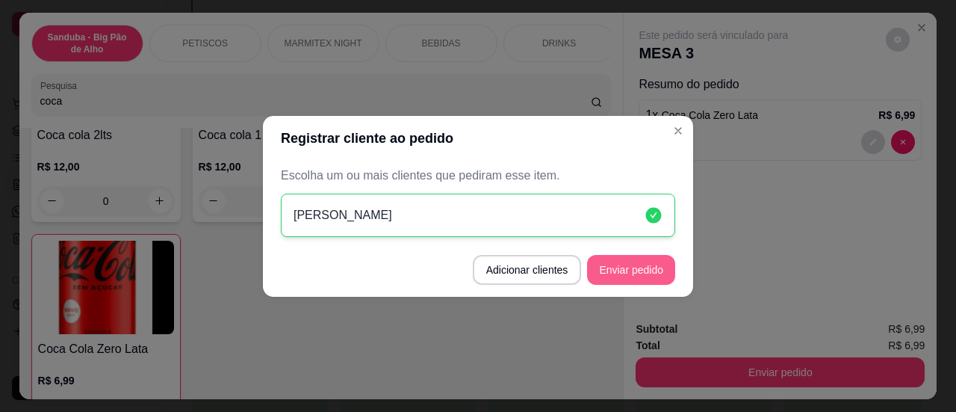
click at [631, 268] on button "Enviar pedido" at bounding box center [631, 270] width 88 height 30
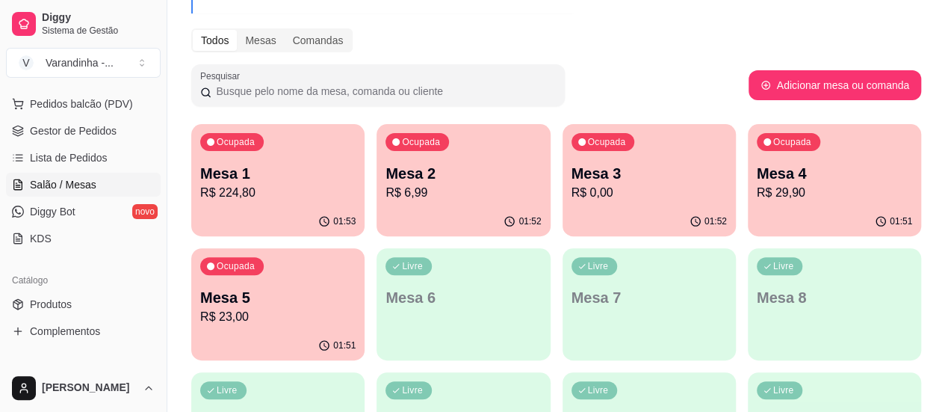
click at [293, 192] on p "R$ 224,80" at bounding box center [277, 193] width 155 height 18
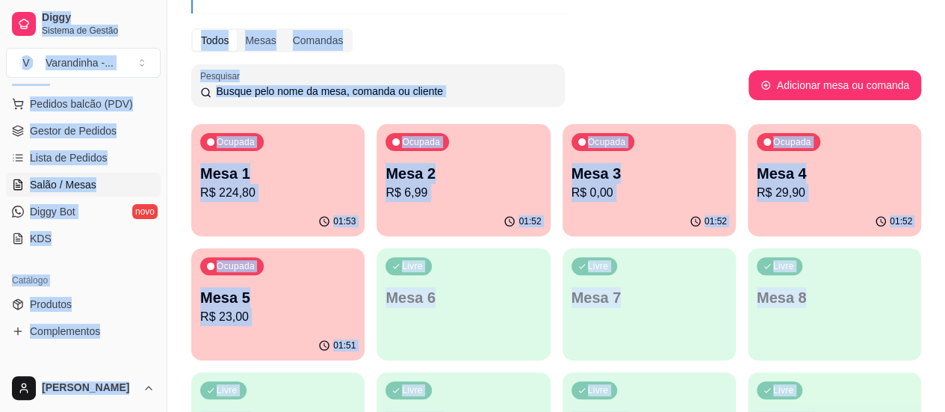
click at [356, 287] on p "Mesa 5" at bounding box center [277, 297] width 155 height 21
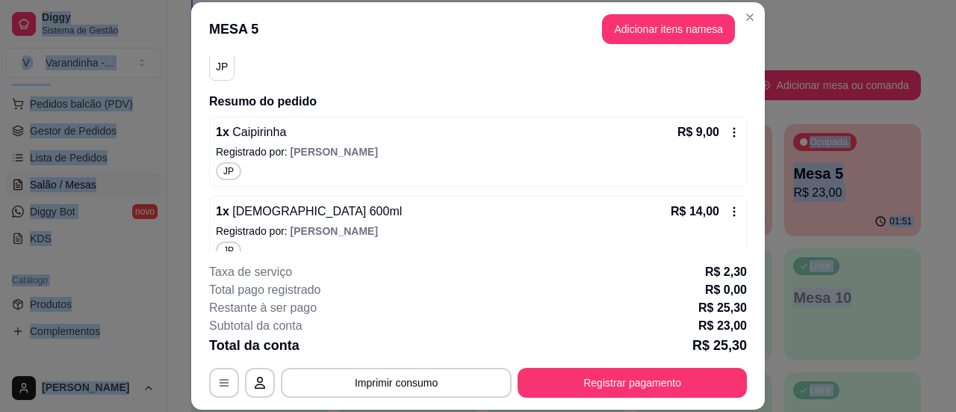
scroll to position [160, 0]
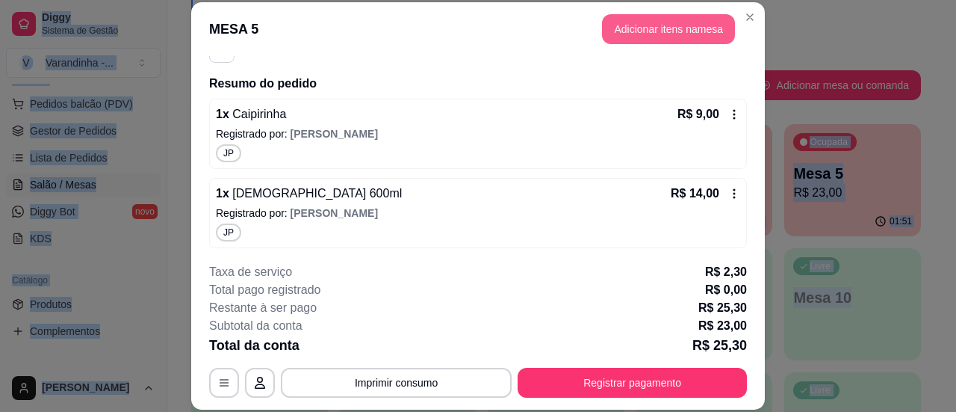
click at [629, 34] on button "Adicionar itens na mesa" at bounding box center [668, 29] width 133 height 30
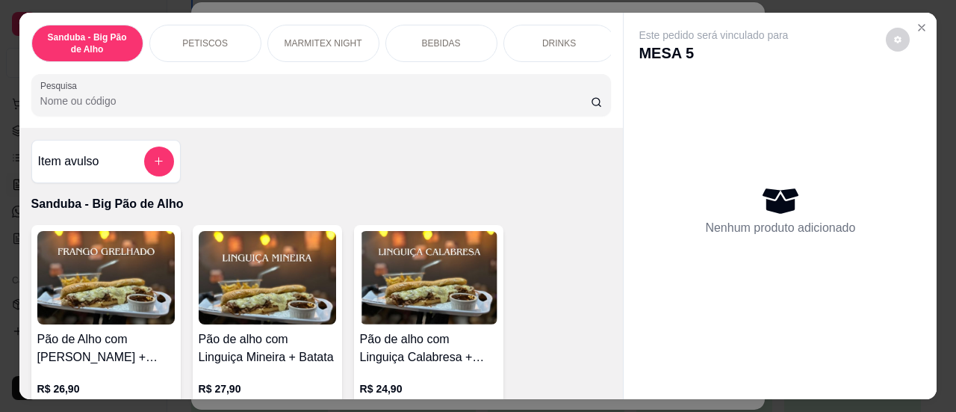
click at [510, 123] on div "Sanduba - Big Pão de Alho PETISCOS MARMITEX NIGHT BEBIDAS DRINKS Pesquisa" at bounding box center [321, 70] width 605 height 115
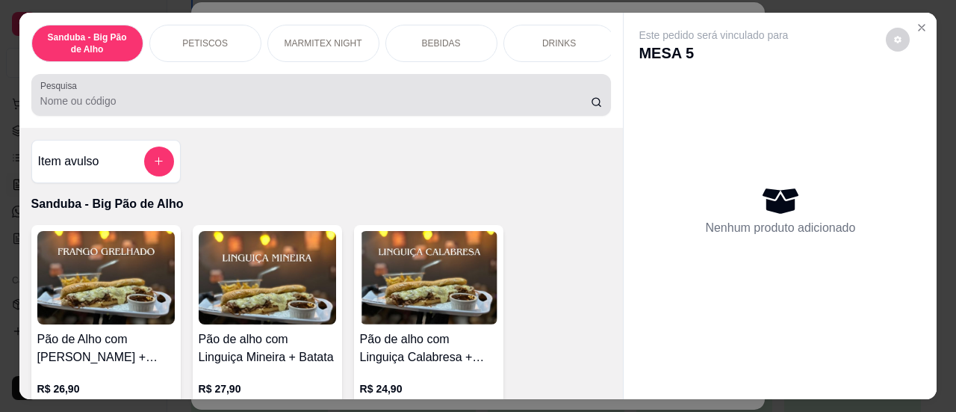
click at [498, 116] on div "Pesquisa" at bounding box center [321, 95] width 581 height 42
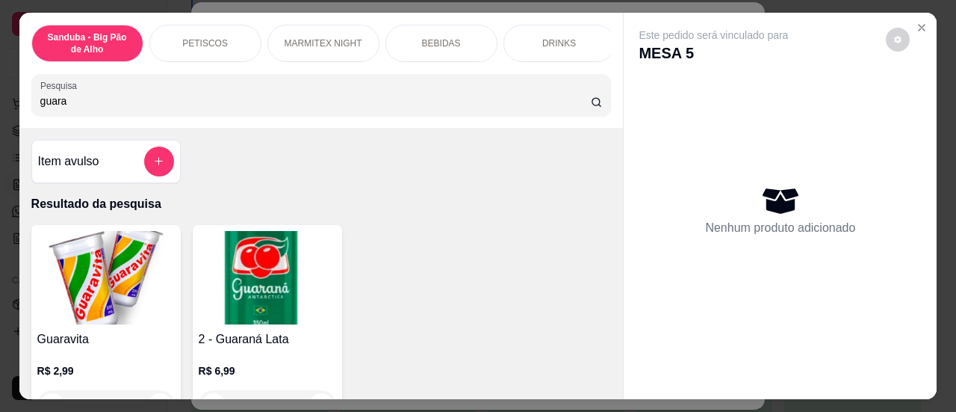
type input "guara"
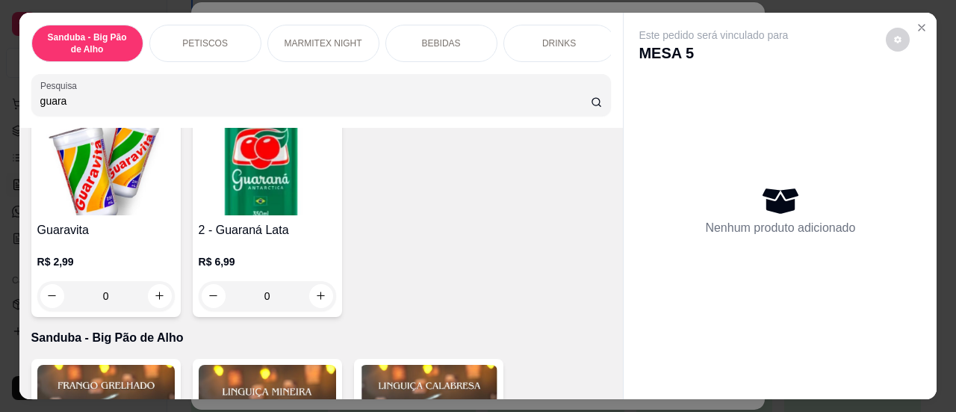
scroll to position [118, 0]
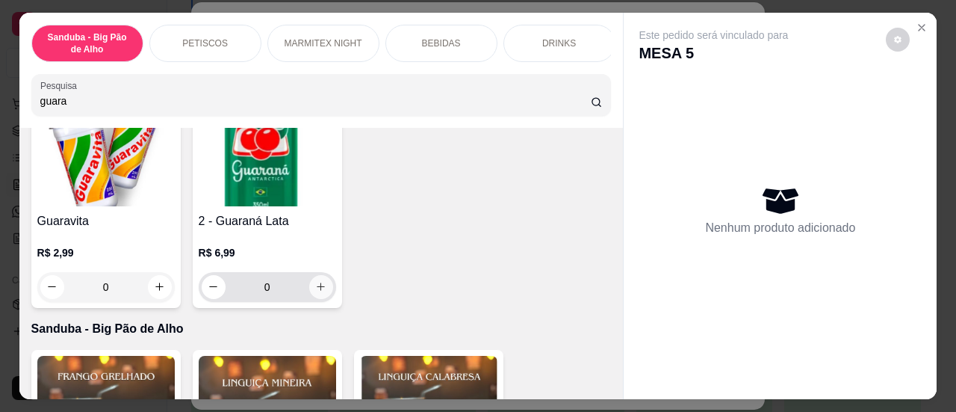
click at [320, 292] on icon "increase-product-quantity" at bounding box center [320, 286] width 11 height 11
type input "1"
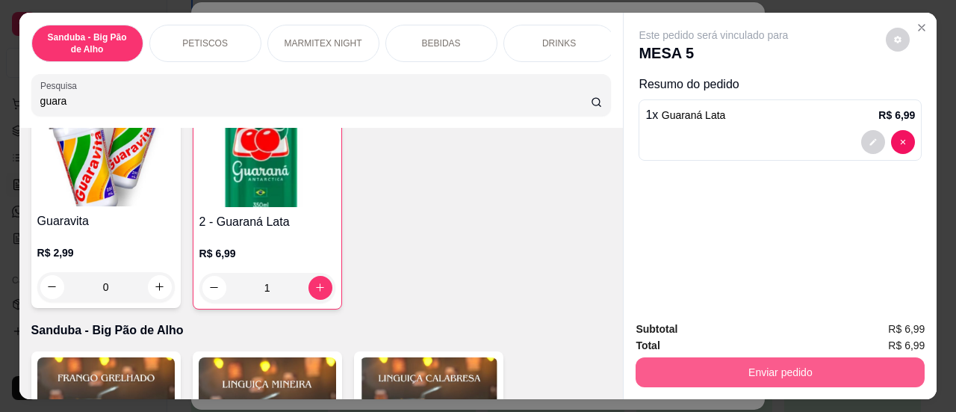
click at [670, 367] on button "Enviar pedido" at bounding box center [780, 372] width 289 height 30
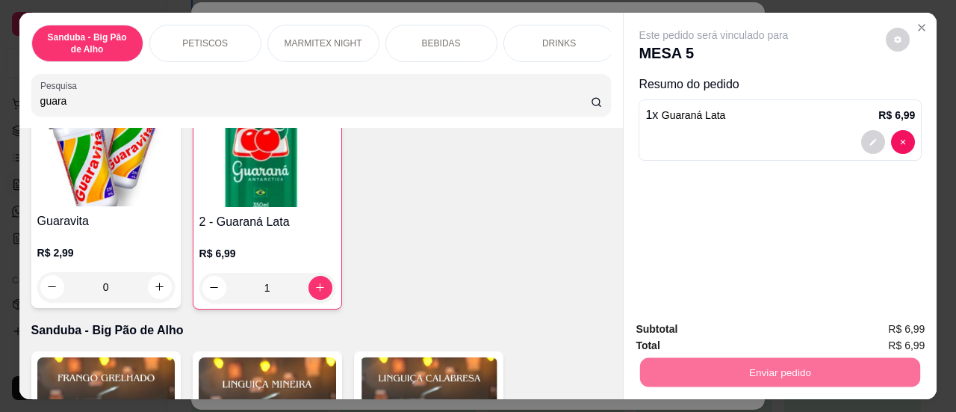
click at [846, 318] on button "Sim, quero registrar" at bounding box center [873, 331] width 108 height 28
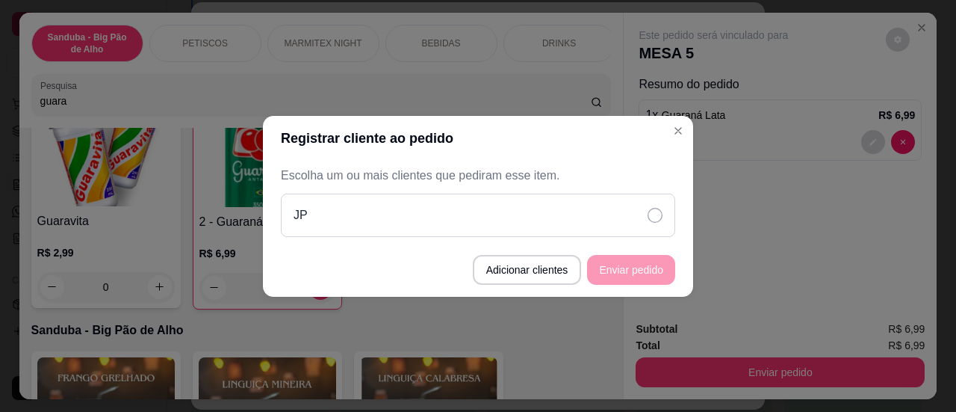
click at [616, 201] on div "JP" at bounding box center [478, 215] width 395 height 43
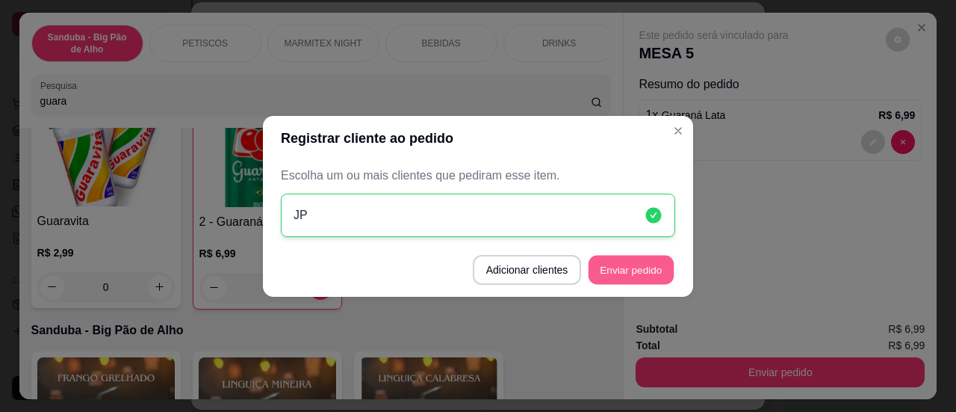
click at [619, 265] on button "Enviar pedido" at bounding box center [631, 269] width 85 height 29
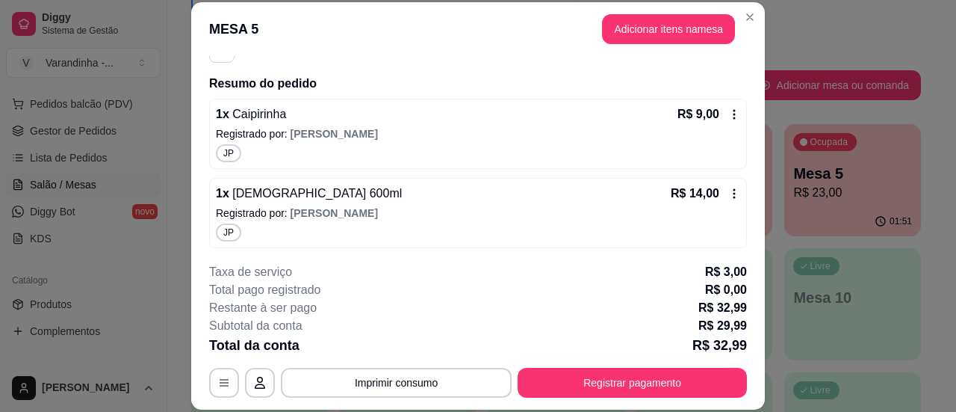
click at [751, 29] on header "MESA 5 Adicionar itens na mesa" at bounding box center [478, 29] width 574 height 54
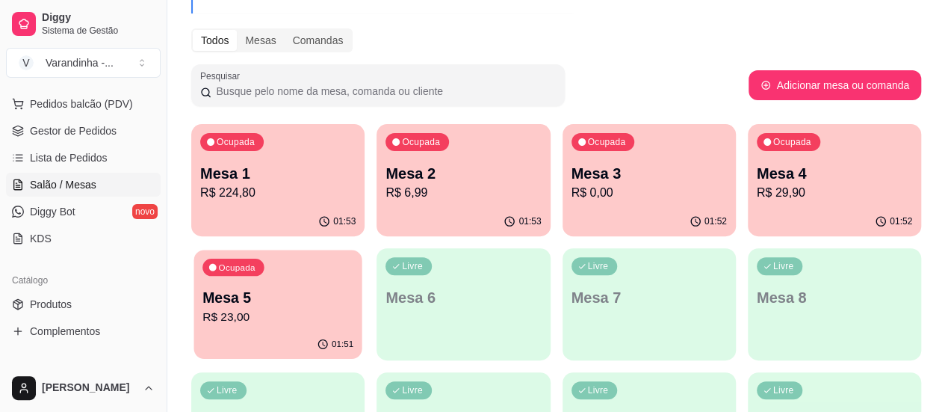
click at [353, 288] on p "Mesa 5" at bounding box center [278, 298] width 151 height 20
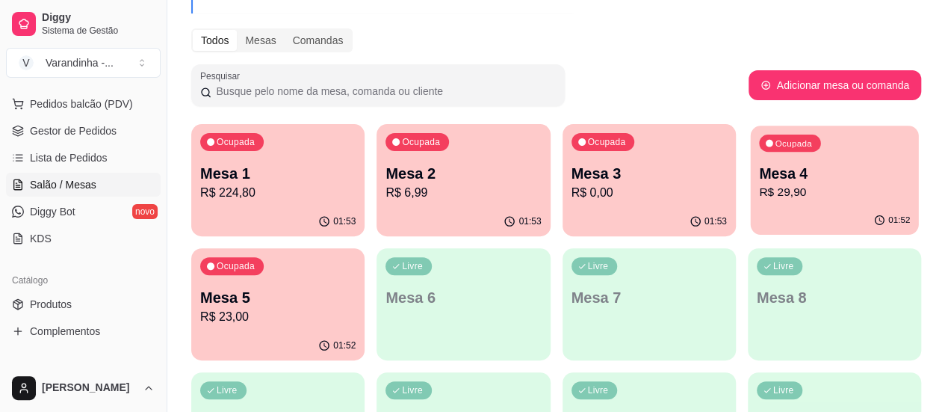
click at [759, 188] on p "R$ 29,90" at bounding box center [834, 192] width 151 height 17
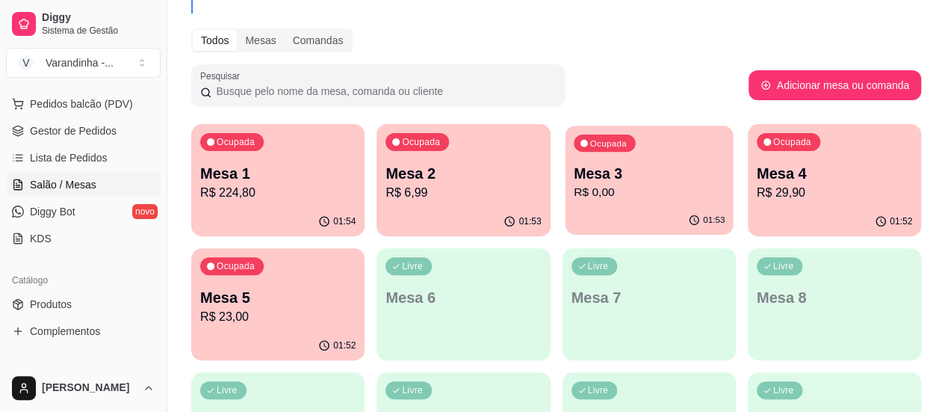
click at [565, 203] on div "Ocupada Mesa 3 R$ 0,00" at bounding box center [649, 166] width 168 height 81
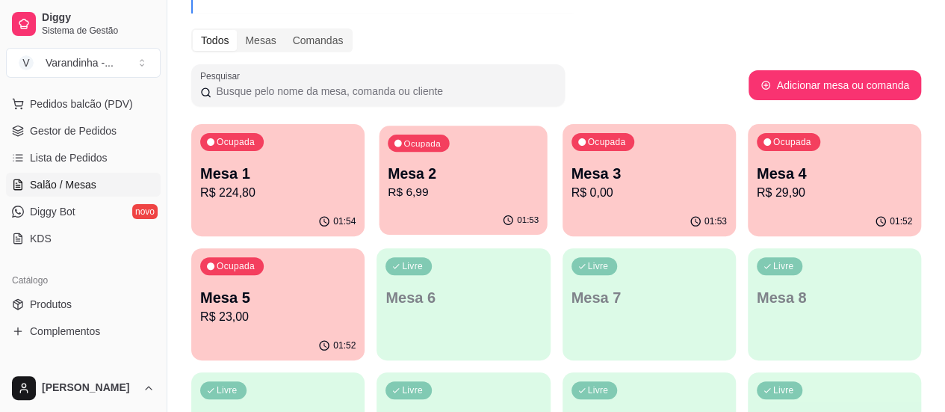
click at [430, 170] on p "Mesa 2" at bounding box center [463, 174] width 151 height 20
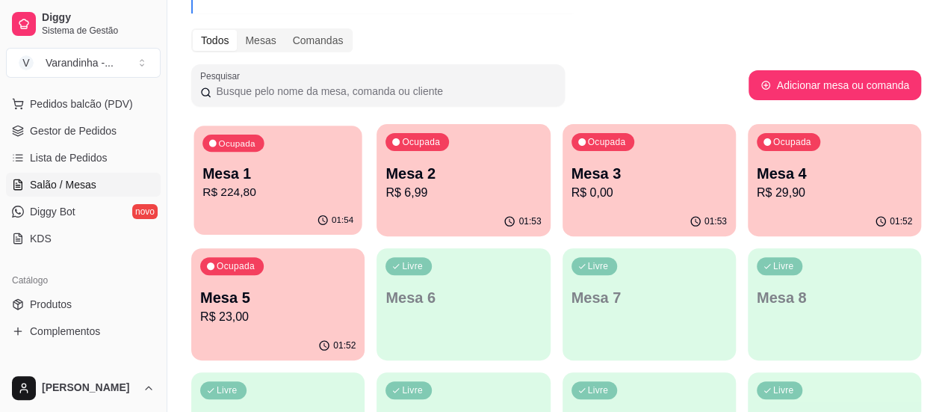
click at [306, 166] on p "Mesa 1" at bounding box center [278, 174] width 151 height 20
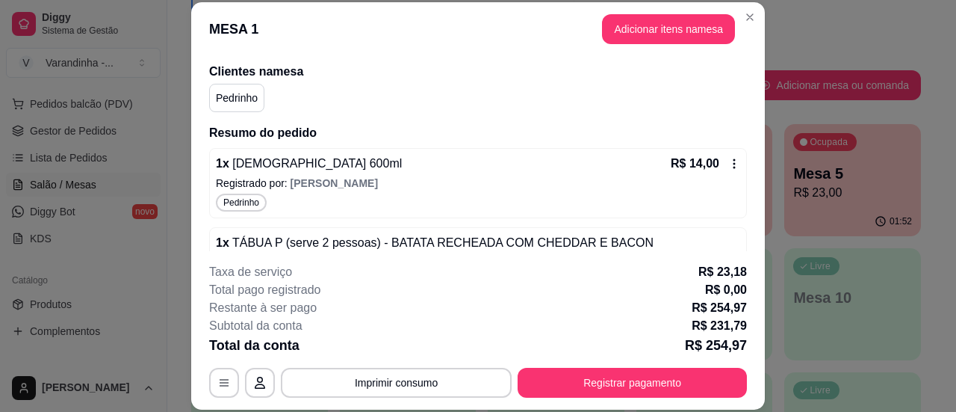
scroll to position [112, 0]
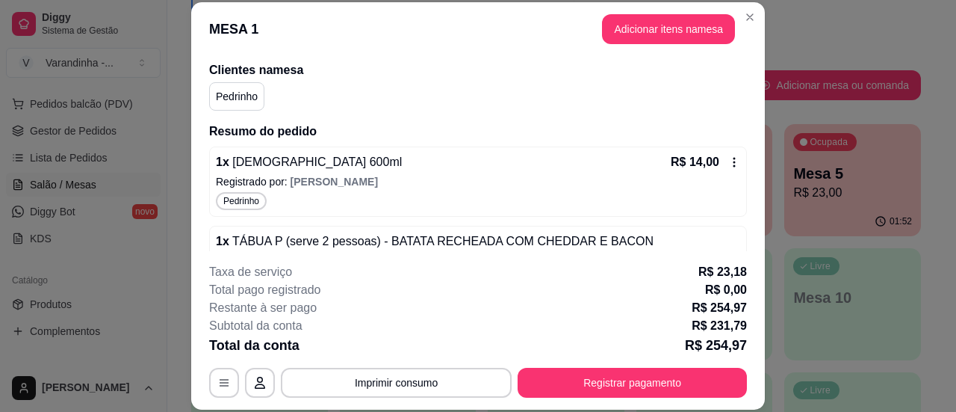
click at [759, 131] on div "Iniciada [DATE] 22:09 Atenção Para vincular um cliente a um pedido já existente…" at bounding box center [478, 153] width 574 height 195
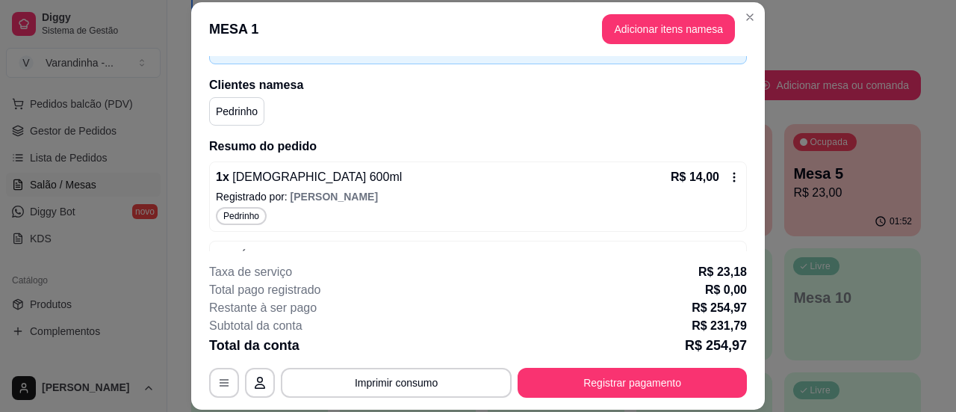
scroll to position [81, 0]
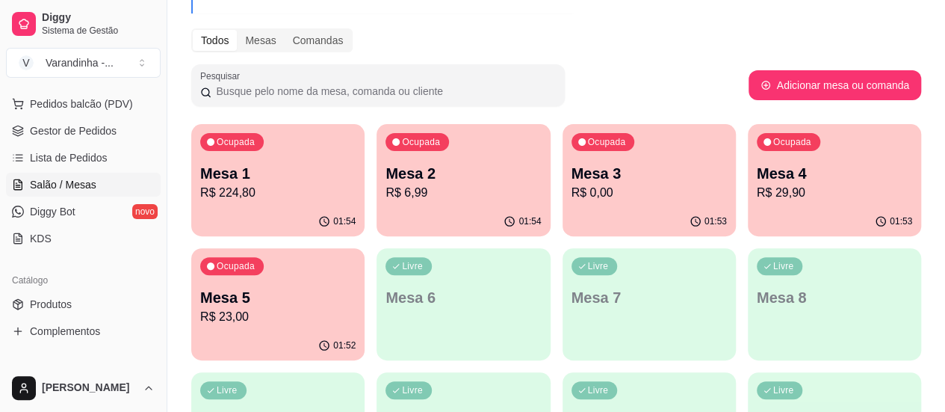
click at [244, 188] on p "R$ 224,80" at bounding box center [277, 193] width 155 height 18
click at [275, 184] on p "R$ 231,79" at bounding box center [277, 193] width 155 height 18
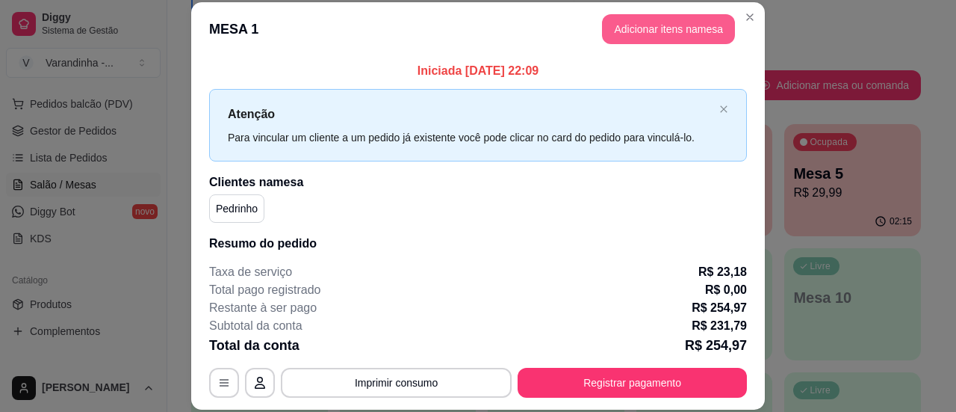
click at [617, 23] on button "Adicionar itens na mesa" at bounding box center [668, 29] width 133 height 30
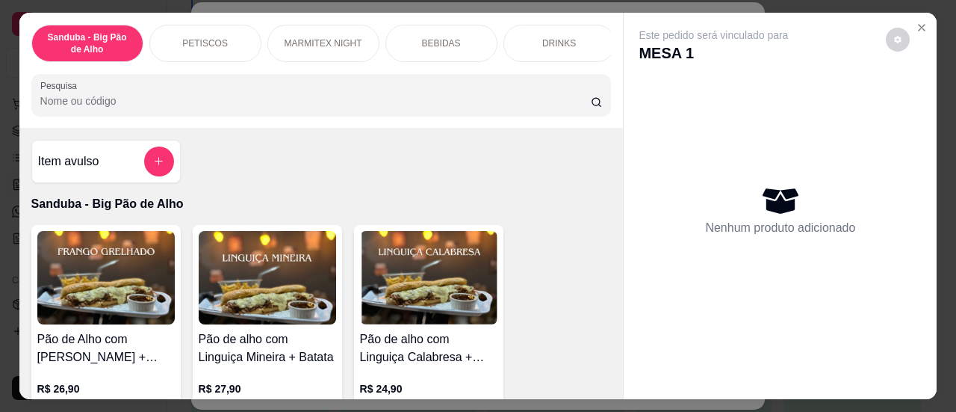
click at [275, 108] on input "Pesquisa" at bounding box center [315, 100] width 551 height 15
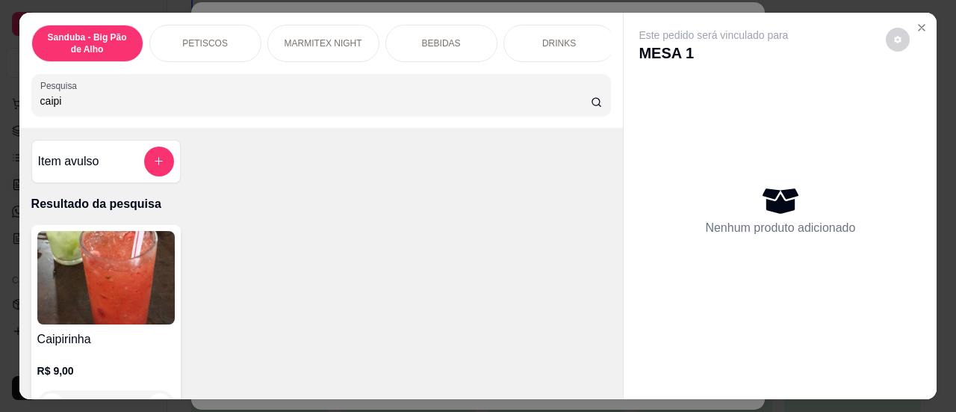
type input "caipi"
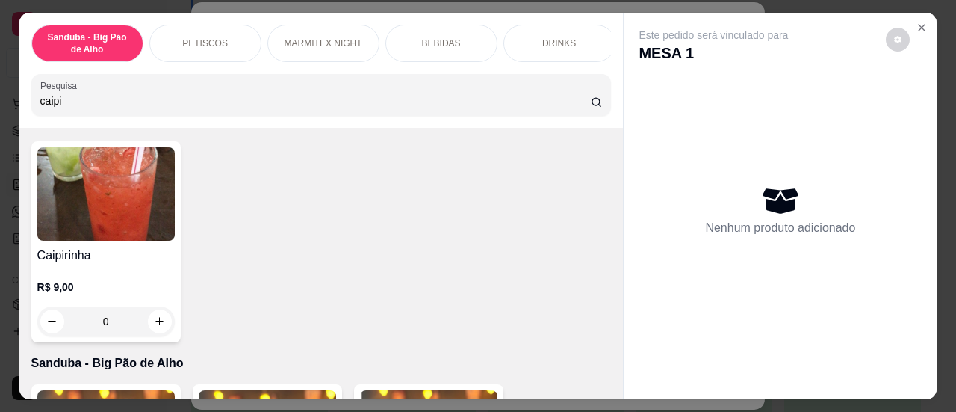
scroll to position [110, 0]
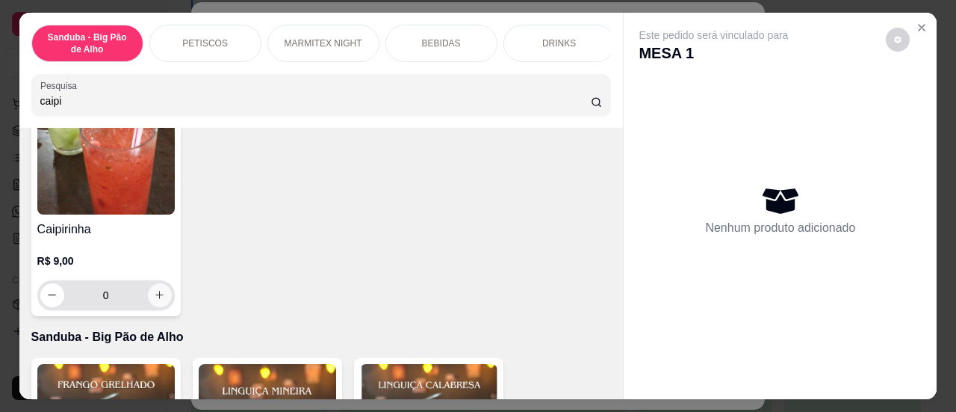
click at [154, 300] on icon "increase-product-quantity" at bounding box center [159, 294] width 11 height 11
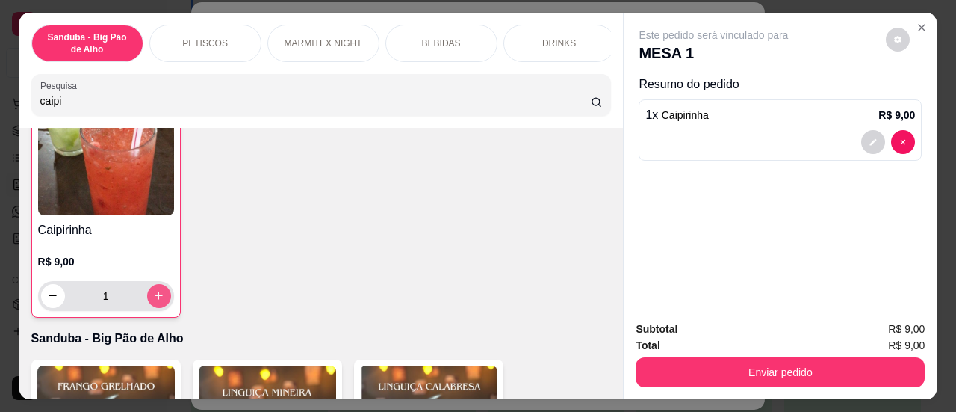
type input "1"
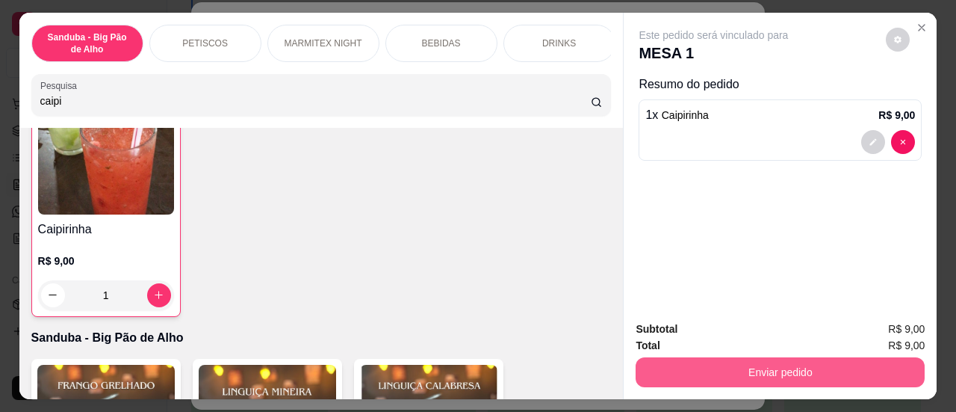
click at [723, 362] on button "Enviar pedido" at bounding box center [780, 372] width 289 height 30
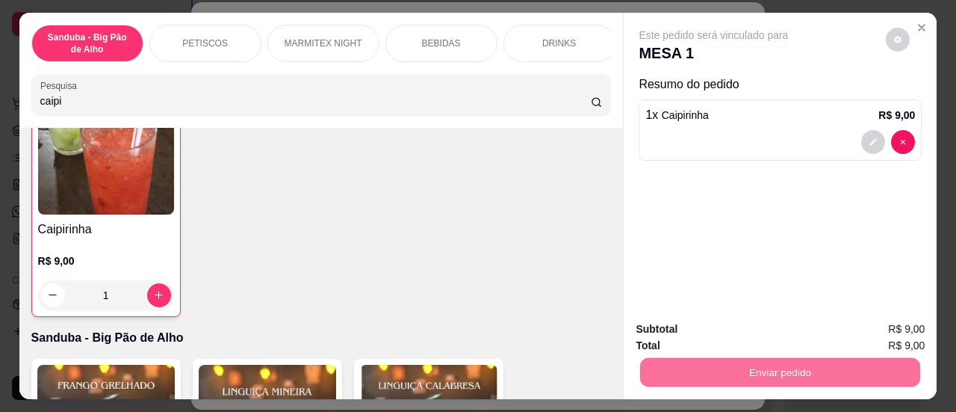
click at [847, 324] on button "Sim, quero registrar" at bounding box center [872, 330] width 111 height 28
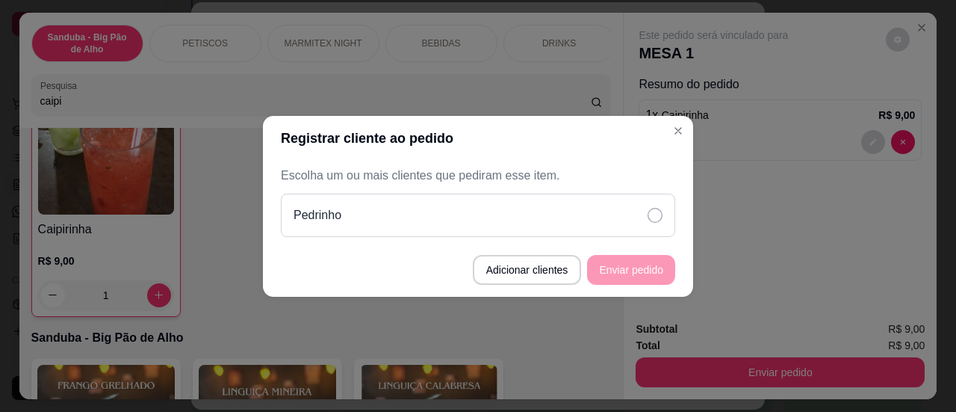
click at [622, 223] on div "Pedrinho" at bounding box center [478, 215] width 395 height 43
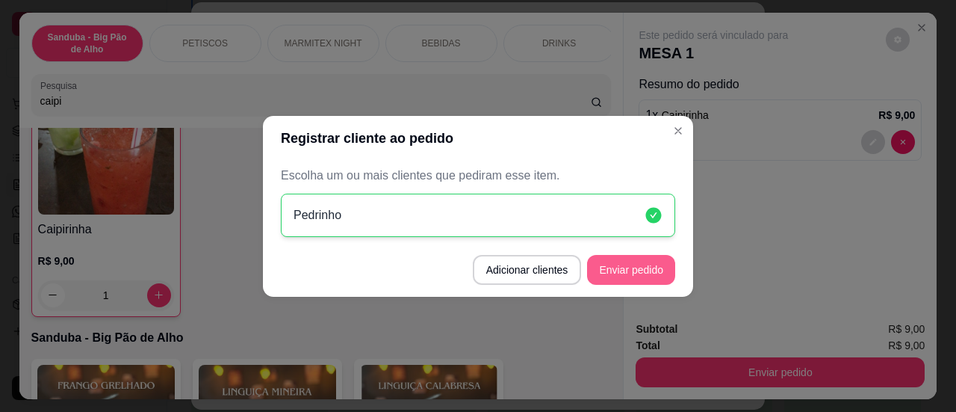
click at [616, 276] on button "Enviar pedido" at bounding box center [631, 270] width 88 height 30
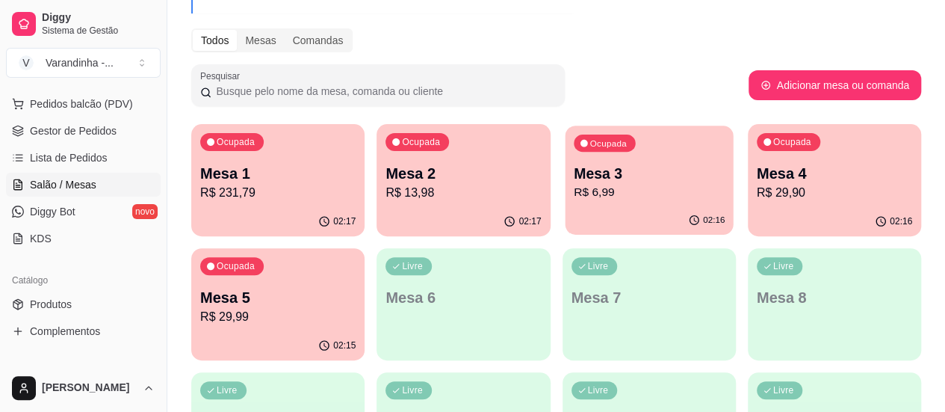
click at [574, 191] on p "R$ 6,99" at bounding box center [649, 192] width 151 height 17
click at [748, 154] on div "Ocupada Mesa 4 R$ 29,90" at bounding box center [834, 165] width 173 height 83
click at [356, 308] on p "R$ 29,99" at bounding box center [277, 317] width 155 height 18
click at [572, 167] on p "Mesa 3" at bounding box center [649, 173] width 155 height 21
click at [397, 197] on p "R$ 13,98" at bounding box center [463, 193] width 155 height 18
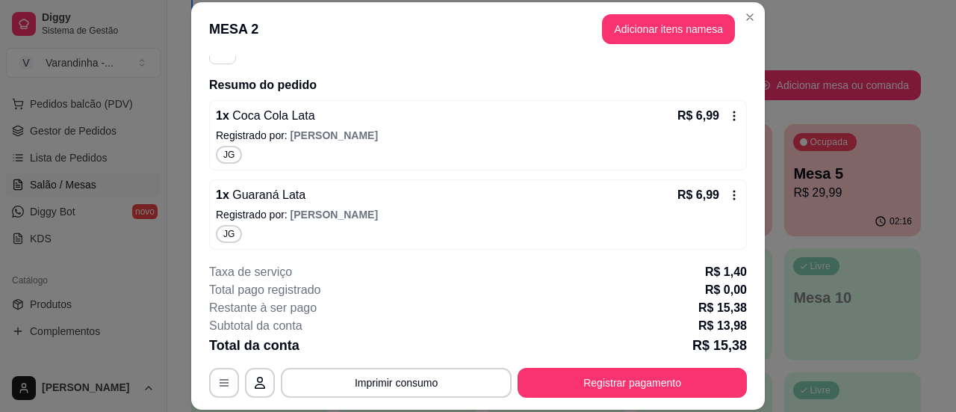
scroll to position [160, 0]
click at [445, 379] on button "Imprimir consumo" at bounding box center [397, 382] width 224 height 29
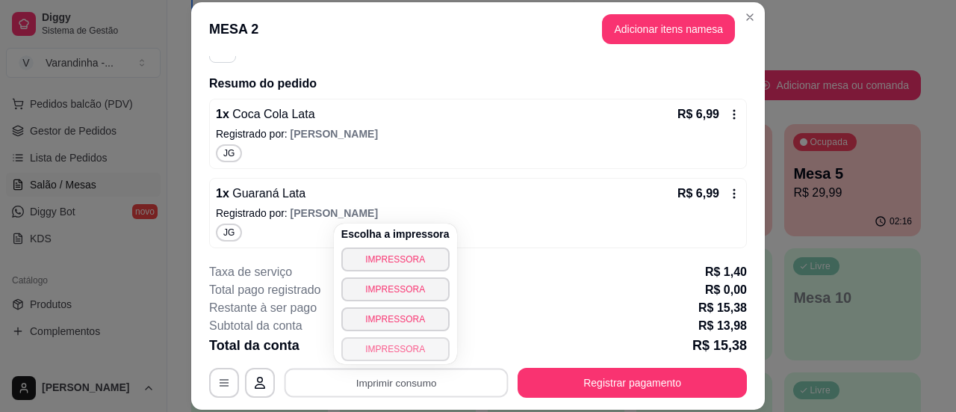
click at [405, 341] on button "IMPRESSORA" at bounding box center [395, 349] width 108 height 24
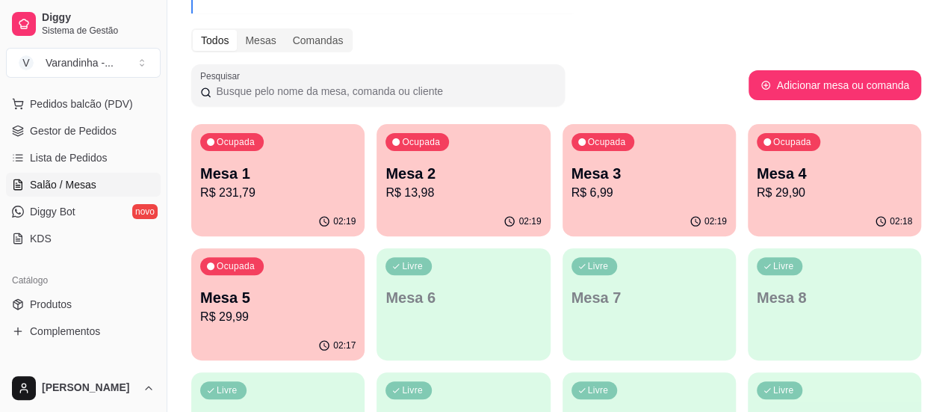
click at [356, 287] on p "Mesa 5" at bounding box center [277, 297] width 155 height 21
click at [572, 165] on p "Mesa 3" at bounding box center [649, 173] width 155 height 21
click at [417, 190] on p "R$ 13,98" at bounding box center [463, 192] width 151 height 17
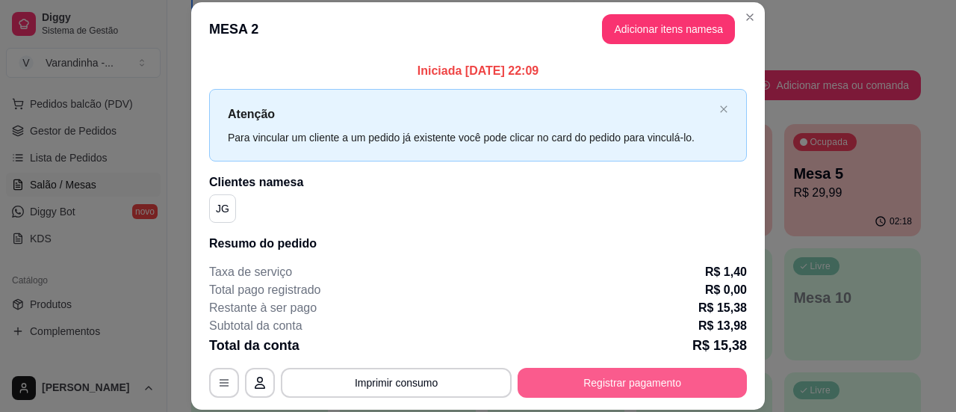
click at [544, 373] on button "Registrar pagamento" at bounding box center [632, 383] width 229 height 30
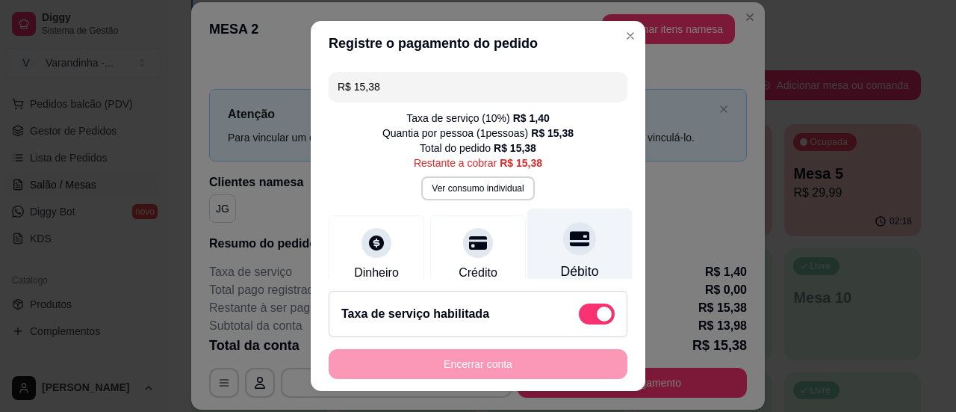
click at [561, 262] on div "Débito" at bounding box center [580, 271] width 38 height 19
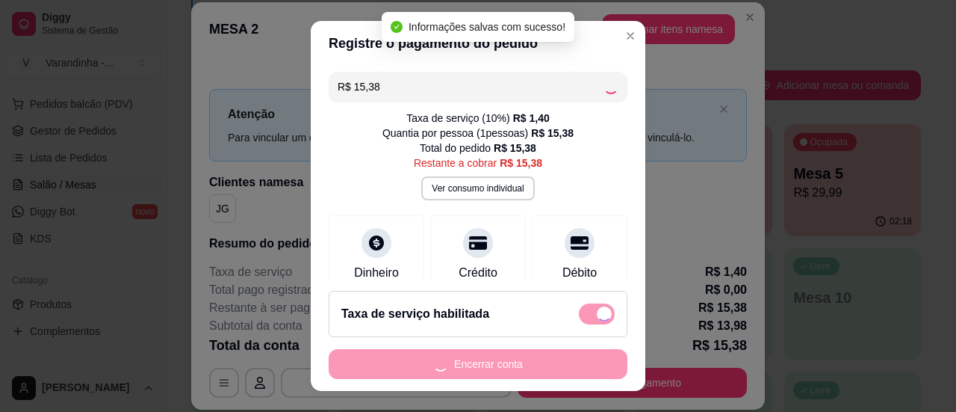
type input "R$ 0,00"
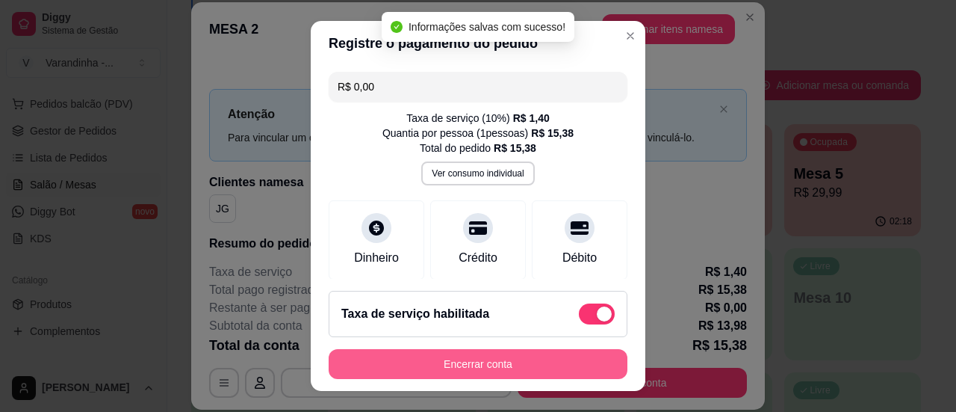
click at [550, 378] on button "Encerrar conta" at bounding box center [478, 364] width 299 height 30
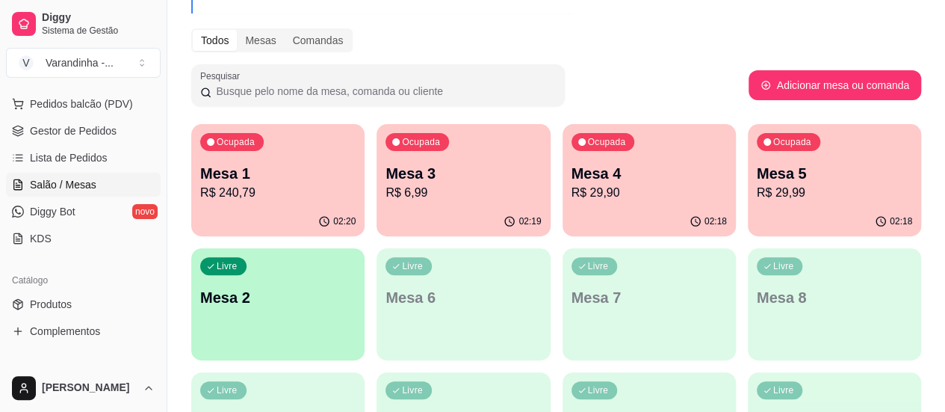
click at [748, 144] on div "Ocupada Mesa 5 R$ 29,99" at bounding box center [834, 165] width 173 height 83
click at [563, 207] on div "02:18" at bounding box center [649, 221] width 173 height 29
click at [448, 182] on p "Mesa 3" at bounding box center [463, 174] width 151 height 20
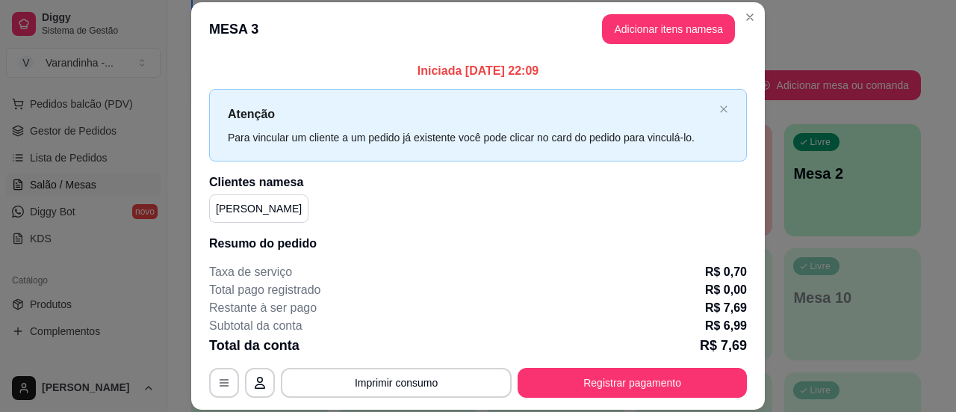
scroll to position [81, 0]
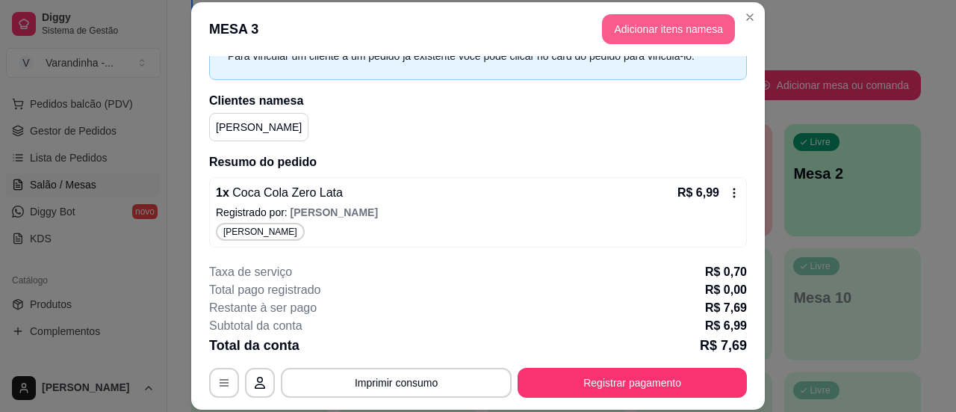
click at [622, 40] on button "Adicionar itens na mesa" at bounding box center [668, 29] width 133 height 30
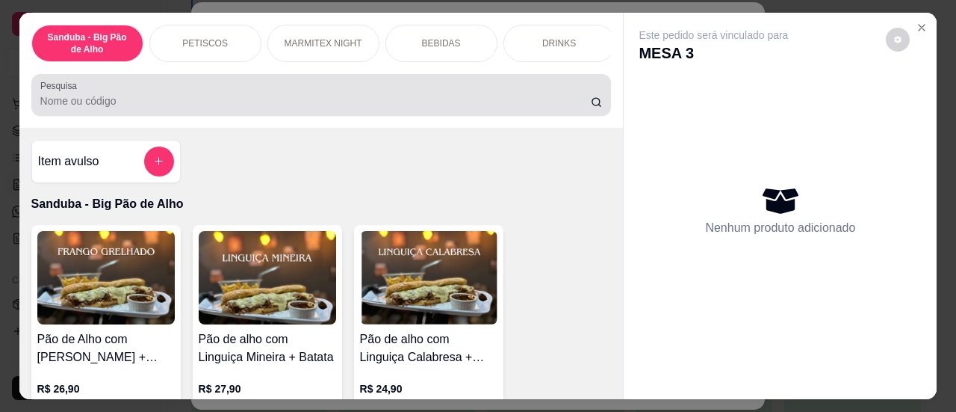
click at [475, 96] on div at bounding box center [321, 95] width 563 height 30
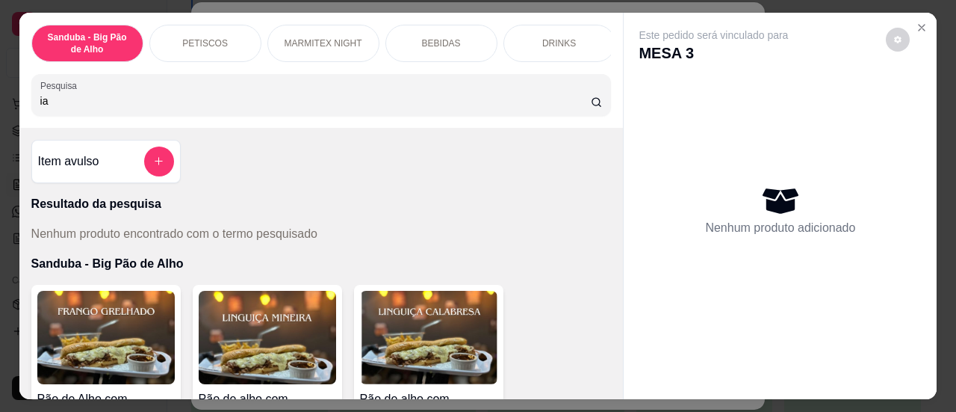
type input "i"
type input "agua"
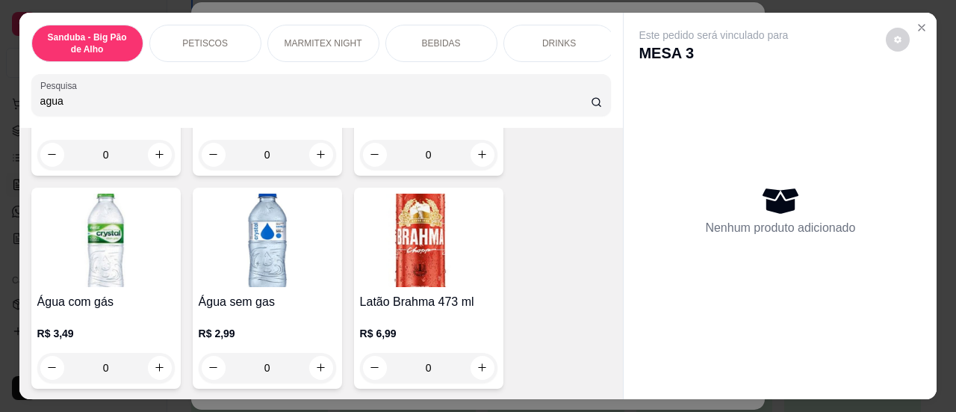
scroll to position [2260, 0]
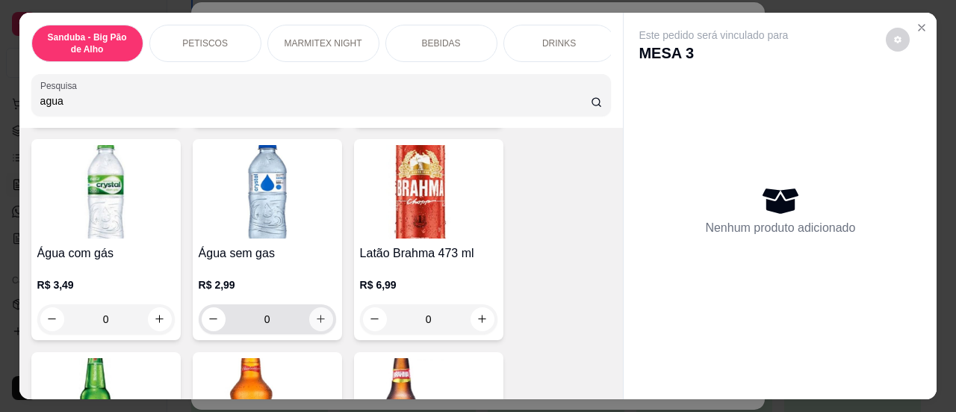
click at [315, 313] on icon "increase-product-quantity" at bounding box center [320, 318] width 11 height 11
type input "1"
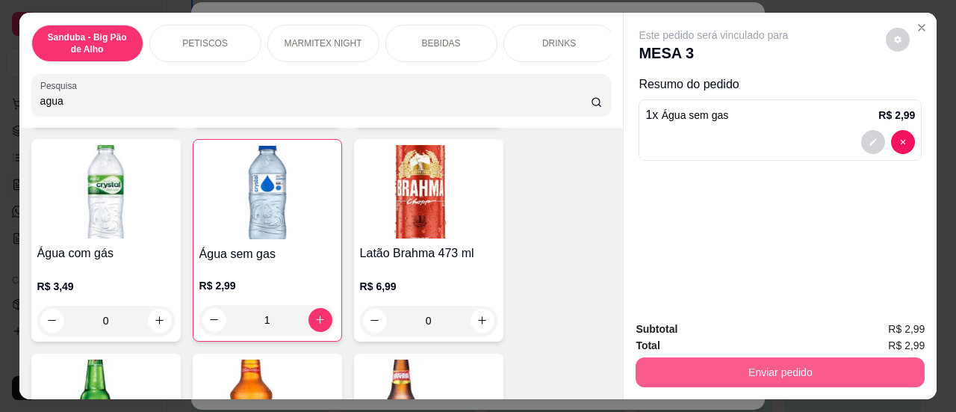
click at [661, 377] on button "Enviar pedido" at bounding box center [780, 372] width 289 height 30
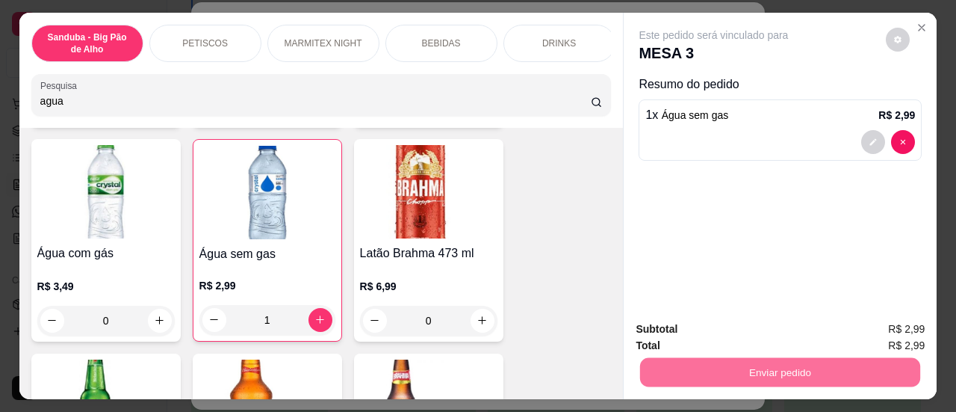
click at [844, 317] on button "Sim, quero registrar" at bounding box center [872, 331] width 111 height 28
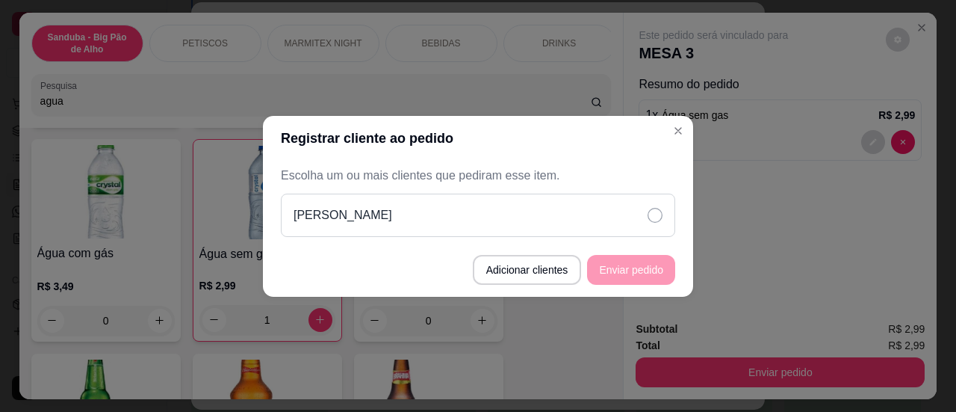
click at [609, 223] on div "[PERSON_NAME]" at bounding box center [478, 215] width 395 height 43
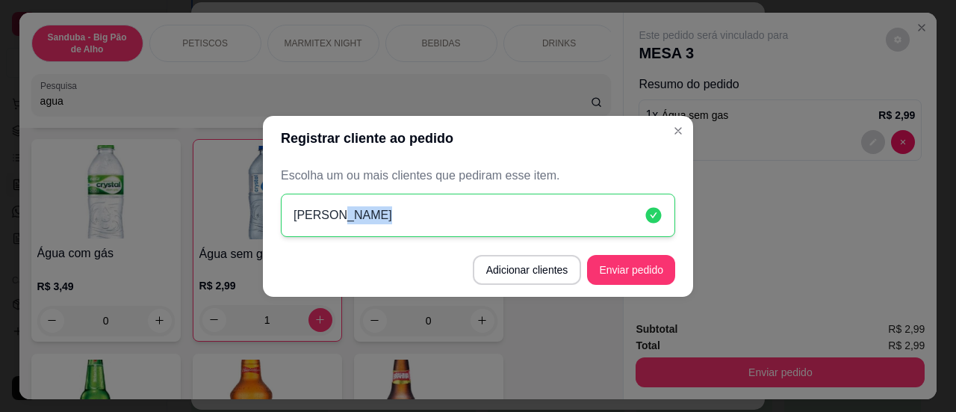
click at [609, 223] on div "[PERSON_NAME]" at bounding box center [478, 215] width 395 height 43
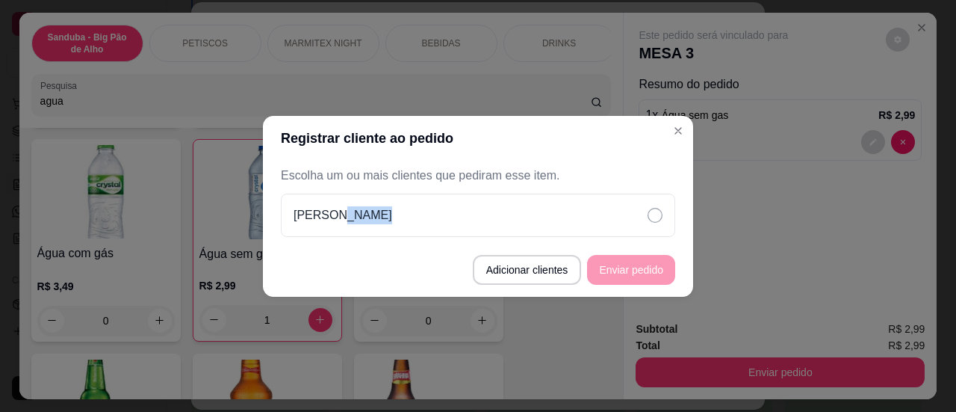
click at [625, 278] on footer "Adicionar clientes Enviar pedido" at bounding box center [478, 270] width 430 height 54
click at [622, 264] on footer "Adicionar clientes Enviar pedido" at bounding box center [478, 270] width 430 height 54
click at [605, 217] on div "[PERSON_NAME]" at bounding box center [478, 215] width 395 height 43
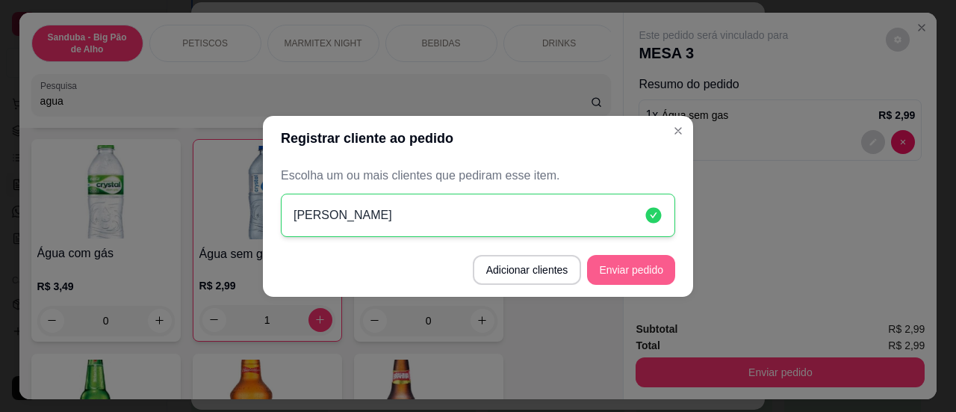
click at [629, 280] on button "Enviar pedido" at bounding box center [631, 270] width 88 height 30
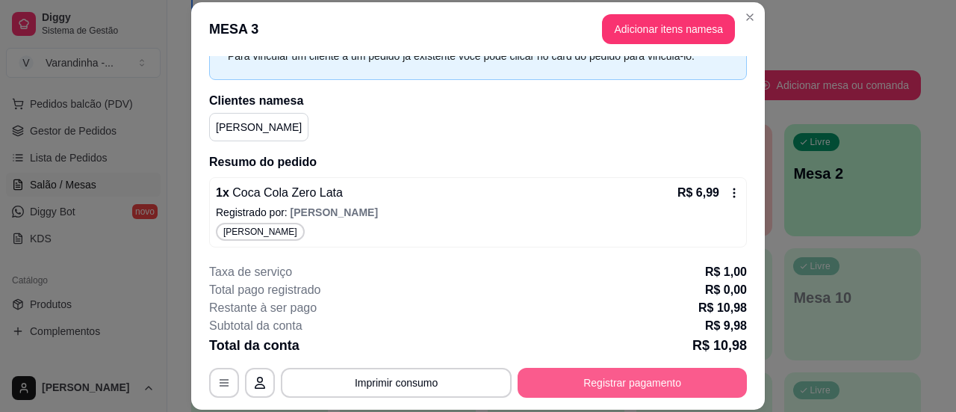
click at [636, 377] on button "Registrar pagamento" at bounding box center [632, 383] width 229 height 30
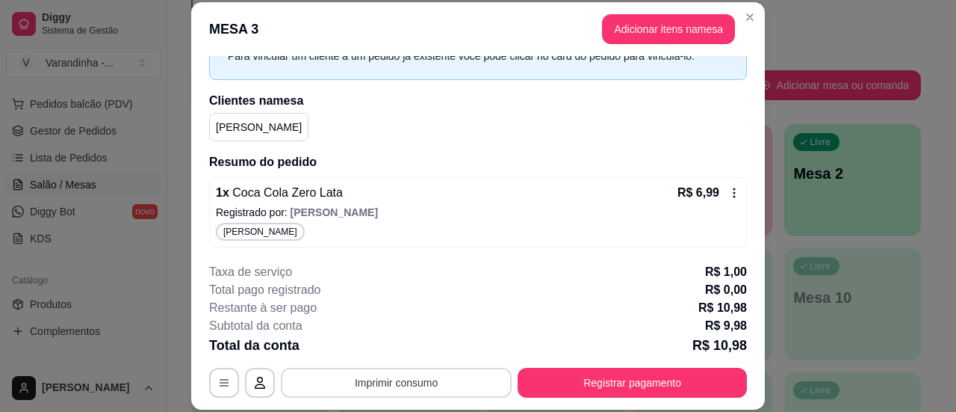
click at [414, 376] on button "Imprimir consumo" at bounding box center [396, 383] width 231 height 30
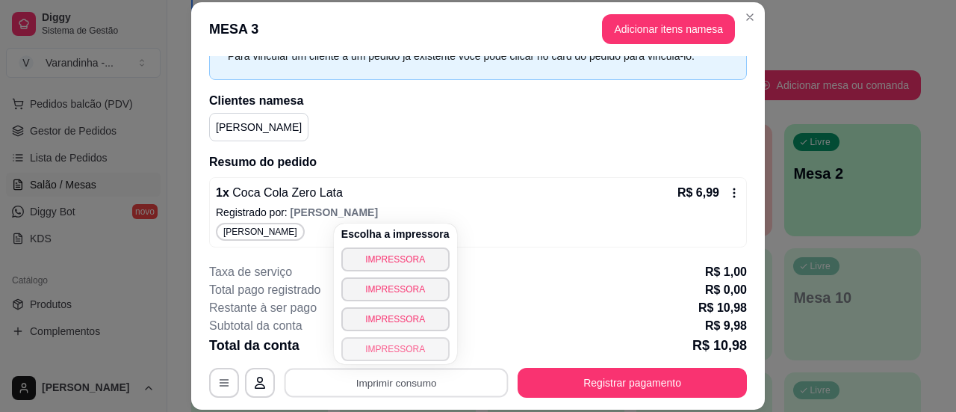
click at [390, 343] on button "IMPRESSORA" at bounding box center [395, 349] width 108 height 24
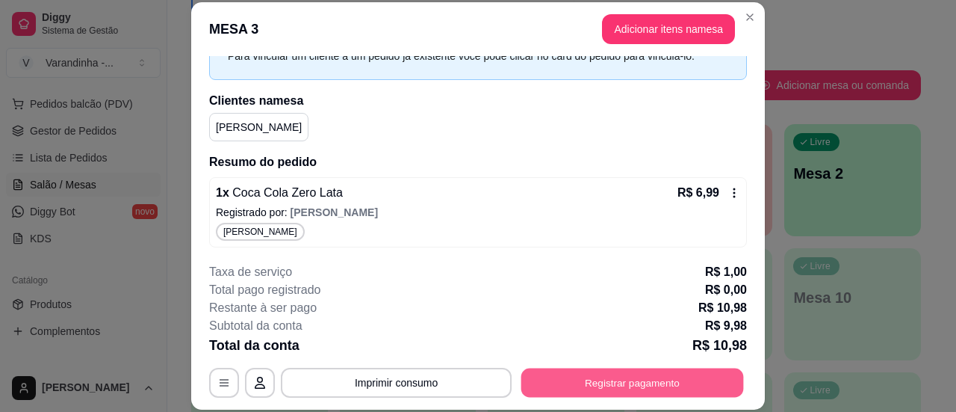
click at [559, 385] on button "Registrar pagamento" at bounding box center [633, 382] width 223 height 29
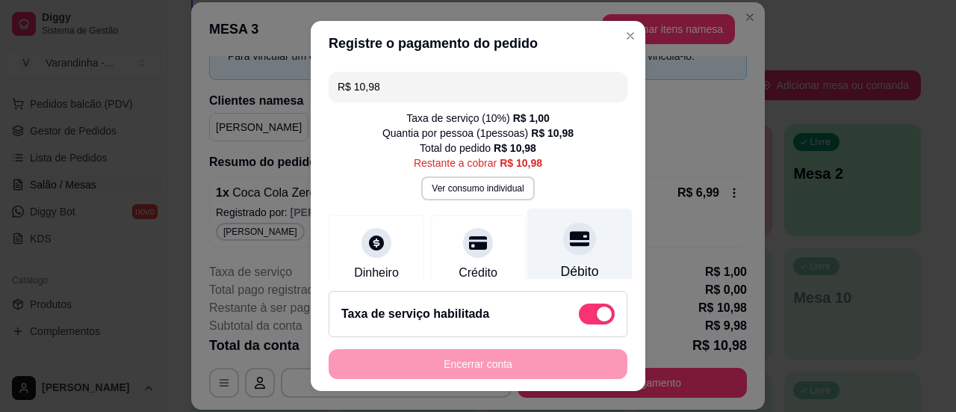
click at [563, 250] on div at bounding box center [579, 238] width 33 height 33
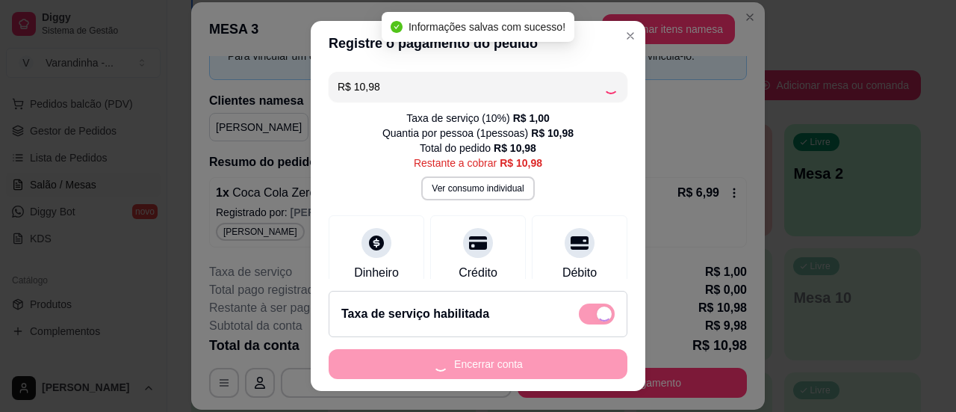
type input "R$ 0,00"
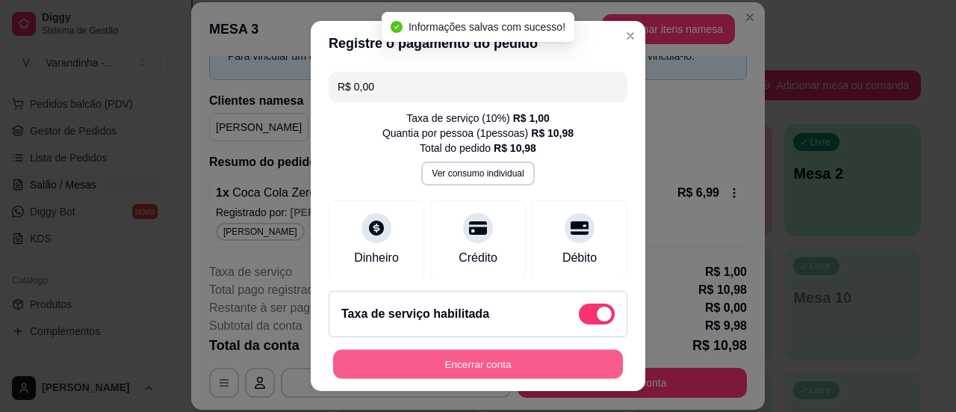
click at [547, 368] on button "Encerrar conta" at bounding box center [478, 364] width 290 height 29
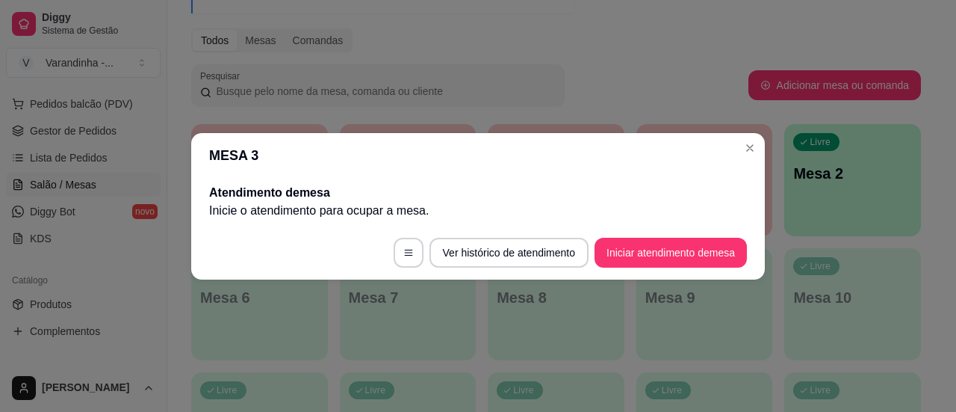
scroll to position [0, 0]
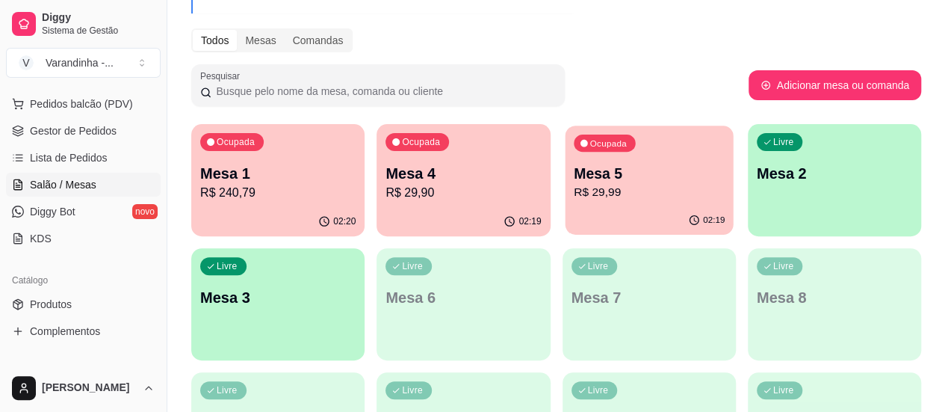
click at [574, 201] on div "Ocupada Mesa 5 R$ 29,99" at bounding box center [649, 166] width 168 height 81
click at [454, 182] on p "Mesa 4" at bounding box center [463, 173] width 155 height 21
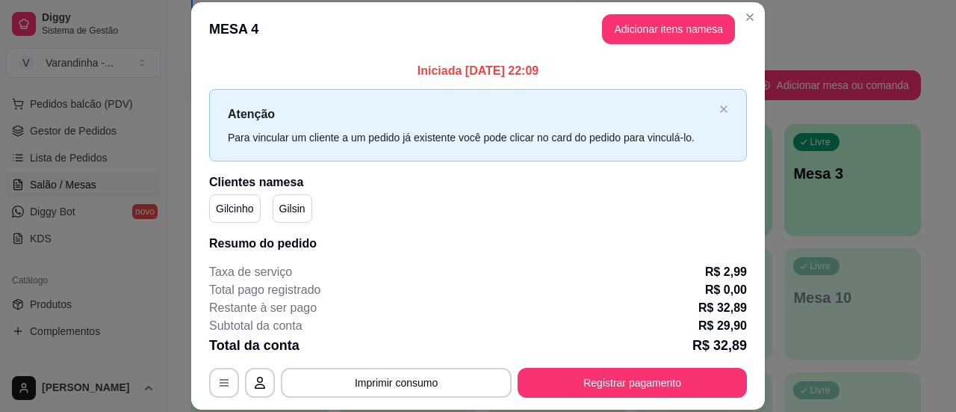
scroll to position [81, 0]
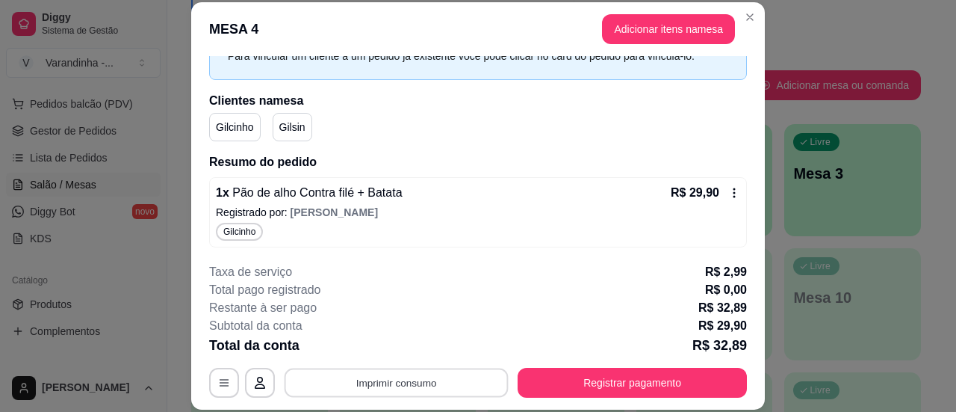
click at [430, 380] on button "Imprimir consumo" at bounding box center [397, 382] width 224 height 29
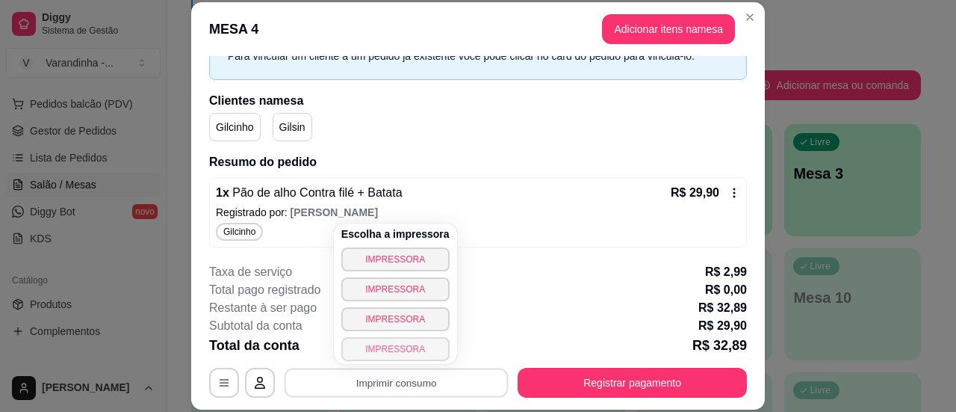
click at [418, 353] on button "IMPRESSORA" at bounding box center [395, 349] width 108 height 24
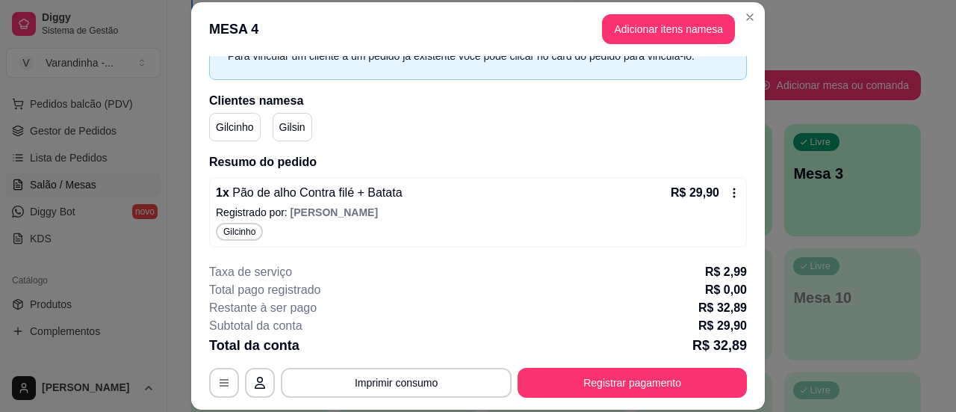
click at [545, 367] on div "**********" at bounding box center [478, 330] width 538 height 135
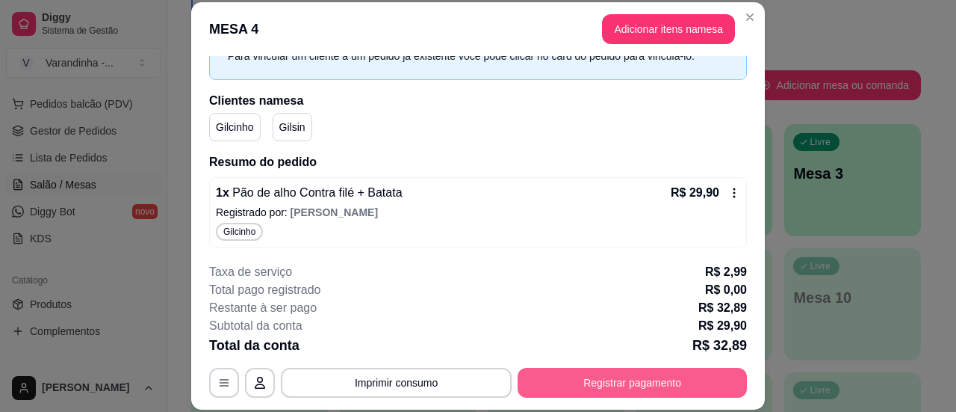
click at [545, 376] on button "Registrar pagamento" at bounding box center [632, 383] width 229 height 30
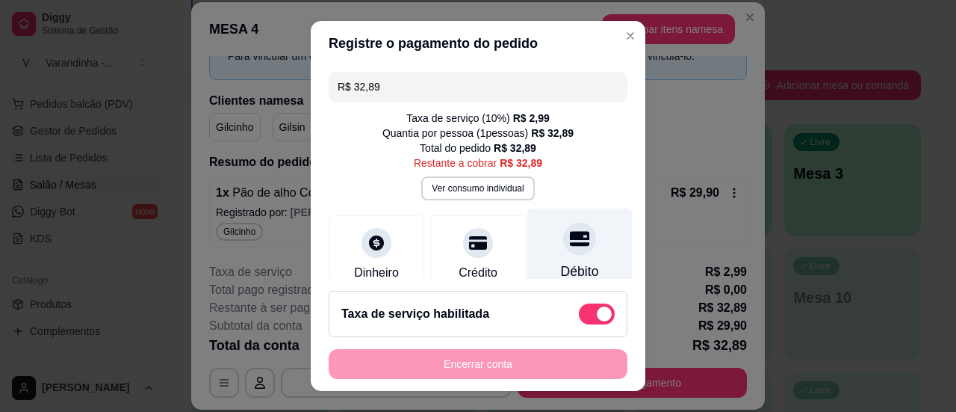
click at [563, 231] on div at bounding box center [579, 238] width 33 height 33
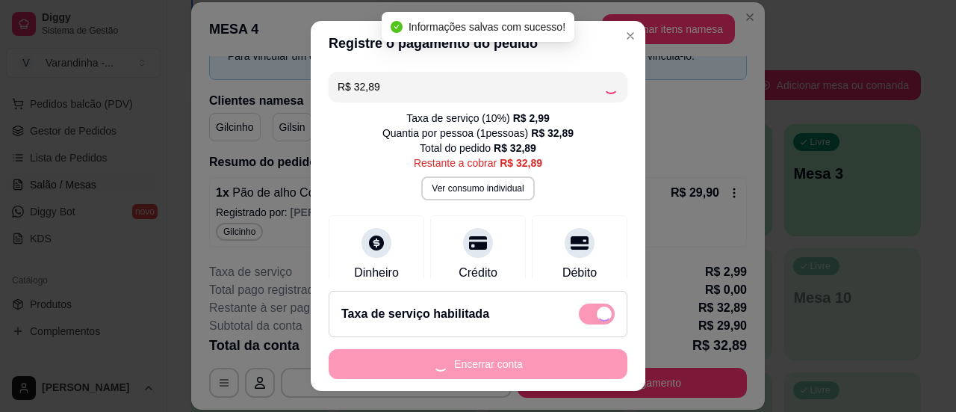
type input "R$ 0,00"
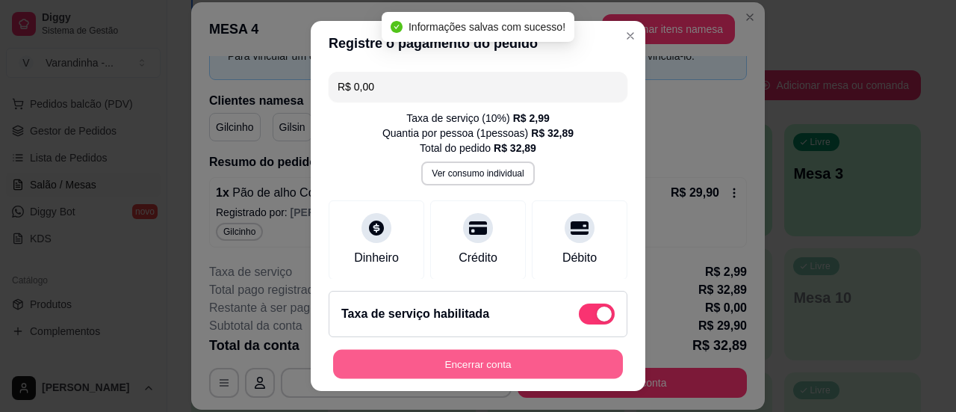
click at [548, 365] on button "Encerrar conta" at bounding box center [478, 364] width 290 height 29
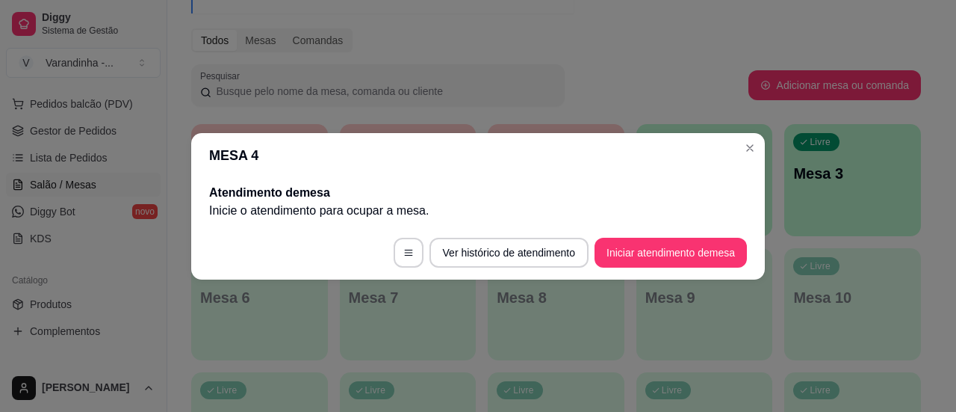
scroll to position [0, 0]
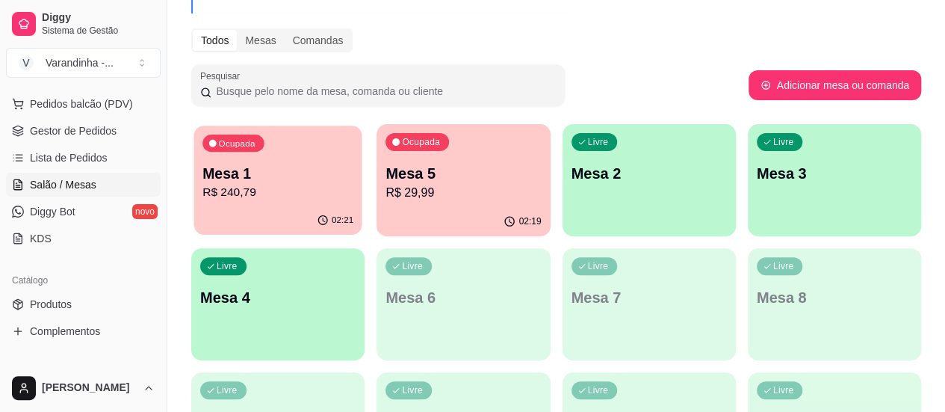
click at [241, 182] on p "Mesa 1" at bounding box center [278, 174] width 151 height 20
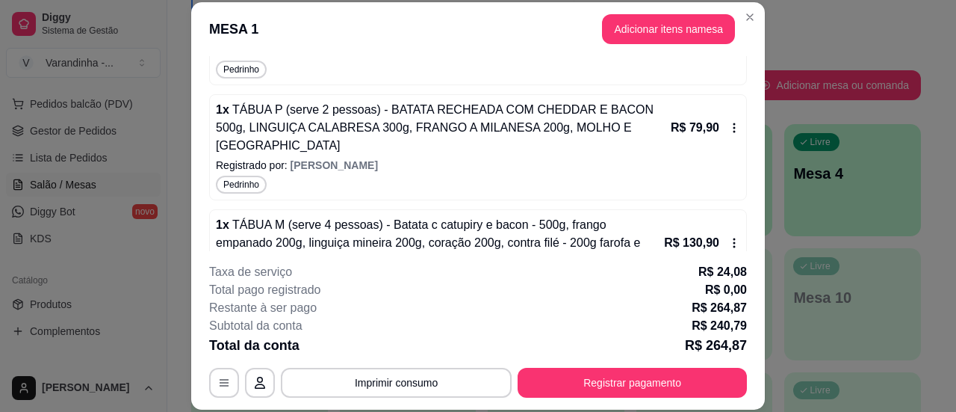
scroll to position [252, 0]
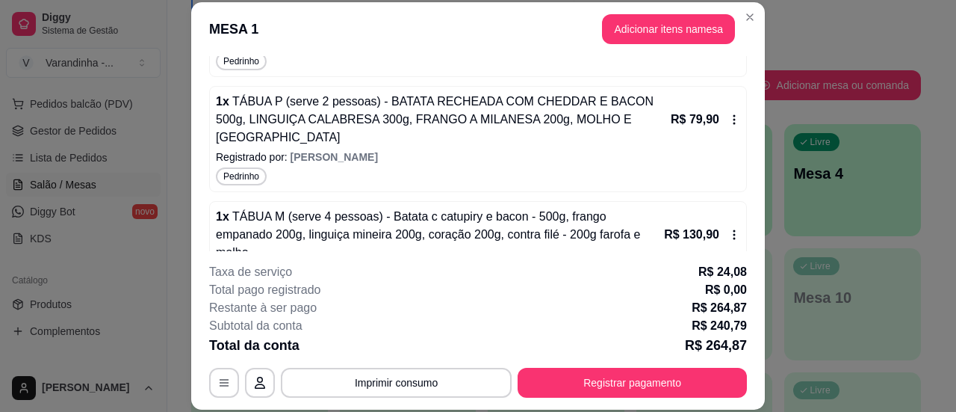
click at [729, 229] on icon at bounding box center [735, 235] width 12 height 12
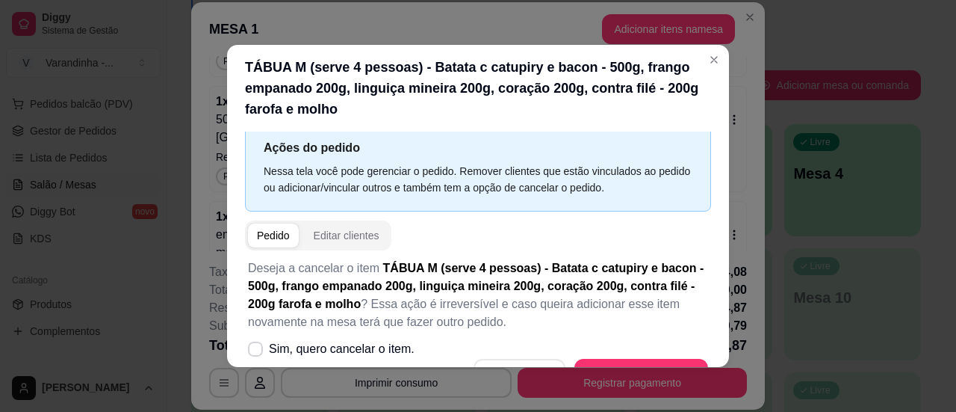
scroll to position [51, 0]
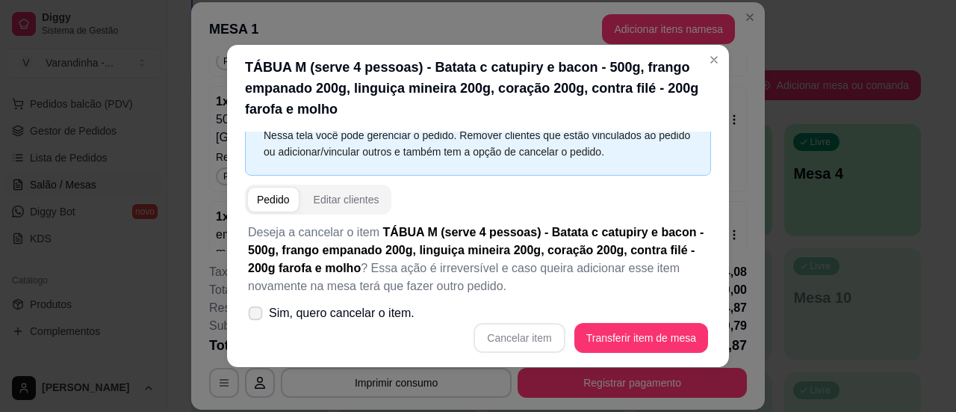
click at [255, 314] on icon at bounding box center [255, 313] width 11 height 8
click at [255, 316] on input "Sim, quero cancelar o item." at bounding box center [252, 321] width 10 height 10
checkbox input "true"
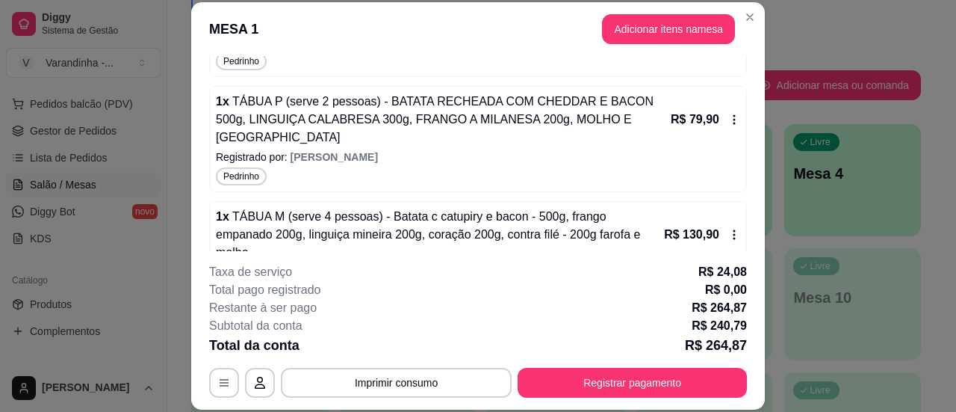
click at [729, 229] on icon at bounding box center [735, 235] width 12 height 12
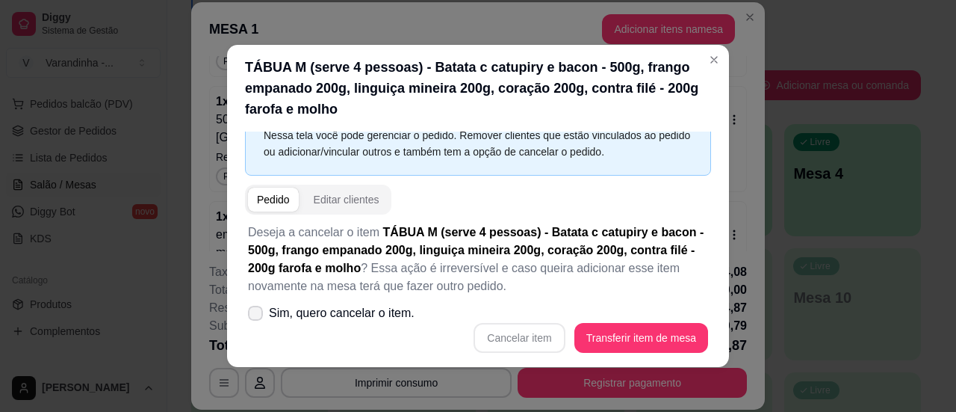
click at [251, 316] on icon at bounding box center [256, 313] width 12 height 9
click at [251, 316] on input "Sim, quero cancelar o item." at bounding box center [252, 321] width 10 height 10
checkbox input "true"
click at [499, 341] on button "Cancelar item" at bounding box center [519, 338] width 91 height 30
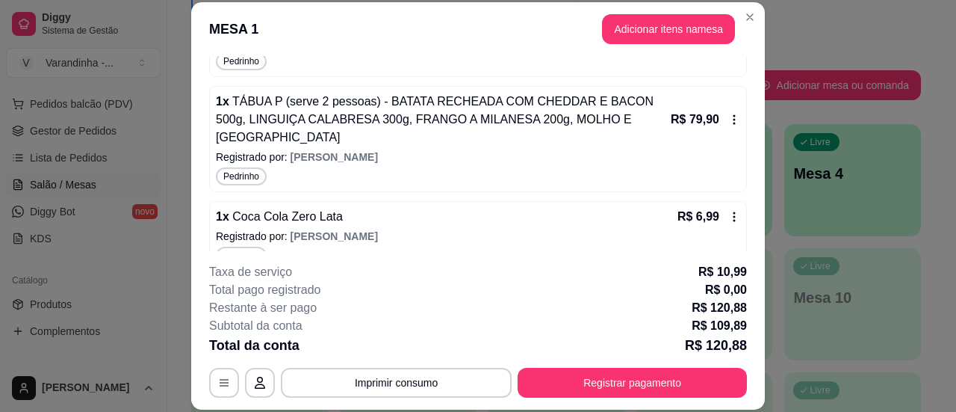
click at [719, 114] on div "R$ 79,90" at bounding box center [705, 120] width 69 height 18
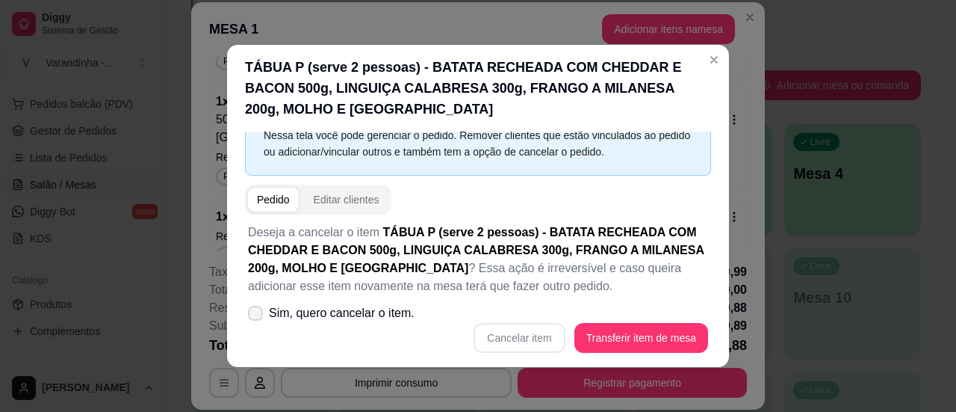
click at [256, 312] on icon at bounding box center [256, 313] width 12 height 9
click at [256, 316] on input "Sim, quero cancelar o item." at bounding box center [252, 321] width 10 height 10
checkbox input "true"
click at [510, 337] on button "Cancelar item" at bounding box center [519, 338] width 89 height 29
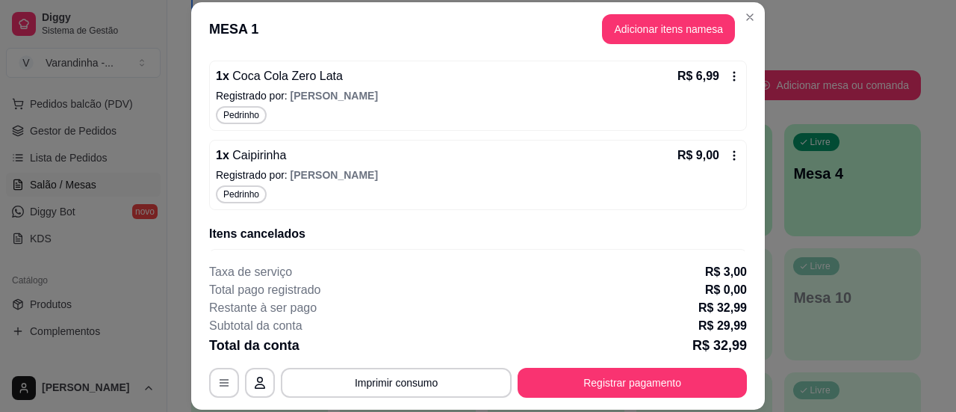
scroll to position [286, 0]
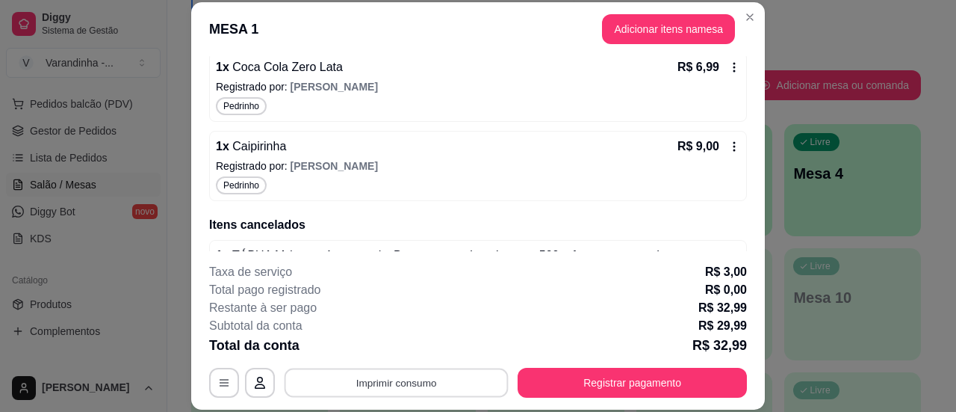
click at [421, 391] on button "Imprimir consumo" at bounding box center [397, 382] width 224 height 29
click at [419, 377] on button "Imprimir consumo" at bounding box center [396, 383] width 231 height 30
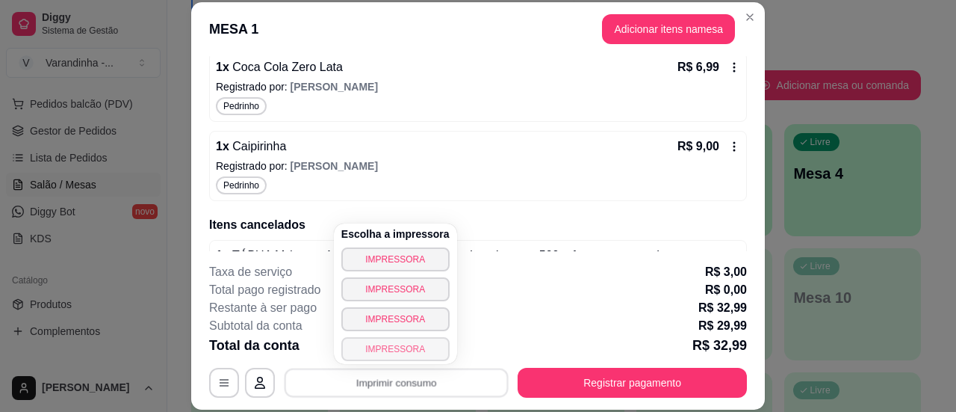
click at [395, 346] on button "IMPRESSORA" at bounding box center [395, 349] width 108 height 24
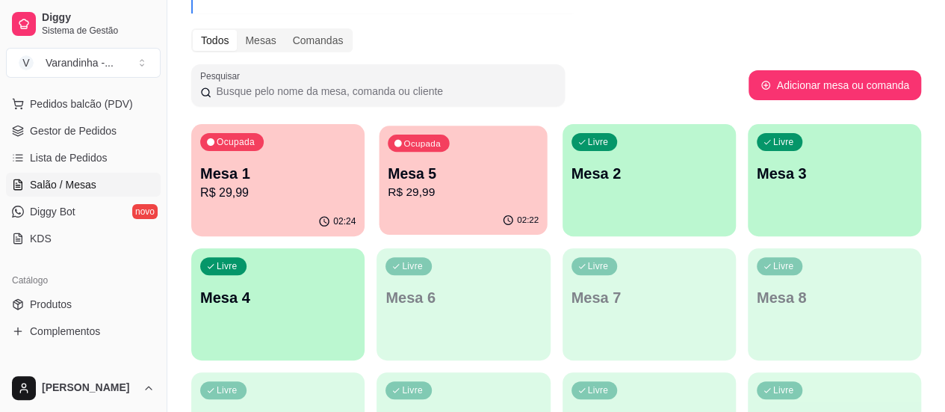
click at [388, 189] on p "R$ 29,99" at bounding box center [463, 192] width 151 height 17
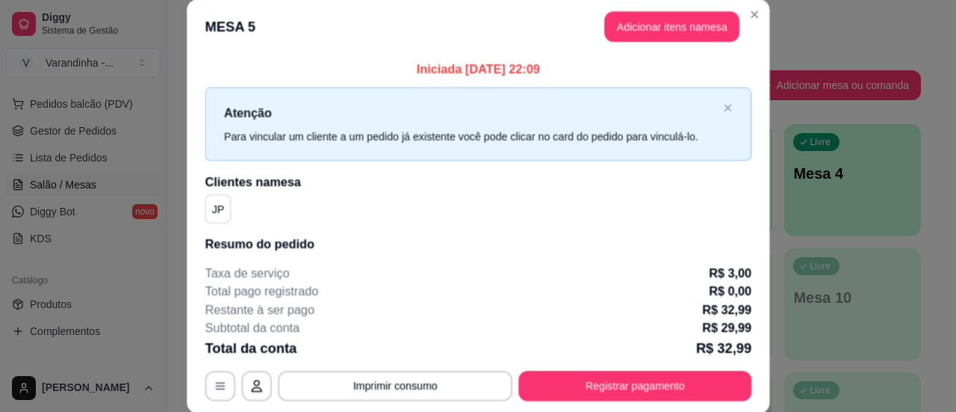
click at [365, 189] on h2 "Clientes na mesa" at bounding box center [478, 182] width 547 height 18
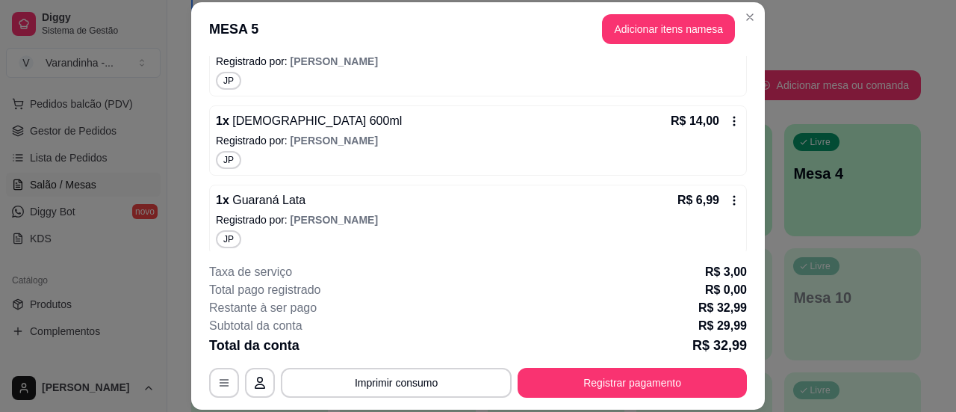
scroll to position [239, 0]
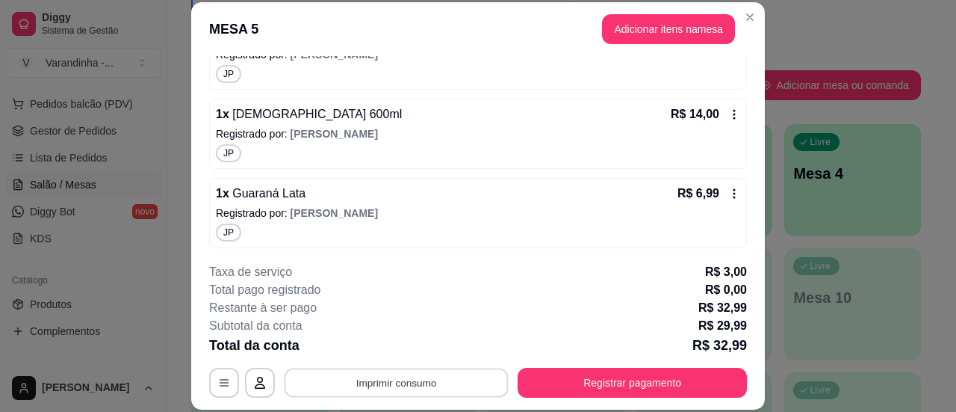
click at [381, 382] on button "Imprimir consumo" at bounding box center [397, 382] width 224 height 29
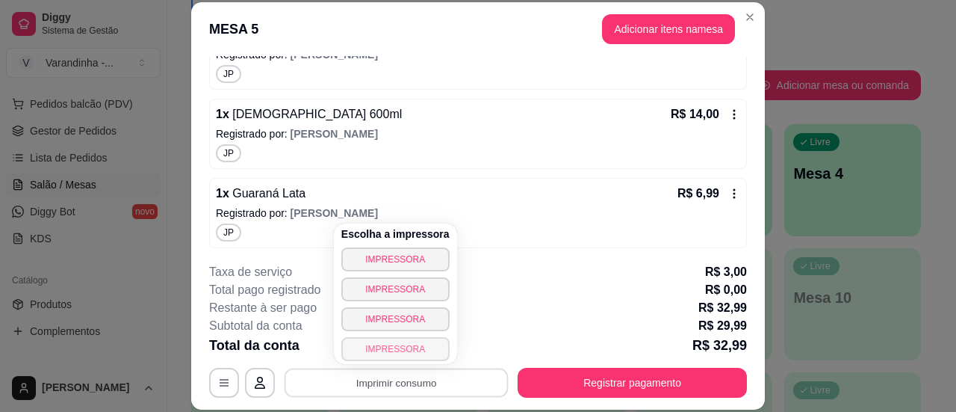
click at [386, 349] on button "IMPRESSORA" at bounding box center [395, 349] width 108 height 24
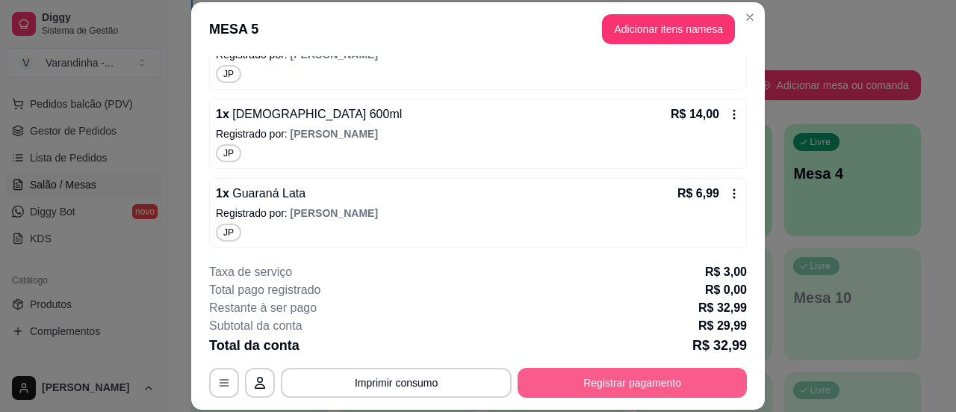
click at [545, 391] on button "Registrar pagamento" at bounding box center [632, 383] width 229 height 30
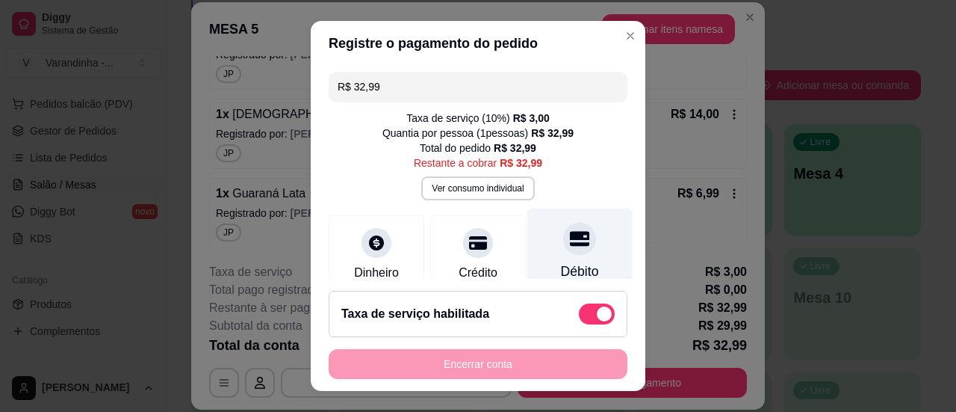
click at [537, 232] on div "Débito" at bounding box center [580, 251] width 105 height 87
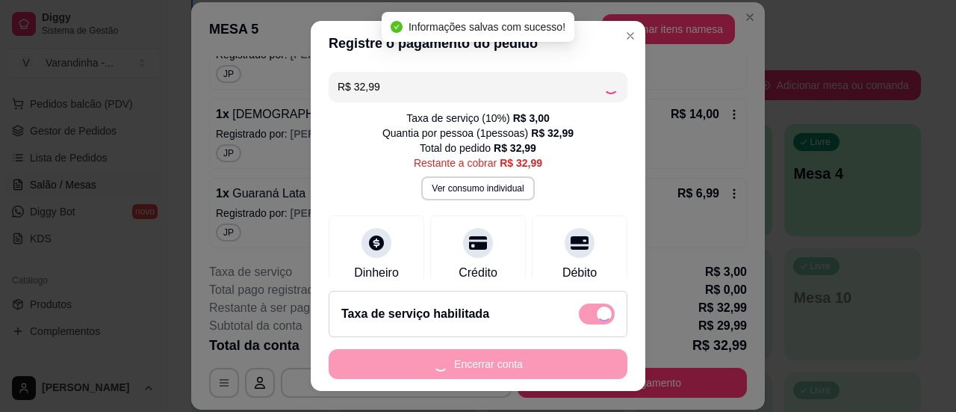
type input "R$ 0,00"
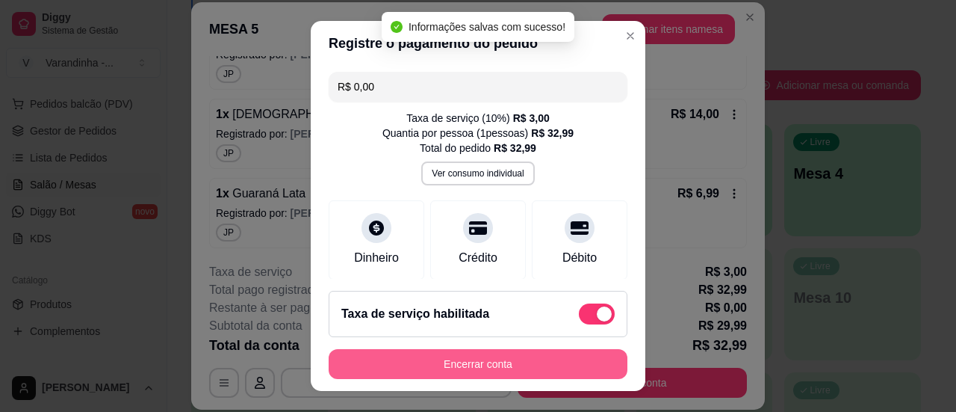
click at [514, 357] on button "Encerrar conta" at bounding box center [478, 364] width 299 height 30
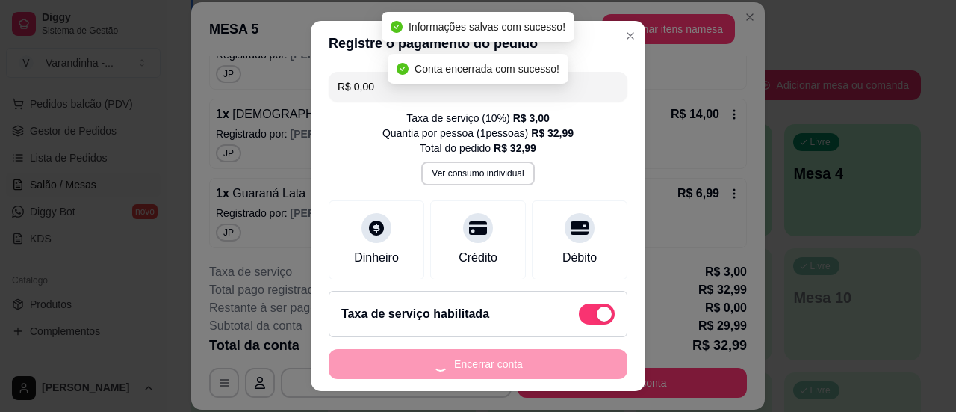
scroll to position [0, 0]
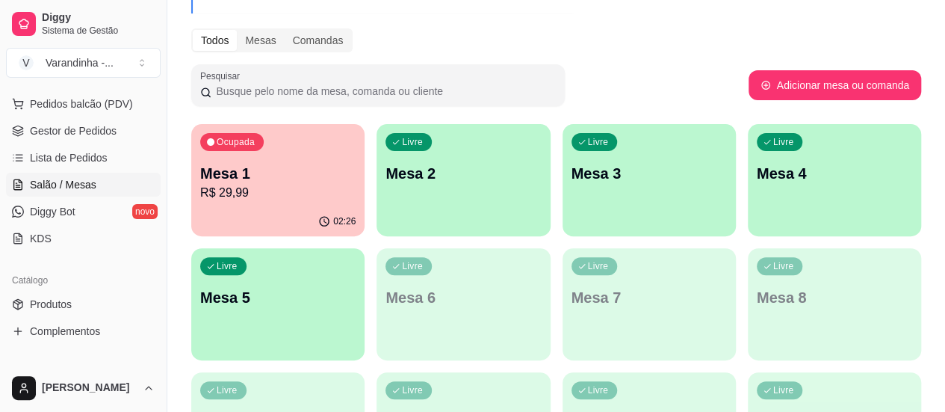
click at [253, 167] on p "Mesa 1" at bounding box center [277, 173] width 155 height 21
click at [70, 294] on link "Produtos" at bounding box center [83, 304] width 155 height 24
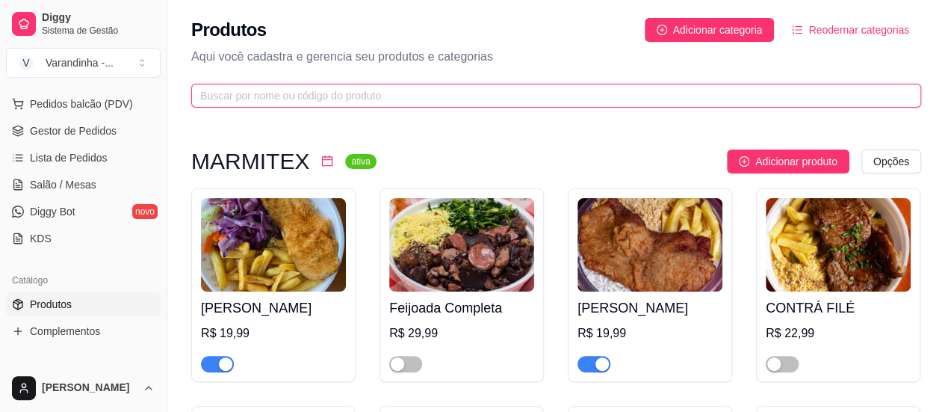
click at [241, 93] on input "text" at bounding box center [550, 95] width 700 height 16
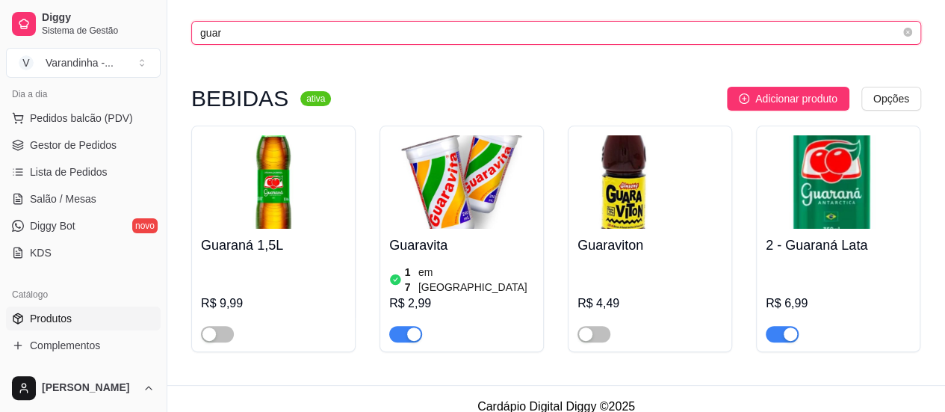
scroll to position [169, 0]
type input "guar"
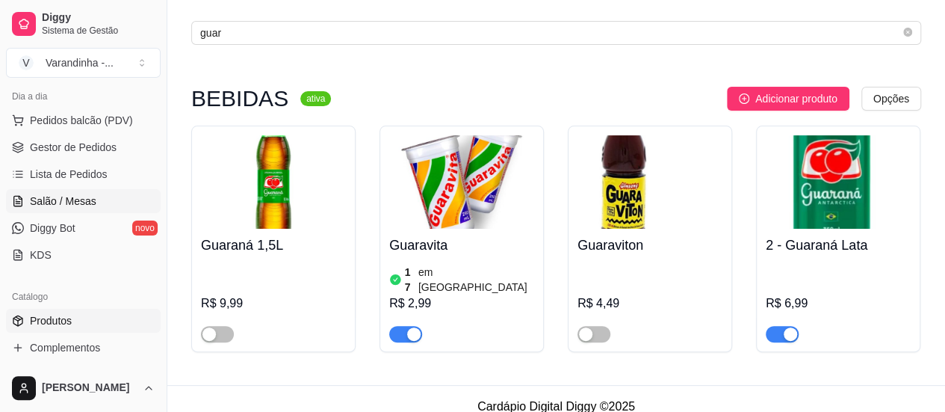
click at [52, 194] on span "Salão / Mesas" at bounding box center [63, 201] width 67 height 15
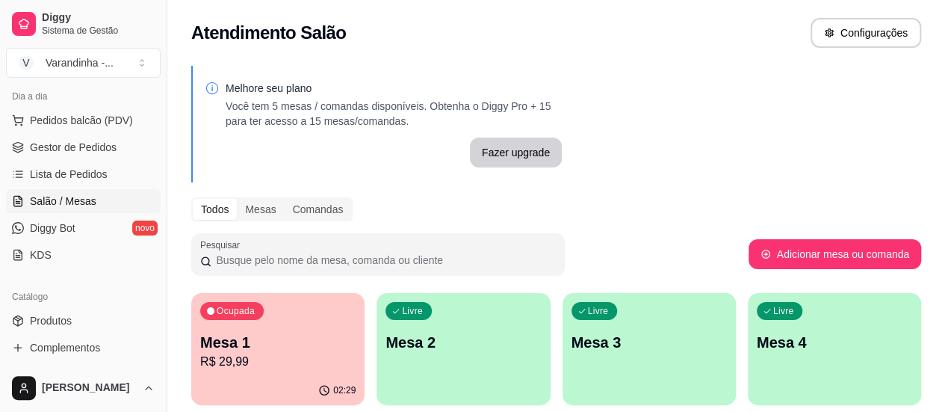
click at [263, 361] on p "R$ 29,99" at bounding box center [277, 362] width 155 height 18
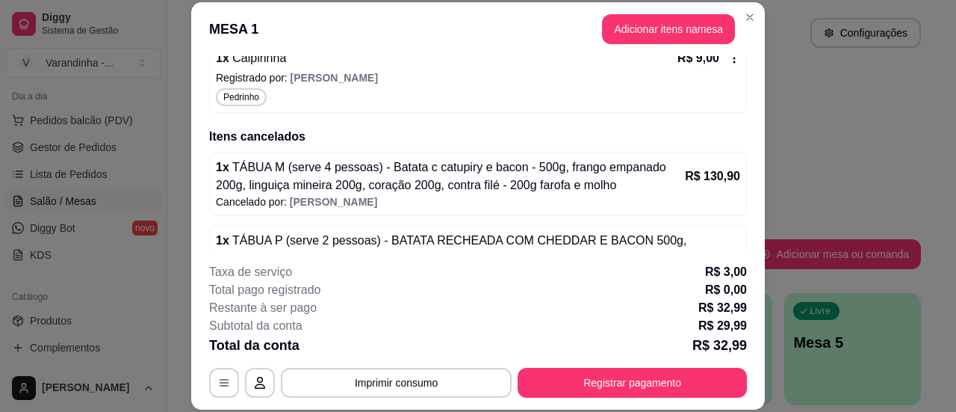
scroll to position [414, 0]
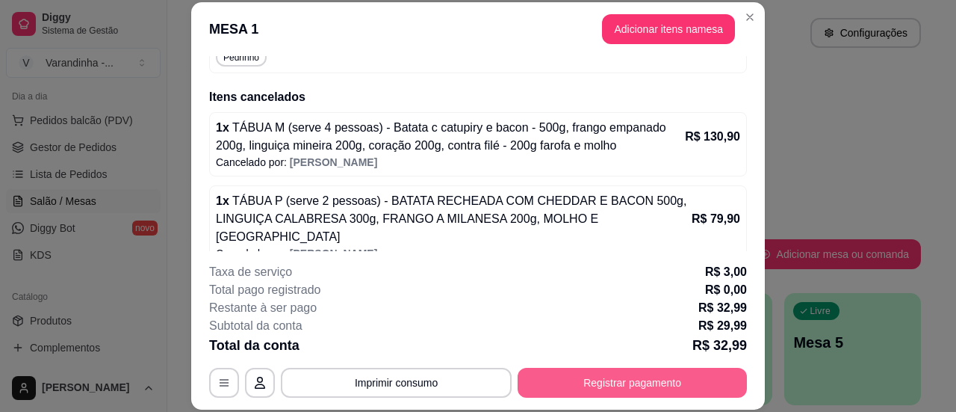
click at [644, 374] on button "Registrar pagamento" at bounding box center [632, 383] width 229 height 30
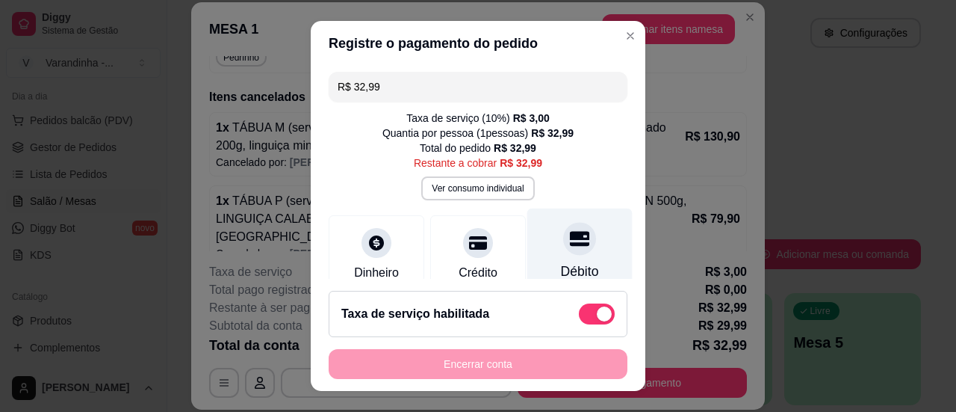
click at [568, 237] on div at bounding box center [579, 238] width 33 height 33
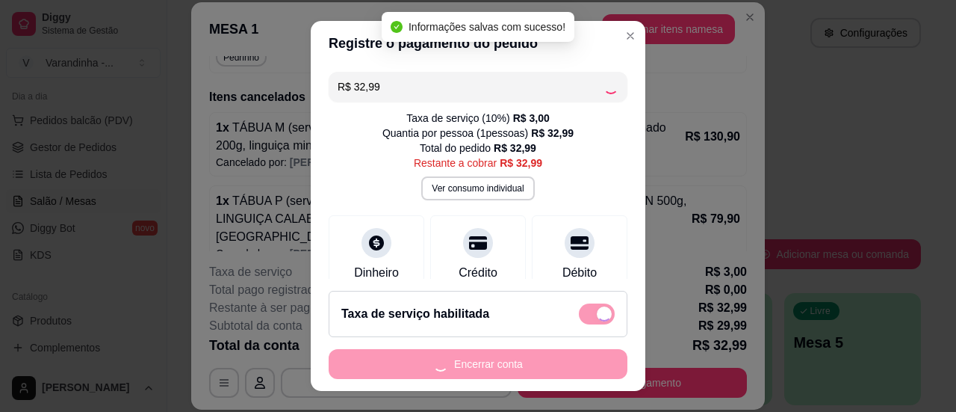
type input "R$ 0,00"
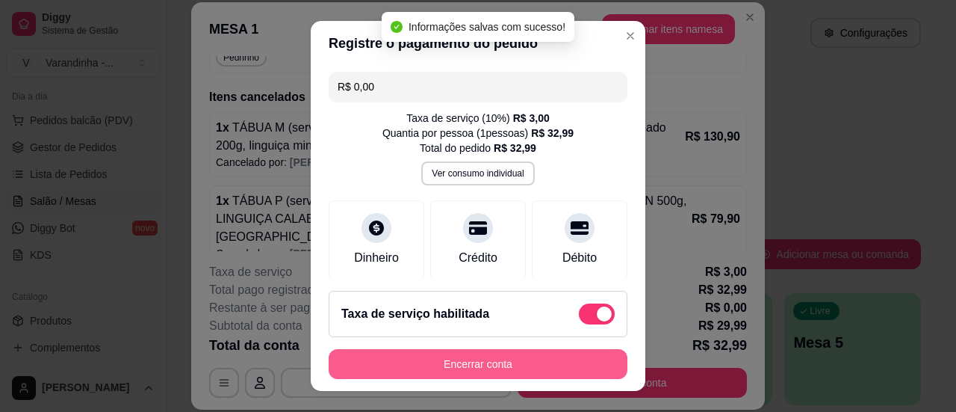
click at [523, 354] on button "Encerrar conta" at bounding box center [478, 364] width 299 height 30
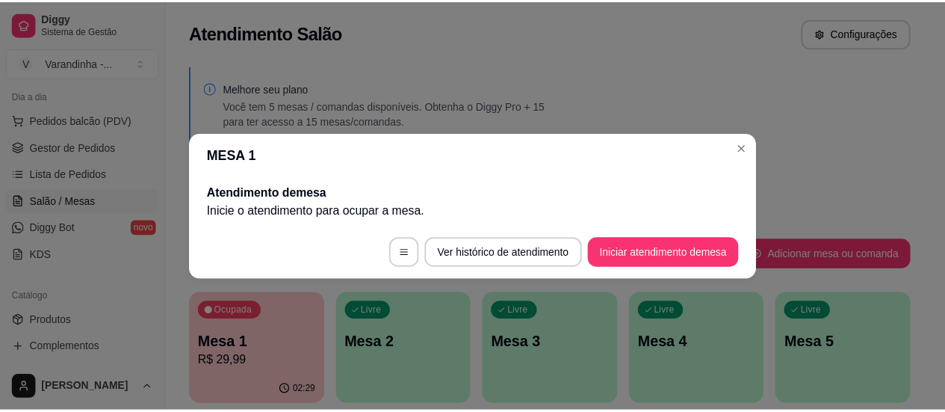
scroll to position [0, 0]
